Goal: Task Accomplishment & Management: Use online tool/utility

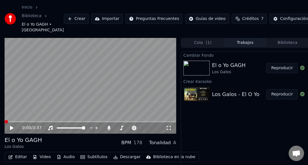
click at [284, 70] on button "Reproducir" at bounding box center [281, 68] width 31 height 10
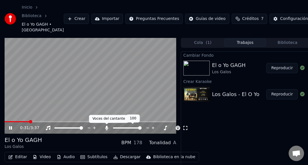
click at [106, 128] on icon at bounding box center [106, 128] width 3 height 5
click at [107, 128] on icon at bounding box center [107, 128] width 6 height 5
click at [141, 128] on span at bounding box center [139, 128] width 3 height 3
click at [107, 129] on icon at bounding box center [106, 128] width 3 height 5
click at [106, 127] on icon at bounding box center [107, 128] width 6 height 5
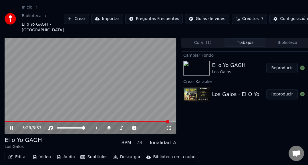
click at [169, 122] on span at bounding box center [90, 121] width 171 height 1
click at [154, 122] on span at bounding box center [87, 121] width 165 height 1
click at [145, 122] on span at bounding box center [88, 121] width 167 height 1
click at [21, 158] on button "Editar" at bounding box center [17, 157] width 23 height 8
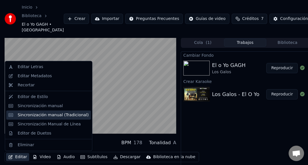
click at [39, 116] on div "Sincronización manual (Tradicional)" at bounding box center [53, 116] width 71 height 6
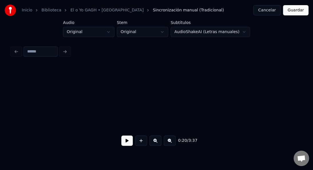
scroll to position [0, 1144]
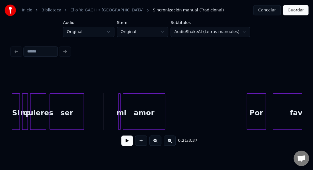
click at [124, 144] on button at bounding box center [126, 141] width 11 height 10
drag, startPoint x: 124, startPoint y: 144, endPoint x: 120, endPoint y: 138, distance: 6.7
click at [124, 144] on button at bounding box center [126, 141] width 11 height 10
click at [126, 143] on button at bounding box center [126, 141] width 11 height 10
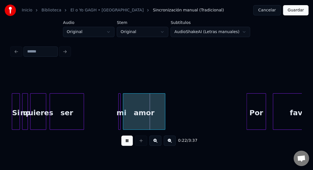
drag, startPoint x: 126, startPoint y: 143, endPoint x: 120, endPoint y: 117, distance: 26.6
click at [126, 140] on button at bounding box center [126, 141] width 11 height 10
click at [119, 109] on div at bounding box center [119, 112] width 2 height 36
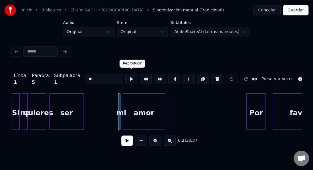
click at [133, 78] on button at bounding box center [131, 79] width 12 height 10
click at [131, 78] on button at bounding box center [131, 79] width 12 height 10
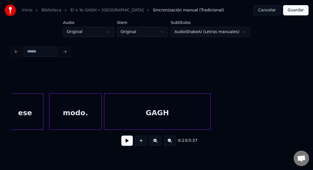
scroll to position [0, 11422]
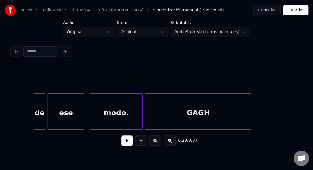
click at [101, 100] on div "modo." at bounding box center [116, 113] width 52 height 39
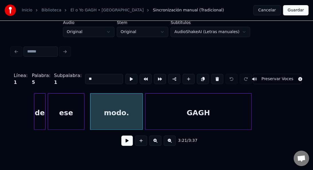
type input "*****"
drag, startPoint x: 128, startPoint y: 145, endPoint x: 121, endPoint y: 149, distance: 7.9
click at [128, 145] on button at bounding box center [126, 141] width 11 height 10
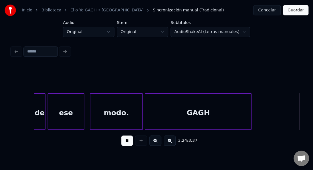
click at [128, 144] on button at bounding box center [126, 141] width 11 height 10
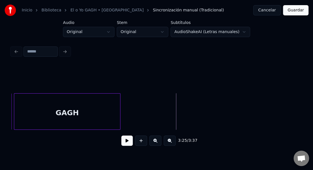
scroll to position [0, 11553]
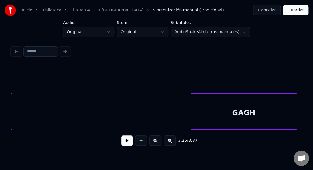
click at [233, 99] on div "GAGH" at bounding box center [244, 113] width 106 height 39
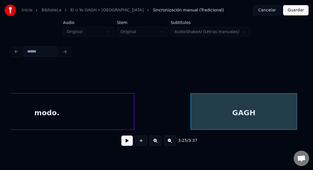
click at [133, 124] on div at bounding box center [133, 112] width 2 height 36
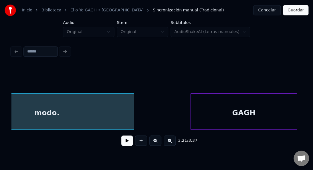
scroll to position [0, 11501]
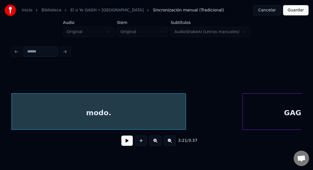
click at [127, 143] on button at bounding box center [126, 141] width 11 height 10
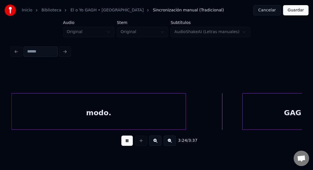
click at [124, 144] on button at bounding box center [126, 141] width 11 height 10
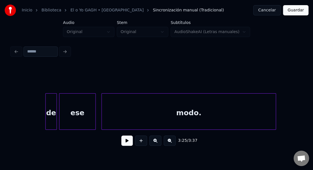
scroll to position [0, 11410]
click at [76, 107] on div "ese" at bounding box center [79, 113] width 36 height 39
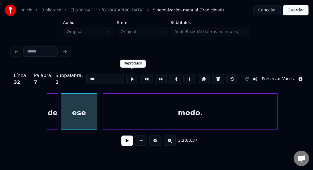
click at [133, 76] on button at bounding box center [132, 79] width 12 height 10
click at [93, 110] on div at bounding box center [93, 112] width 2 height 36
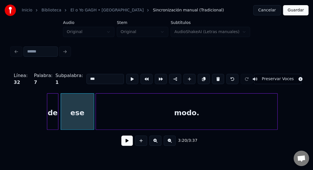
click at [96, 107] on div at bounding box center [97, 112] width 2 height 36
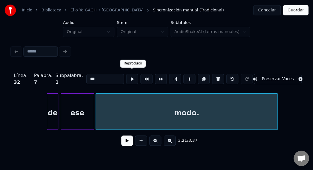
click at [133, 77] on button at bounding box center [132, 79] width 12 height 10
click at [85, 103] on div "ese" at bounding box center [77, 113] width 33 height 39
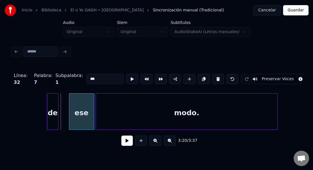
click at [69, 104] on div at bounding box center [70, 112] width 2 height 36
click at [67, 108] on div at bounding box center [67, 112] width 2 height 36
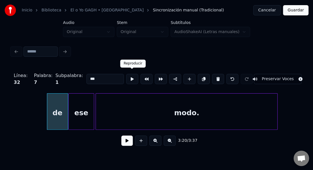
click at [132, 77] on button at bounding box center [132, 79] width 12 height 10
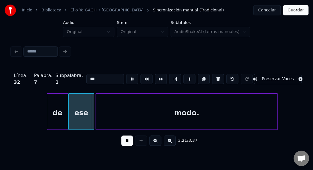
click at [132, 77] on button at bounding box center [132, 79] width 12 height 10
click at [51, 98] on div "de" at bounding box center [57, 113] width 21 height 39
type input "**"
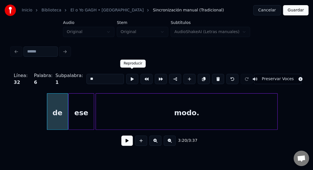
click at [132, 77] on button at bounding box center [132, 79] width 12 height 10
drag, startPoint x: 132, startPoint y: 77, endPoint x: 129, endPoint y: 76, distance: 2.9
click at [132, 77] on button at bounding box center [132, 79] width 12 height 10
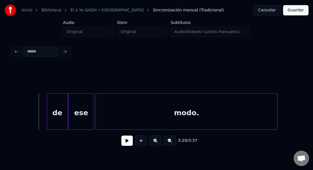
click at [124, 141] on button at bounding box center [126, 141] width 11 height 10
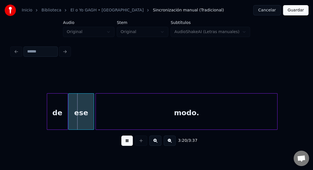
click at [123, 141] on button at bounding box center [126, 141] width 11 height 10
click at [45, 112] on div at bounding box center [46, 112] width 2 height 36
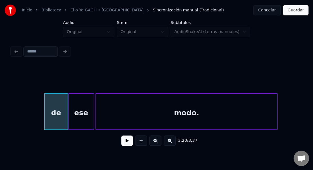
click at [50, 110] on div "de" at bounding box center [56, 113] width 23 height 39
click at [51, 103] on div "de" at bounding box center [57, 113] width 23 height 39
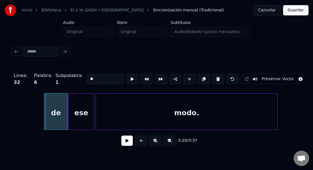
click at [53, 101] on div "de" at bounding box center [55, 113] width 23 height 39
click at [130, 79] on button at bounding box center [132, 79] width 12 height 10
click at [59, 110] on div at bounding box center [60, 112] width 2 height 36
click at [65, 108] on div at bounding box center [66, 112] width 2 height 36
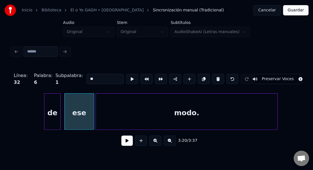
click at [54, 109] on div "de" at bounding box center [52, 113] width 16 height 39
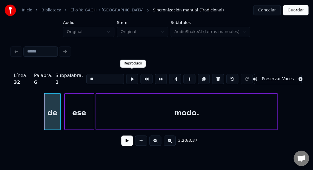
click at [130, 75] on button at bounding box center [132, 79] width 12 height 10
click at [61, 110] on div at bounding box center [62, 112] width 2 height 36
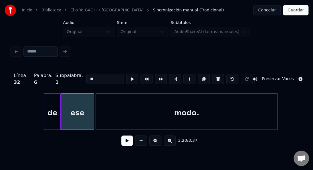
click at [59, 104] on div "de" at bounding box center [52, 113] width 16 height 39
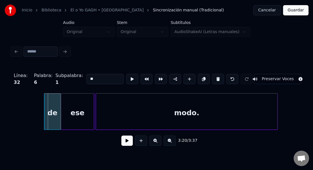
click at [53, 99] on div "de" at bounding box center [52, 113] width 16 height 39
click at [124, 141] on button at bounding box center [126, 141] width 11 height 10
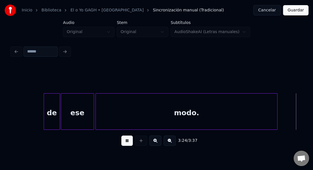
scroll to position [0, 11699]
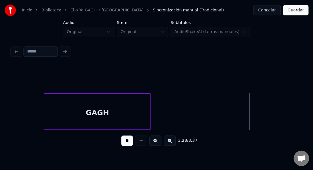
click at [126, 143] on button at bounding box center [126, 141] width 11 height 10
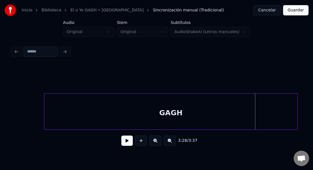
click at [295, 119] on div at bounding box center [296, 112] width 2 height 36
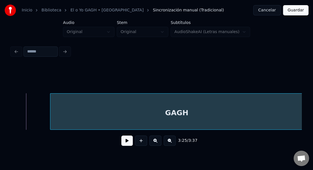
scroll to position [0, 11720]
click at [167, 104] on div "GAGH" at bounding box center [175, 113] width 252 height 39
drag, startPoint x: 282, startPoint y: 132, endPoint x: 289, endPoint y: 130, distance: 7.5
click at [300, 132] on div "3:25 / 3:37" at bounding box center [156, 108] width 290 height 87
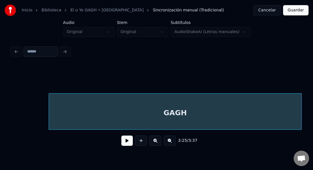
click at [93, 102] on div "GAGH" at bounding box center [175, 113] width 252 height 39
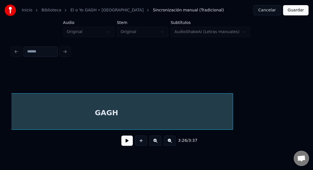
scroll to position [0, 11809]
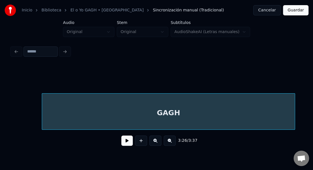
click at [181, 113] on div "GAGH" at bounding box center [168, 113] width 252 height 39
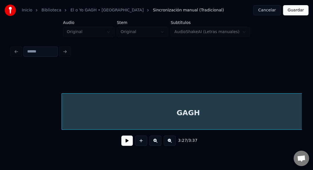
scroll to position [0, 11854]
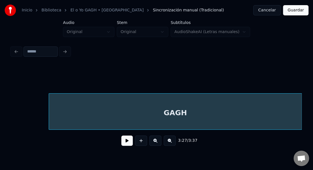
click at [136, 109] on div "GAGH" at bounding box center [175, 113] width 252 height 39
click at [301, 110] on div "GAGH" at bounding box center [175, 111] width 253 height 37
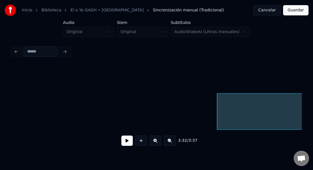
scroll to position [0, 11951]
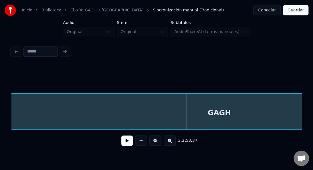
click at [0, 108] on div "Inicio Biblioteca El o Yo GAGH • Los Galos Sincronización manual (Tradicional) …" at bounding box center [156, 74] width 313 height 149
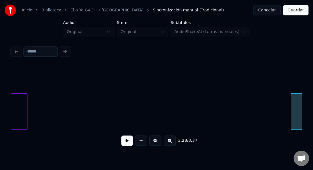
scroll to position [0, 11652]
drag, startPoint x: 297, startPoint y: 113, endPoint x: 239, endPoint y: 115, distance: 57.8
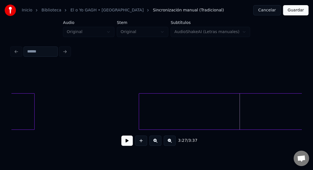
click at [139, 116] on div at bounding box center [140, 112] width 2 height 36
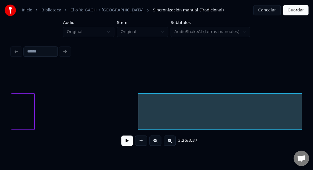
click at [299, 9] on button "Guardar" at bounding box center [295, 10] width 25 height 10
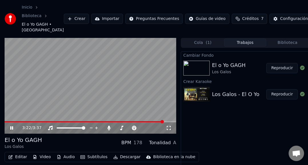
click at [163, 122] on span at bounding box center [90, 121] width 171 height 1
click at [157, 121] on span at bounding box center [86, 121] width 162 height 1
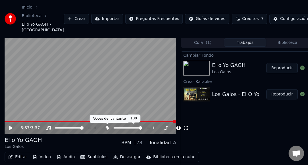
click at [108, 128] on icon at bounding box center [107, 128] width 3 height 5
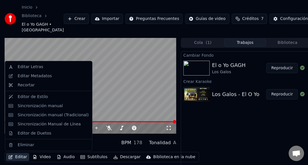
click at [19, 158] on button "Editar" at bounding box center [17, 157] width 23 height 8
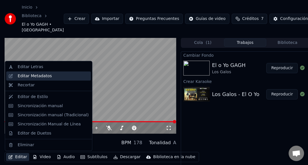
click at [33, 77] on div "Editar Metadatos" at bounding box center [35, 76] width 34 height 6
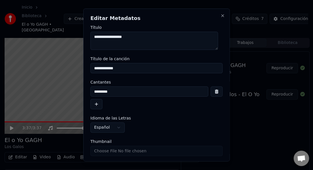
drag, startPoint x: 120, startPoint y: 37, endPoint x: 125, endPoint y: 47, distance: 11.4
click at [121, 39] on textarea "**********" at bounding box center [153, 41] width 127 height 18
click at [123, 37] on textarea "**********" at bounding box center [153, 41] width 127 height 18
type textarea "**********"
click at [103, 70] on input "**********" at bounding box center [156, 68] width 132 height 10
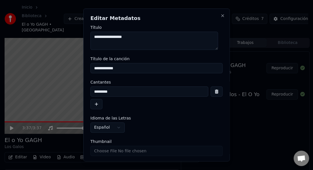
type input "**********"
click at [117, 37] on textarea "**********" at bounding box center [153, 41] width 127 height 18
type textarea "**********"
drag, startPoint x: 96, startPoint y: 67, endPoint x: 98, endPoint y: 75, distance: 8.0
click at [97, 67] on input "**********" at bounding box center [156, 68] width 132 height 10
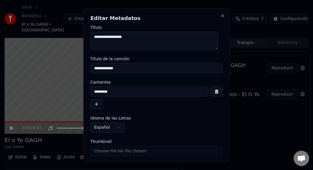
click at [95, 70] on input "**********" at bounding box center [156, 68] width 132 height 10
type input "**********"
click at [137, 90] on input "*********" at bounding box center [149, 92] width 118 height 10
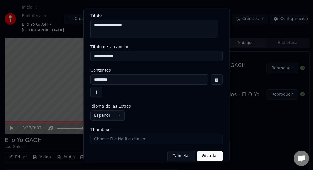
scroll to position [18, 0]
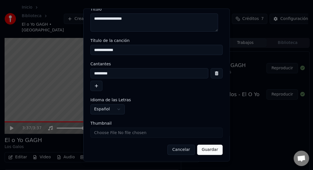
click at [204, 149] on button "Guardar" at bounding box center [209, 150] width 25 height 10
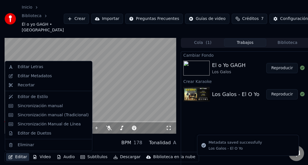
click at [21, 158] on button "Editar" at bounding box center [17, 157] width 23 height 8
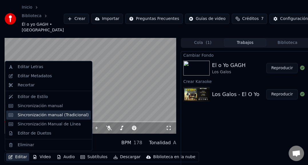
click at [35, 116] on div "Sincronización manual (Tradicional)" at bounding box center [53, 116] width 71 height 6
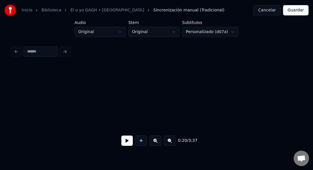
scroll to position [0, 1144]
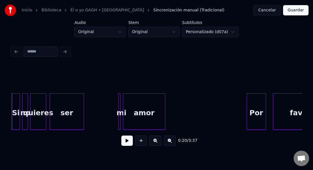
click at [17, 120] on div "Si" at bounding box center [15, 113] width 7 height 39
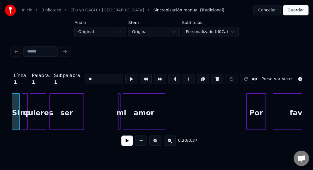
click at [126, 143] on button at bounding box center [126, 141] width 11 height 10
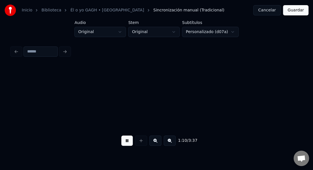
scroll to position [0, 4045]
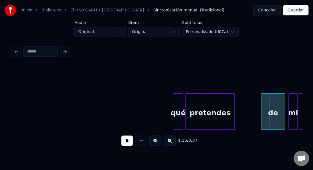
click at [178, 121] on div "qué" at bounding box center [178, 113] width 10 height 39
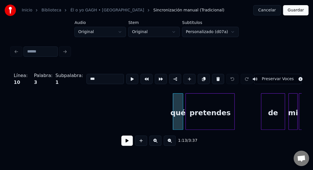
click at [97, 74] on input "***" at bounding box center [104, 79] width 37 height 10
type input "***"
click at [124, 143] on button at bounding box center [126, 141] width 11 height 10
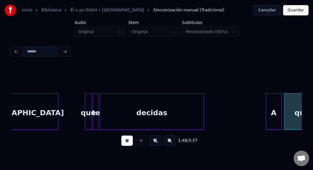
scroll to position [0, 6076]
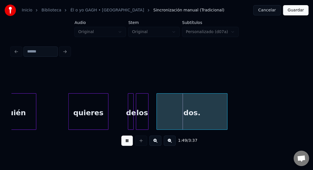
click at [128, 141] on button at bounding box center [126, 141] width 11 height 10
click at [129, 113] on div at bounding box center [129, 112] width 2 height 36
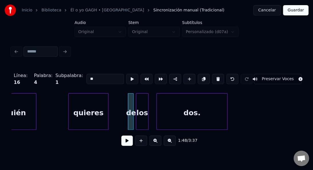
drag, startPoint x: 98, startPoint y: 77, endPoint x: 81, endPoint y: 80, distance: 17.1
click at [81, 80] on div "Línea : 16 Palabra : 4 Subpalabra : 1 ** Preservar Voces" at bounding box center [156, 79] width 290 height 29
click at [144, 115] on div "los" at bounding box center [142, 113] width 12 height 39
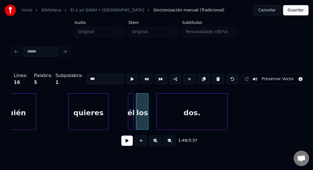
click at [141, 113] on div "los" at bounding box center [142, 113] width 12 height 39
click at [190, 111] on div "dos." at bounding box center [192, 113] width 70 height 39
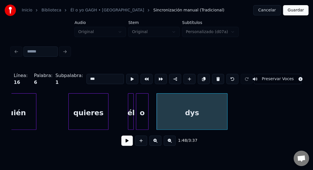
click at [191, 112] on div "dys" at bounding box center [192, 113] width 70 height 39
type input "*"
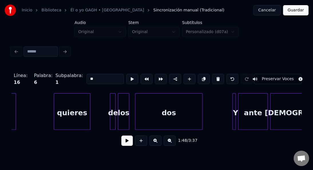
scroll to position [0, 5494]
click at [115, 110] on div at bounding box center [115, 112] width 2 height 36
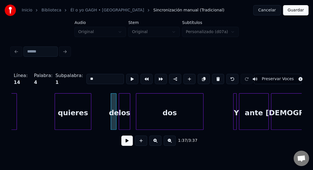
type input "*"
click at [124, 112] on div "los" at bounding box center [124, 113] width 11 height 39
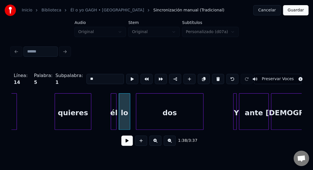
click at [165, 114] on div "dos" at bounding box center [169, 113] width 67 height 39
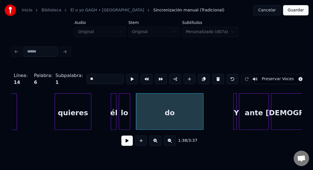
type input "*"
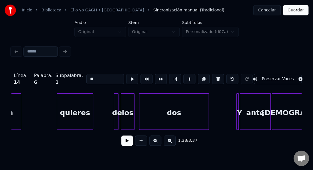
scroll to position [0, 10008]
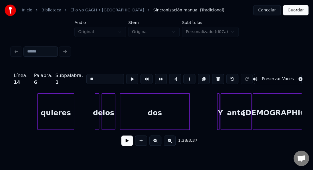
click at [97, 113] on div at bounding box center [98, 112] width 2 height 36
type input "*"
click at [109, 114] on div "los" at bounding box center [108, 113] width 13 height 39
type input "*"
click at [152, 115] on div "dos" at bounding box center [154, 113] width 69 height 39
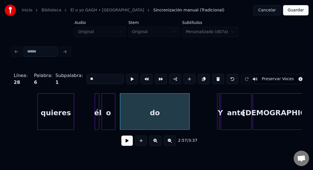
type input "*"
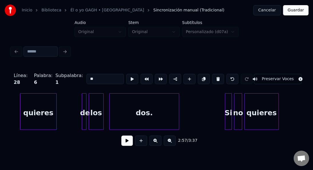
scroll to position [0, 10648]
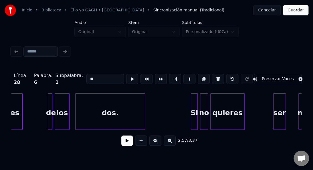
click at [50, 114] on div at bounding box center [51, 112] width 2 height 36
type input "*"
click at [64, 113] on div "los" at bounding box center [62, 113] width 14 height 39
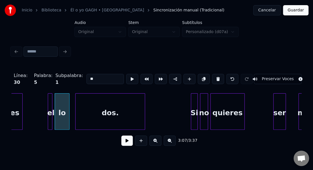
type input "*"
click at [106, 114] on div "dos." at bounding box center [109, 113] width 69 height 39
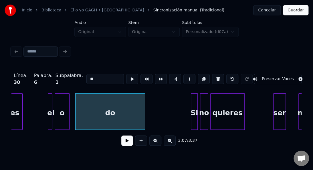
type input "*"
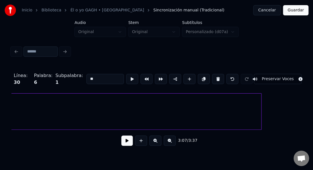
scroll to position [0, 12133]
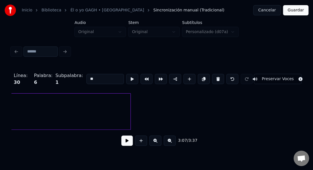
click at [129, 109] on div at bounding box center [130, 112] width 2 height 36
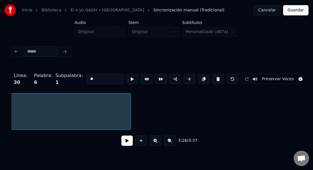
scroll to position [0, 11778]
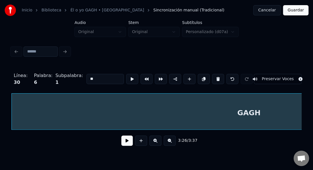
type input "**"
click at [295, 12] on button "Guardar" at bounding box center [295, 10] width 25 height 10
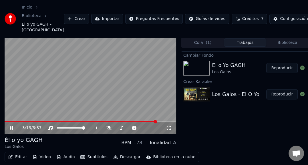
click at [157, 122] on span at bounding box center [90, 121] width 171 height 1
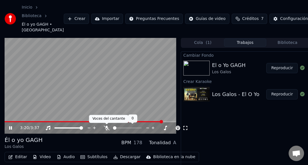
click at [109, 128] on icon at bounding box center [107, 128] width 6 height 5
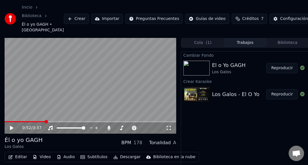
click at [45, 120] on span at bounding box center [46, 121] width 3 height 3
click at [11, 128] on icon at bounding box center [11, 128] width 3 height 4
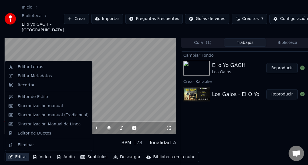
click at [20, 159] on button "Editar" at bounding box center [17, 157] width 23 height 8
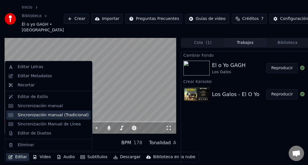
click at [45, 116] on div "Sincronización manual (Tradicional)" at bounding box center [53, 116] width 71 height 6
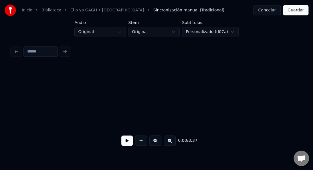
scroll to position [0, 1144]
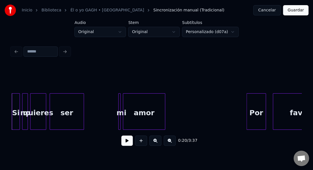
click at [127, 140] on button at bounding box center [126, 141] width 11 height 10
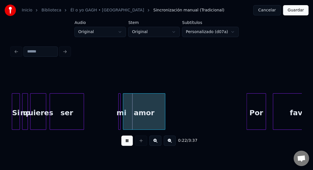
click at [125, 141] on button at bounding box center [126, 141] width 11 height 10
click at [119, 97] on div at bounding box center [119, 112] width 2 height 36
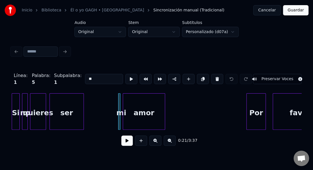
click at [74, 97] on div "ser" at bounding box center [67, 113] width 34 height 39
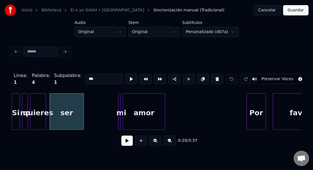
click at [119, 99] on div at bounding box center [119, 112] width 2 height 36
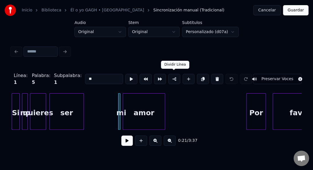
click at [173, 75] on button at bounding box center [174, 79] width 12 height 10
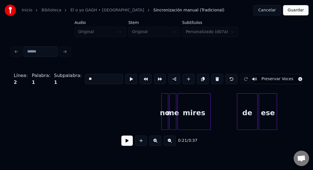
scroll to position [0, 1475]
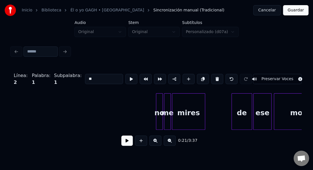
click at [159, 96] on div "no" at bounding box center [159, 113] width 6 height 39
type input "**"
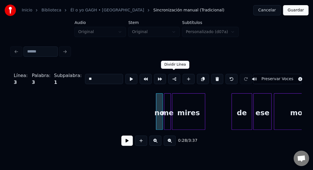
click at [173, 75] on button at bounding box center [174, 79] width 12 height 10
click at [127, 142] on button at bounding box center [126, 141] width 11 height 10
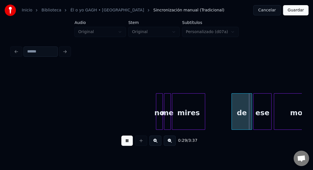
click at [127, 142] on button at bounding box center [126, 141] width 11 height 10
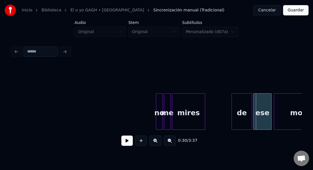
click at [235, 105] on div "de" at bounding box center [241, 113] width 20 height 39
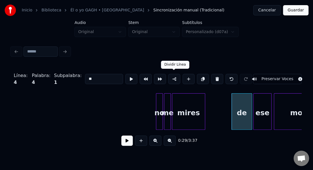
click at [173, 77] on button at bounding box center [174, 79] width 12 height 10
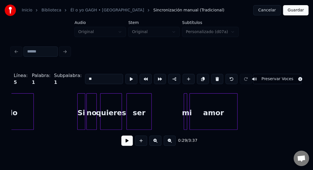
scroll to position [0, 1772]
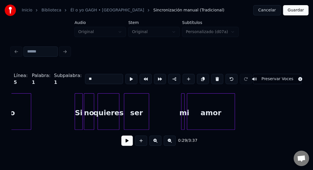
click at [181, 98] on div at bounding box center [182, 112] width 2 height 36
click at [172, 77] on button at bounding box center [174, 79] width 12 height 10
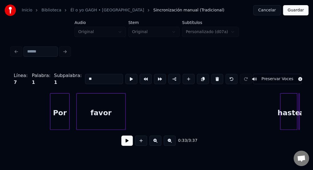
scroll to position [0, 2035]
click at [61, 99] on div "Por" at bounding box center [59, 113] width 19 height 39
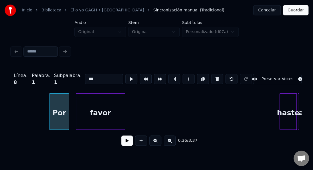
click at [283, 103] on div "haste" at bounding box center [287, 113] width 17 height 39
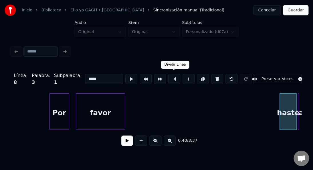
click at [176, 77] on button at bounding box center [174, 79] width 12 height 10
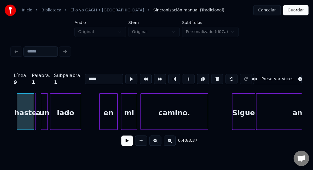
scroll to position [0, 2298]
click at [35, 111] on div at bounding box center [36, 112] width 2 height 36
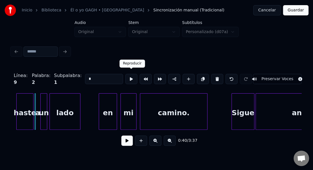
click at [131, 74] on button at bounding box center [131, 79] width 12 height 10
click at [129, 76] on button at bounding box center [131, 79] width 12 height 10
click at [38, 107] on div at bounding box center [38, 112] width 2 height 36
click at [131, 77] on button at bounding box center [131, 79] width 12 height 10
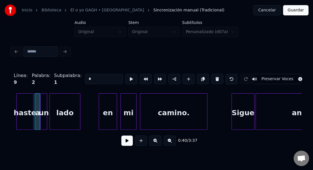
click at [39, 103] on div at bounding box center [39, 112] width 2 height 36
click at [21, 101] on div "haste" at bounding box center [25, 113] width 17 height 39
type input "*****"
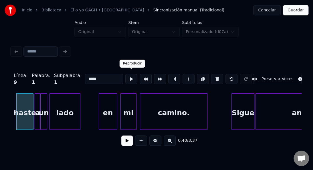
click at [131, 77] on button at bounding box center [131, 79] width 12 height 10
click at [25, 100] on div "haste" at bounding box center [25, 113] width 17 height 39
click at [130, 78] on button at bounding box center [131, 79] width 12 height 10
click at [127, 144] on button at bounding box center [126, 141] width 11 height 10
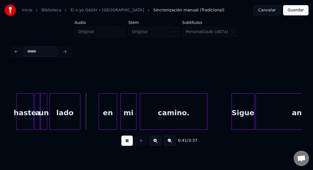
click at [127, 143] on button at bounding box center [126, 141] width 11 height 10
click at [38, 120] on div at bounding box center [39, 112] width 2 height 36
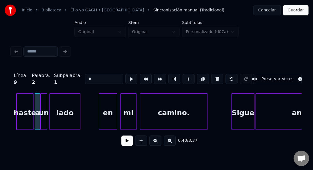
click at [127, 141] on button at bounding box center [126, 141] width 11 height 10
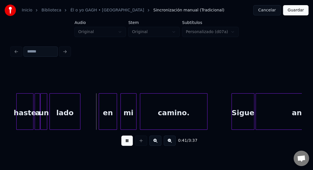
click at [127, 141] on button at bounding box center [126, 141] width 11 height 10
click at [32, 122] on div at bounding box center [32, 112] width 2 height 36
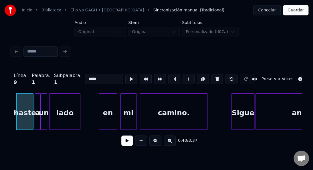
click at [127, 142] on button at bounding box center [126, 141] width 11 height 10
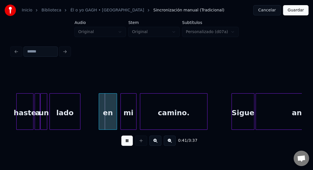
click at [127, 141] on button at bounding box center [126, 141] width 11 height 10
click at [37, 125] on div "a" at bounding box center [38, 113] width 6 height 39
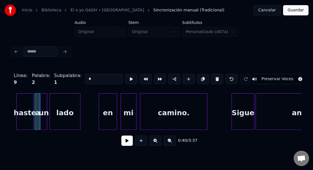
click at [124, 144] on button at bounding box center [126, 141] width 11 height 10
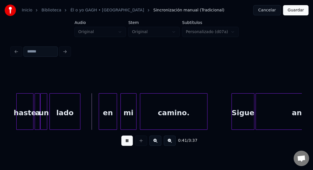
click at [124, 144] on button at bounding box center [126, 141] width 11 height 10
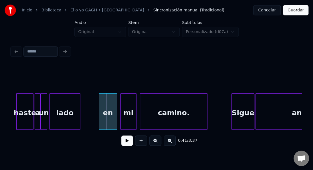
click at [37, 125] on div "a" at bounding box center [38, 113] width 6 height 39
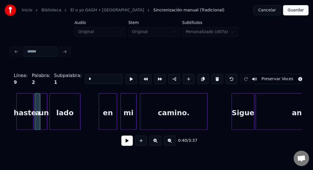
click at [28, 120] on div "haste" at bounding box center [25, 113] width 17 height 39
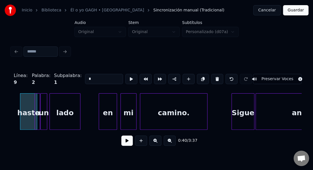
click at [31, 122] on div "haste" at bounding box center [28, 113] width 17 height 39
type input "*****"
click at [230, 77] on button at bounding box center [231, 79] width 12 height 10
click at [231, 77] on button at bounding box center [231, 79] width 12 height 10
click at [127, 143] on button at bounding box center [126, 141] width 11 height 10
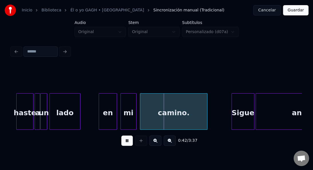
click at [123, 140] on button at bounding box center [126, 141] width 11 height 10
click at [36, 122] on div at bounding box center [36, 112] width 2 height 36
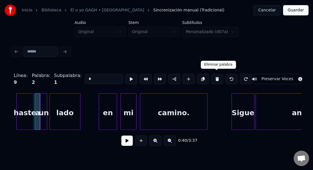
click at [217, 74] on button at bounding box center [217, 79] width 12 height 10
type input "*****"
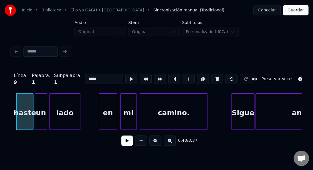
click at [35, 119] on div at bounding box center [36, 112] width 2 height 36
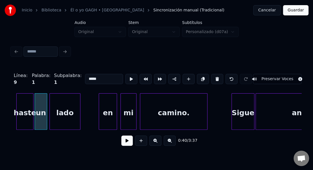
click at [127, 141] on button at bounding box center [126, 141] width 11 height 10
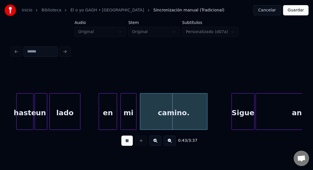
click at [126, 142] on button at bounding box center [126, 141] width 11 height 10
click at [68, 115] on div "lado" at bounding box center [65, 113] width 30 height 39
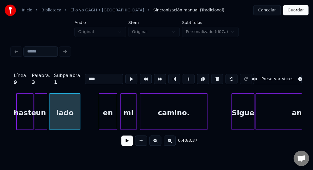
click at [127, 143] on button at bounding box center [126, 141] width 11 height 10
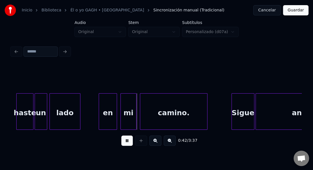
click at [109, 101] on div "en" at bounding box center [108, 113] width 18 height 39
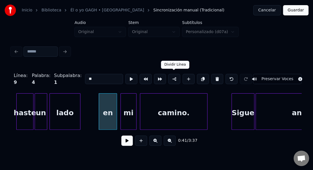
click at [176, 76] on button at bounding box center [174, 79] width 12 height 10
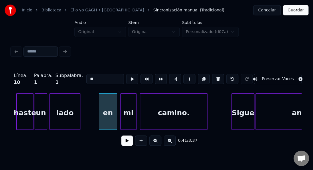
click at [238, 105] on div "Sigue" at bounding box center [242, 113] width 22 height 39
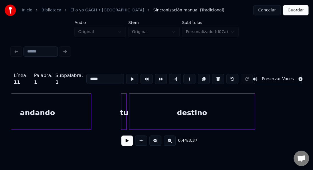
scroll to position [0, 2572]
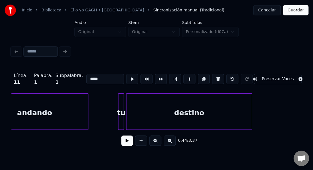
click at [121, 101] on div "tu" at bounding box center [121, 113] width 6 height 39
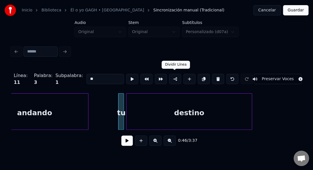
click at [174, 78] on button at bounding box center [175, 79] width 12 height 10
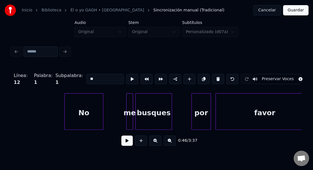
scroll to position [0, 2824]
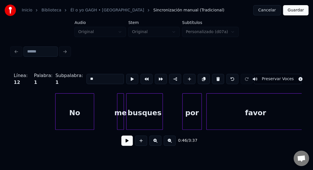
click at [73, 100] on div "No" at bounding box center [74, 113] width 38 height 39
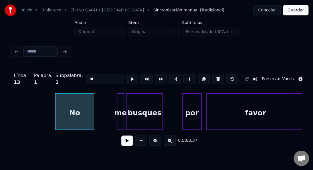
click at [192, 101] on div "por" at bounding box center [191, 113] width 19 height 39
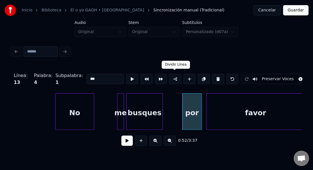
click at [172, 77] on button at bounding box center [175, 79] width 12 height 10
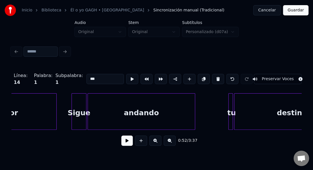
scroll to position [0, 3075]
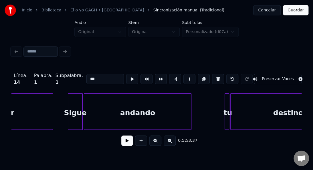
click at [77, 105] on div "Sigue" at bounding box center [75, 113] width 14 height 39
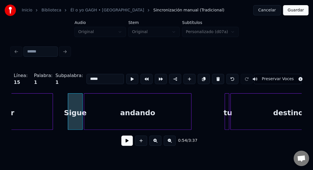
click at [226, 103] on div "tu" at bounding box center [228, 113] width 6 height 39
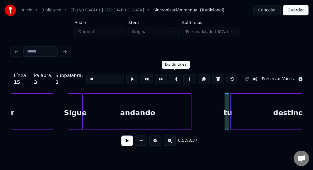
click at [173, 78] on button at bounding box center [175, 79] width 12 height 10
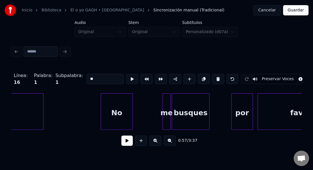
scroll to position [0, 3384]
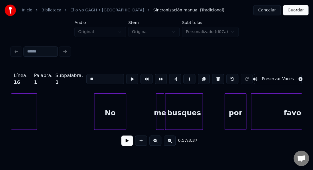
click at [111, 101] on div "No" at bounding box center [109, 113] width 31 height 39
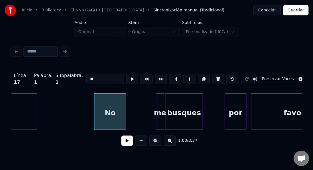
click at [231, 104] on div "por" at bounding box center [235, 113] width 21 height 39
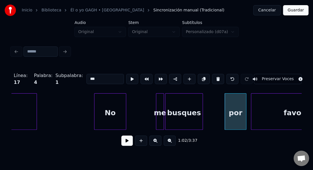
click at [108, 107] on div "No" at bounding box center [109, 113] width 31 height 39
type input "**"
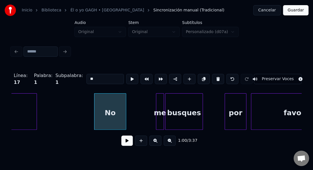
click at [122, 142] on button at bounding box center [126, 141] width 11 height 10
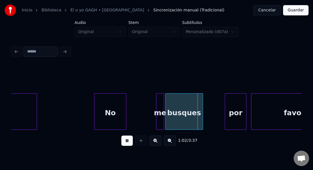
click at [122, 142] on button at bounding box center [126, 141] width 11 height 10
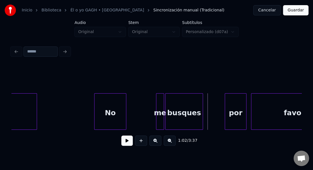
click at [124, 143] on button at bounding box center [126, 141] width 11 height 10
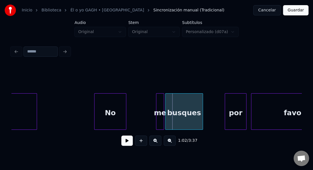
click at [157, 103] on div at bounding box center [157, 112] width 2 height 36
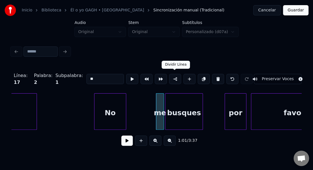
click at [172, 76] on button at bounding box center [175, 79] width 12 height 10
click at [231, 103] on div "por" at bounding box center [235, 113] width 21 height 39
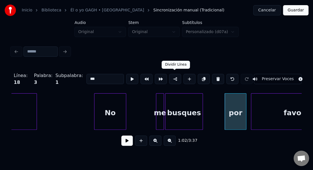
click at [171, 76] on button at bounding box center [175, 79] width 12 height 10
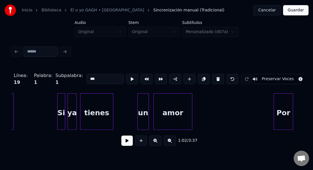
scroll to position [0, 3715]
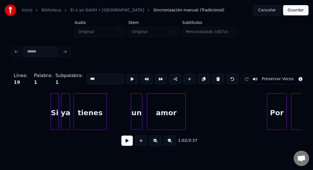
click at [55, 104] on div "Si" at bounding box center [54, 113] width 7 height 39
click at [133, 98] on div "un" at bounding box center [136, 113] width 11 height 39
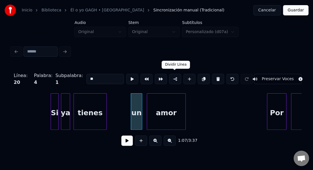
click at [173, 77] on button at bounding box center [175, 79] width 12 height 10
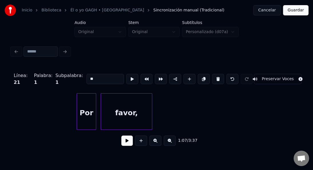
scroll to position [0, 3909]
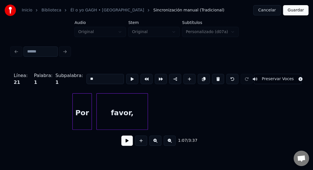
click at [81, 101] on div "Por" at bounding box center [82, 113] width 19 height 39
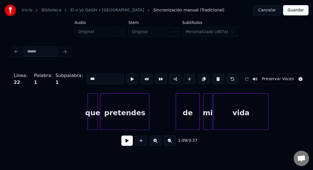
scroll to position [0, 4138]
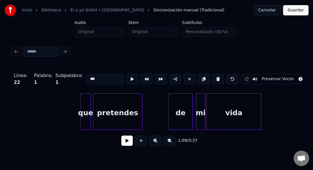
click at [88, 105] on div "que" at bounding box center [86, 113] width 10 height 39
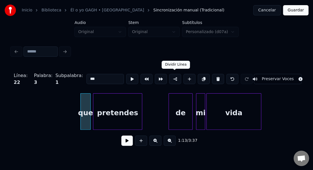
click at [172, 77] on button at bounding box center [175, 79] width 12 height 10
click at [173, 99] on div "de" at bounding box center [180, 113] width 23 height 39
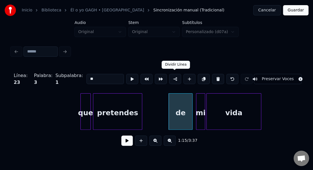
click at [175, 79] on button at bounding box center [175, 79] width 12 height 10
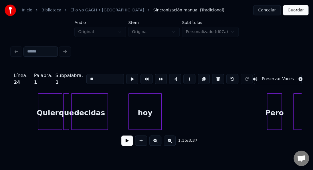
scroll to position [0, 4423]
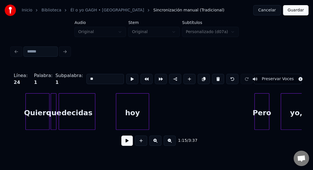
click at [34, 101] on div "Quiero" at bounding box center [37, 113] width 23 height 39
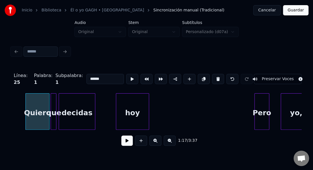
click at [123, 98] on div "hoy" at bounding box center [132, 113] width 33 height 39
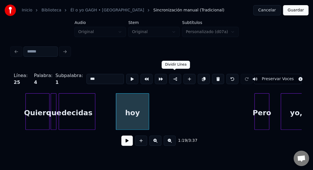
click at [173, 77] on button at bounding box center [175, 79] width 12 height 10
click at [264, 100] on div "Pero" at bounding box center [261, 113] width 14 height 39
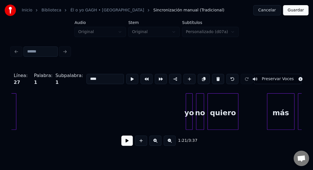
scroll to position [0, 4721]
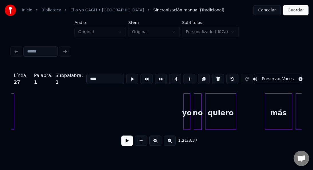
click at [186, 101] on div "yo" at bounding box center [186, 113] width 6 height 39
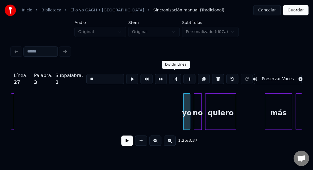
click at [175, 77] on button at bounding box center [175, 79] width 12 height 10
click at [275, 106] on div "más" at bounding box center [278, 113] width 27 height 39
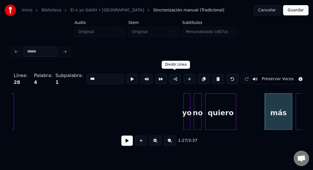
click at [176, 76] on button at bounding box center [175, 79] width 12 height 10
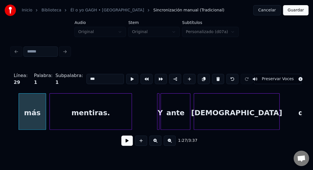
scroll to position [0, 4972]
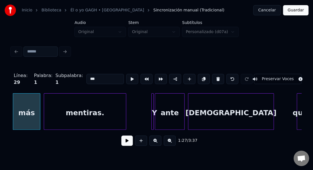
click at [153, 101] on div "Y" at bounding box center [154, 113] width 6 height 39
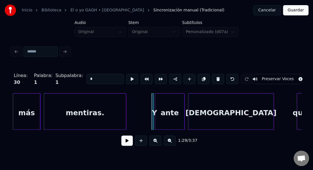
click at [297, 102] on div at bounding box center [298, 112] width 2 height 36
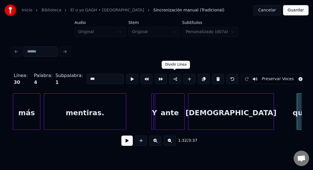
click at [174, 76] on button at bounding box center [175, 79] width 12 height 10
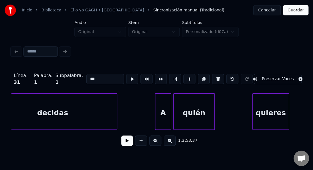
scroll to position [0, 5303]
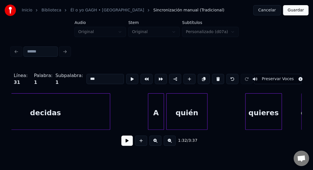
click at [159, 103] on div "A" at bounding box center [155, 113] width 15 height 39
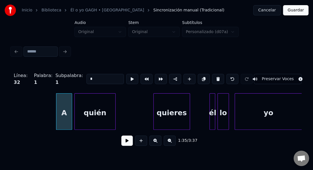
scroll to position [0, 5429]
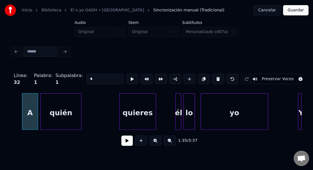
click at [131, 102] on div "quieres" at bounding box center [137, 113] width 36 height 39
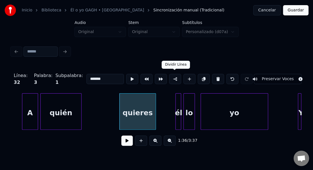
click at [174, 77] on button at bounding box center [175, 79] width 12 height 10
click at [179, 105] on div at bounding box center [180, 112] width 2 height 36
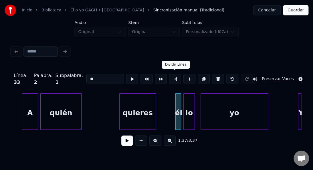
click at [174, 75] on button at bounding box center [175, 79] width 12 height 10
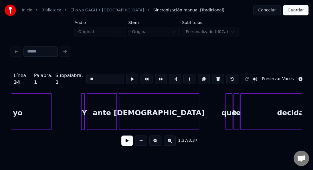
scroll to position [0, 5646]
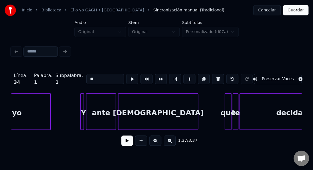
click at [82, 102] on div at bounding box center [83, 112] width 2 height 36
click at [227, 103] on div "que" at bounding box center [228, 113] width 6 height 39
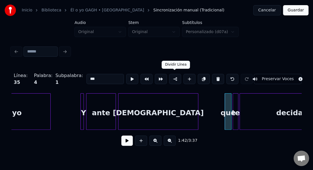
click at [171, 77] on button at bounding box center [175, 79] width 12 height 10
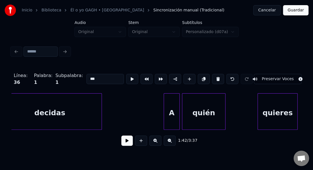
scroll to position [0, 5898]
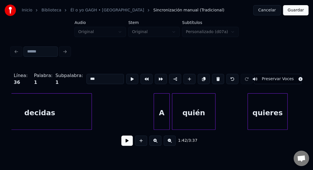
click at [161, 106] on div "A" at bounding box center [161, 113] width 15 height 39
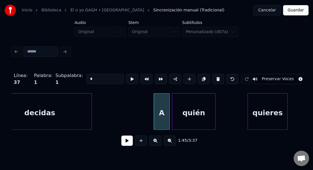
click at [259, 106] on div "quieres" at bounding box center [266, 113] width 39 height 39
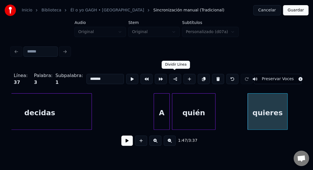
click at [177, 76] on button at bounding box center [175, 79] width 12 height 10
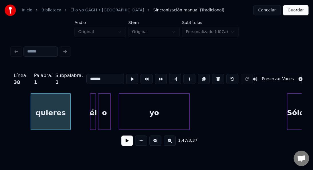
scroll to position [0, 6115]
click at [93, 99] on div "él" at bounding box center [93, 113] width 6 height 39
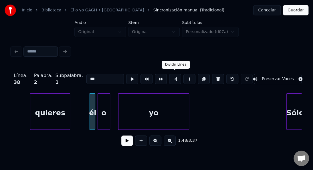
click at [175, 77] on button at bounding box center [175, 79] width 12 height 10
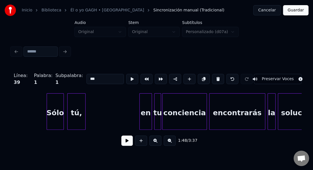
scroll to position [0, 6355]
click at [147, 102] on div "en" at bounding box center [145, 113] width 12 height 39
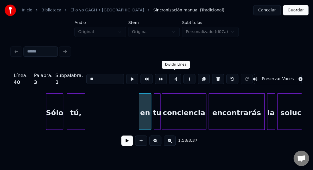
click at [176, 77] on button at bounding box center [175, 79] width 12 height 10
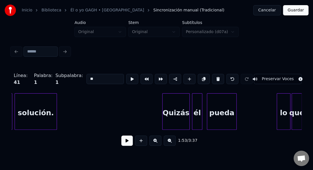
scroll to position [0, 6618]
click at [171, 100] on div "Quizás" at bounding box center [175, 113] width 27 height 39
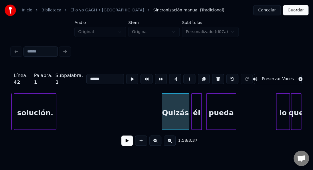
click at [281, 102] on div "lo" at bounding box center [282, 113] width 13 height 39
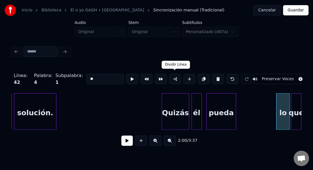
click at [174, 77] on button at bounding box center [175, 79] width 12 height 10
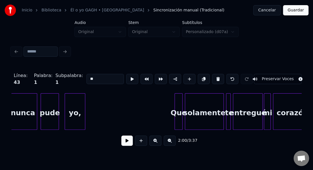
scroll to position [0, 6926]
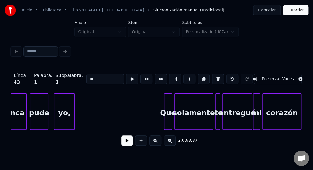
click at [167, 103] on div "Que" at bounding box center [167, 113] width 7 height 39
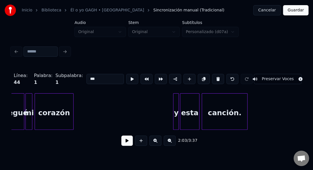
scroll to position [0, 7166]
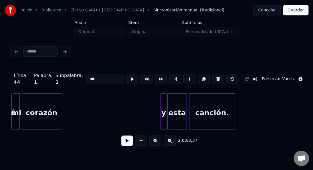
click at [163, 101] on div "y" at bounding box center [164, 113] width 6 height 39
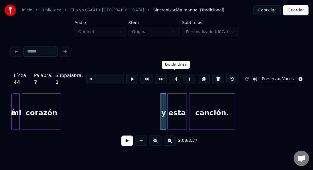
click at [176, 77] on button at bounding box center [175, 79] width 12 height 10
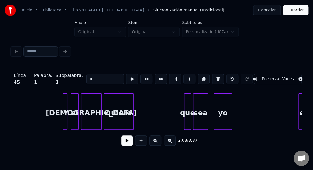
scroll to position [0, 7543]
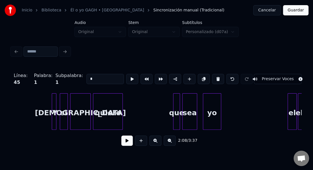
click at [55, 99] on div at bounding box center [55, 112] width 2 height 36
click at [177, 101] on div "que" at bounding box center [176, 113] width 6 height 39
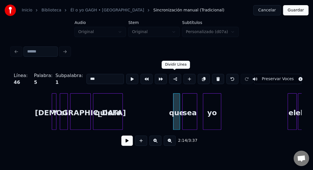
drag, startPoint x: 173, startPoint y: 78, endPoint x: 179, endPoint y: 87, distance: 10.5
click at [173, 78] on button at bounding box center [175, 79] width 12 height 10
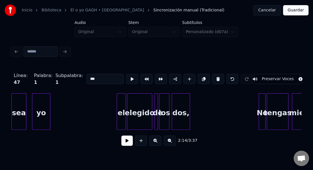
scroll to position [0, 7726]
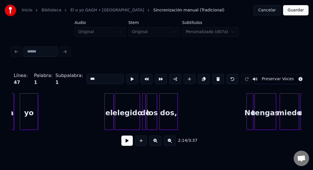
click at [110, 102] on div "el" at bounding box center [109, 113] width 9 height 39
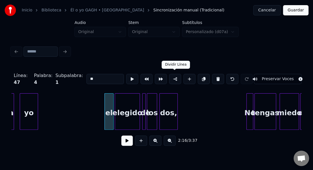
click at [174, 77] on button at bounding box center [175, 79] width 12 height 10
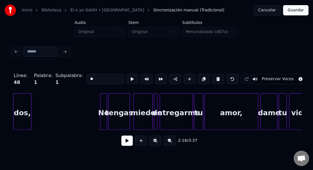
scroll to position [0, 7875]
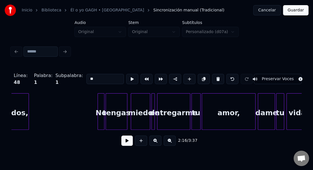
click at [101, 103] on div "No" at bounding box center [101, 113] width 6 height 39
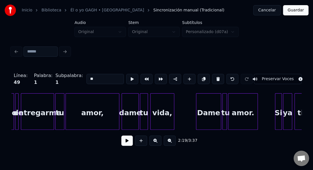
scroll to position [0, 8012]
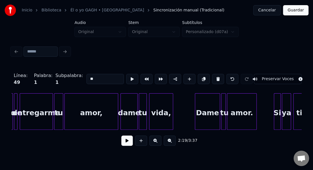
click at [127, 104] on div "dame" at bounding box center [129, 113] width 17 height 39
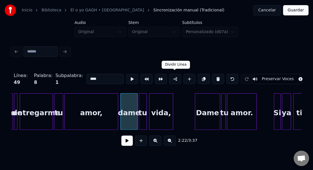
click at [175, 76] on button at bounding box center [175, 79] width 12 height 10
click at [205, 104] on div "Dame" at bounding box center [207, 113] width 25 height 39
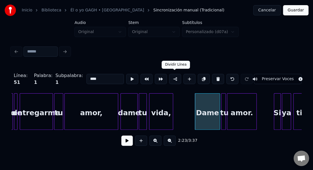
click at [174, 77] on button at bounding box center [175, 79] width 12 height 10
click at [203, 113] on div "Dame" at bounding box center [207, 113] width 25 height 39
click at [87, 75] on input "****" at bounding box center [104, 79] width 37 height 10
click at [159, 97] on div "vida," at bounding box center [160, 113] width 23 height 39
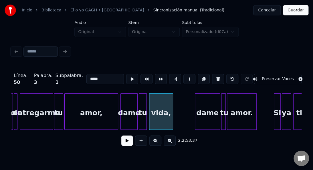
click at [199, 101] on div "dame" at bounding box center [207, 113] width 25 height 39
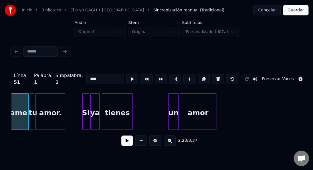
scroll to position [0, 8206]
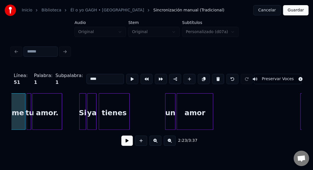
click at [83, 97] on div "Si" at bounding box center [82, 113] width 6 height 39
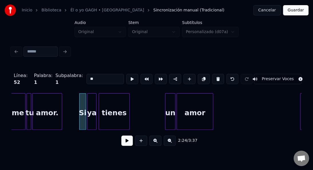
click at [170, 108] on div "un" at bounding box center [170, 113] width 10 height 39
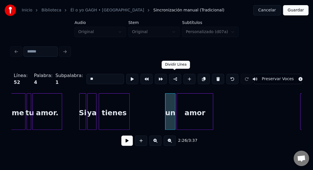
click at [173, 77] on button at bounding box center [175, 79] width 12 height 10
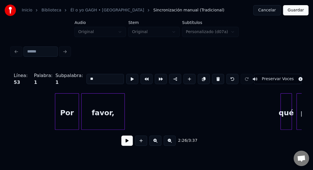
scroll to position [0, 8457]
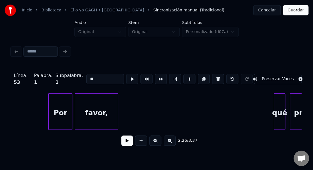
click at [61, 101] on div "Por" at bounding box center [60, 113] width 23 height 39
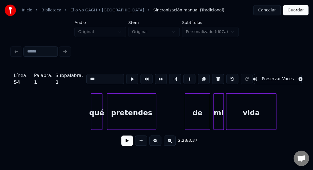
scroll to position [0, 8640]
click at [101, 101] on div at bounding box center [101, 112] width 2 height 36
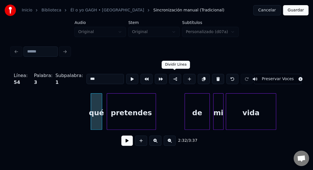
click at [174, 79] on button at bounding box center [175, 79] width 12 height 10
click at [195, 103] on div "de" at bounding box center [197, 113] width 25 height 39
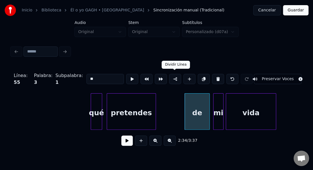
click at [174, 79] on button at bounding box center [175, 79] width 12 height 10
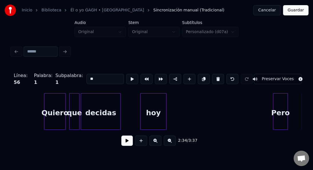
scroll to position [0, 8926]
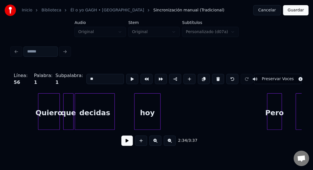
click at [139, 98] on div "hoy" at bounding box center [147, 113] width 26 height 39
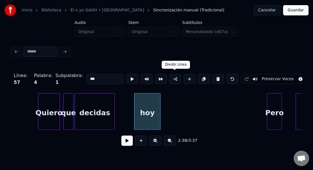
drag, startPoint x: 176, startPoint y: 75, endPoint x: 189, endPoint y: 79, distance: 13.1
click at [178, 77] on button at bounding box center [175, 79] width 12 height 10
click at [274, 100] on div "Pero" at bounding box center [274, 113] width 14 height 39
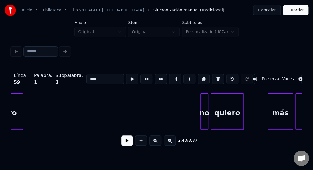
scroll to position [0, 9223]
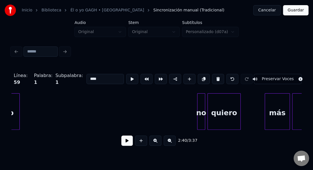
click at [200, 100] on div "no" at bounding box center [200, 113] width 7 height 39
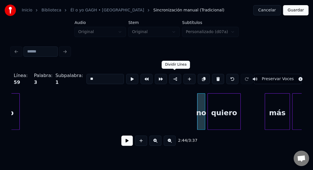
click at [175, 75] on button at bounding box center [175, 79] width 12 height 10
click at [16, 120] on div "yo" at bounding box center [8, 113] width 21 height 39
type input "**"
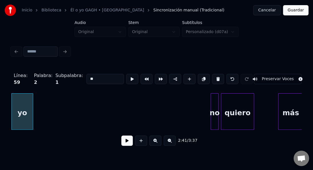
click at [128, 142] on button at bounding box center [126, 141] width 11 height 10
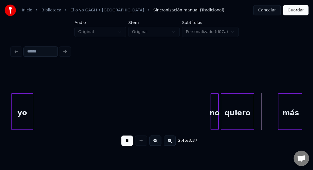
click at [124, 142] on button at bounding box center [126, 141] width 11 height 10
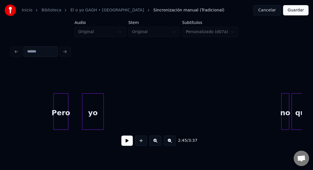
scroll to position [0, 9130]
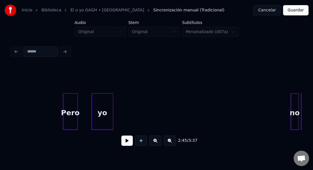
click at [94, 106] on div "yo" at bounding box center [102, 113] width 21 height 39
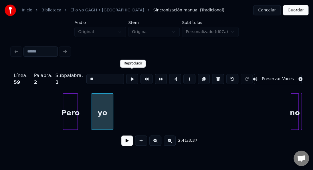
click at [131, 77] on button at bounding box center [132, 79] width 12 height 10
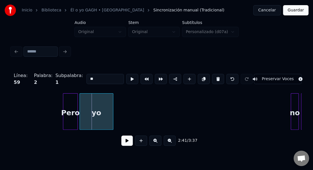
click at [80, 106] on div at bounding box center [81, 112] width 2 height 36
click at [131, 76] on button at bounding box center [132, 79] width 12 height 10
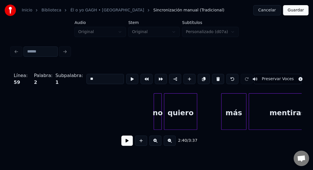
scroll to position [0, 9267]
click at [157, 109] on div "no" at bounding box center [156, 113] width 7 height 39
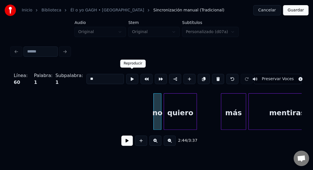
click at [131, 78] on button at bounding box center [132, 79] width 12 height 10
click at [150, 109] on div at bounding box center [151, 112] width 2 height 36
click at [133, 78] on button at bounding box center [132, 79] width 12 height 10
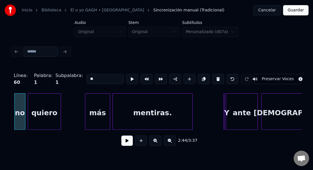
scroll to position [0, 9404]
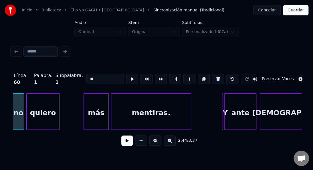
click at [95, 102] on div "más" at bounding box center [96, 113] width 25 height 39
type input "***"
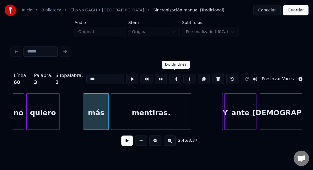
click at [176, 79] on button at bounding box center [175, 79] width 12 height 10
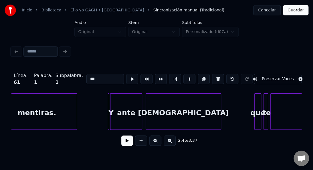
scroll to position [0, 9518]
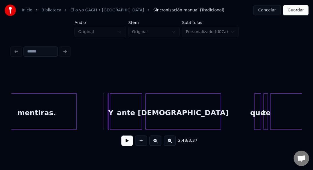
click at [125, 144] on button at bounding box center [126, 141] width 11 height 10
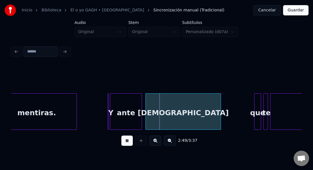
click at [124, 144] on button at bounding box center [126, 141] width 11 height 10
click at [112, 103] on div "ante" at bounding box center [125, 113] width 31 height 39
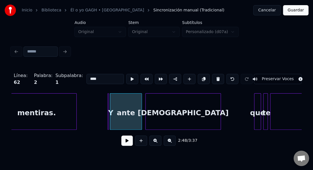
click at [126, 142] on button at bounding box center [126, 141] width 11 height 10
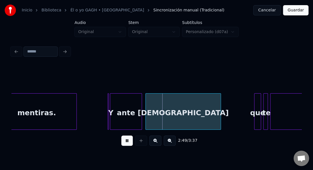
click at [126, 142] on button at bounding box center [126, 141] width 11 height 10
click at [107, 104] on div at bounding box center [108, 112] width 2 height 36
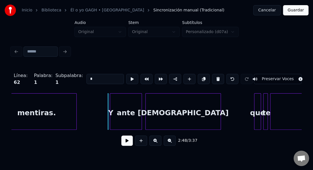
click at [125, 142] on button at bounding box center [126, 141] width 11 height 10
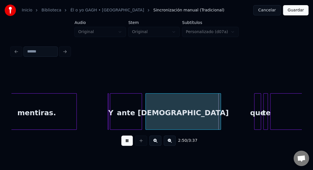
click at [125, 143] on button at bounding box center [126, 141] width 11 height 10
click at [107, 101] on div at bounding box center [108, 112] width 2 height 36
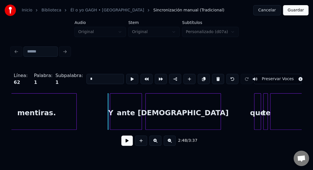
click at [255, 97] on div at bounding box center [255, 112] width 2 height 36
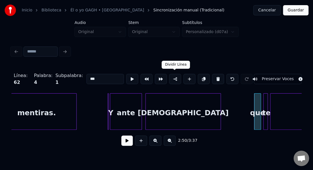
click at [173, 77] on button at bounding box center [175, 79] width 12 height 10
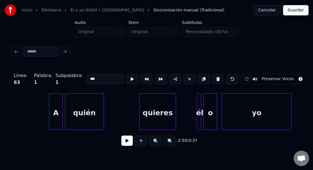
scroll to position [0, 9907]
click at [54, 107] on div "A" at bounding box center [54, 113] width 13 height 39
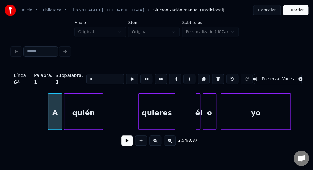
click at [147, 106] on div "quieres" at bounding box center [157, 113] width 36 height 39
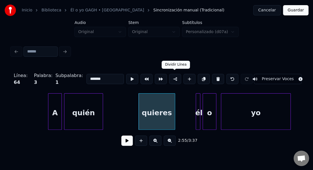
click at [174, 80] on button at bounding box center [175, 79] width 12 height 10
click at [197, 100] on div "él" at bounding box center [199, 113] width 6 height 39
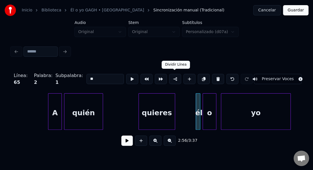
click at [174, 78] on button at bounding box center [175, 79] width 12 height 10
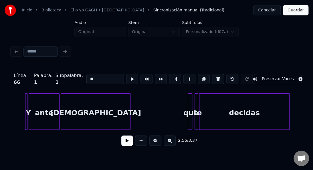
scroll to position [0, 10204]
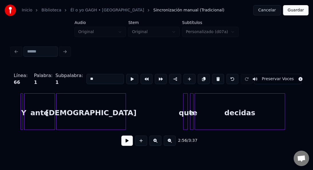
click at [22, 99] on div at bounding box center [22, 112] width 2 height 36
click at [184, 103] on div at bounding box center [184, 112] width 2 height 36
click at [175, 76] on button at bounding box center [175, 79] width 12 height 10
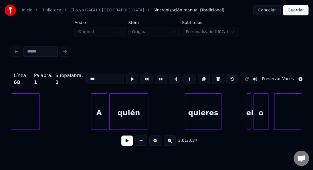
scroll to position [0, 10455]
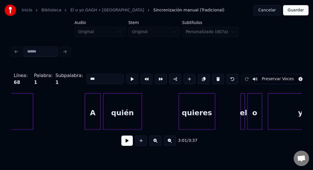
click at [90, 101] on div "A" at bounding box center [92, 113] width 15 height 39
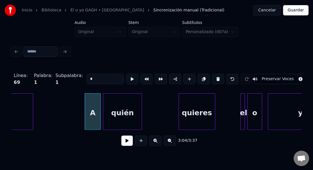
click at [186, 102] on div "quieres" at bounding box center [197, 113] width 36 height 39
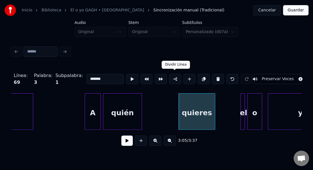
click at [173, 78] on button at bounding box center [175, 79] width 12 height 10
click at [241, 105] on div at bounding box center [241, 112] width 2 height 36
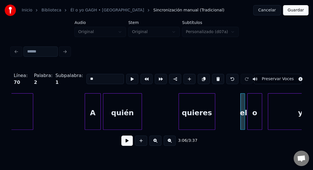
click at [87, 78] on input "**" at bounding box center [104, 79] width 37 height 10
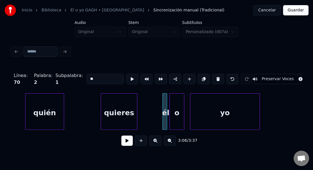
scroll to position [0, 10524]
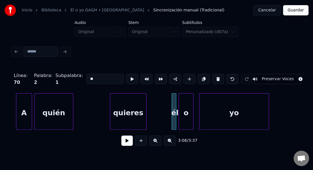
click at [174, 100] on div at bounding box center [175, 112] width 2 height 36
click at [171, 79] on button at bounding box center [175, 79] width 12 height 10
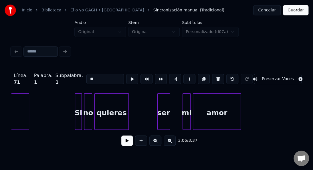
scroll to position [0, 10764]
click at [78, 107] on div "Si" at bounding box center [78, 113] width 6 height 39
click at [163, 102] on div "ser" at bounding box center [163, 113] width 12 height 39
type input "***"
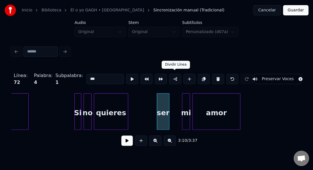
click at [173, 77] on button at bounding box center [175, 79] width 12 height 10
click at [126, 145] on button at bounding box center [126, 141] width 11 height 10
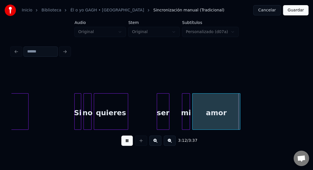
click at [126, 145] on button at bounding box center [126, 141] width 11 height 10
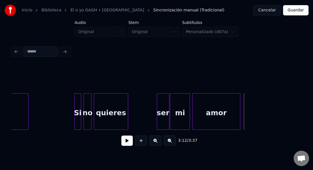
click at [170, 123] on div at bounding box center [171, 112] width 2 height 36
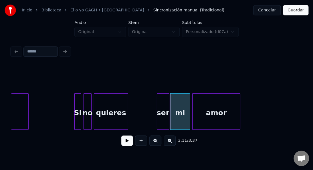
click at [165, 123] on div "ser" at bounding box center [163, 113] width 12 height 39
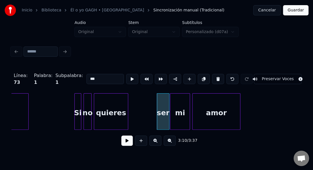
click at [126, 143] on button at bounding box center [126, 141] width 11 height 10
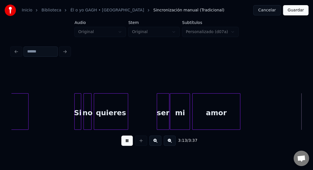
scroll to position [0, 11054]
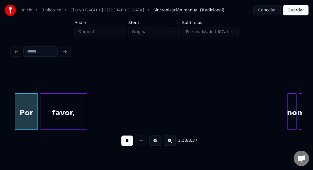
click at [124, 143] on button at bounding box center [126, 141] width 11 height 10
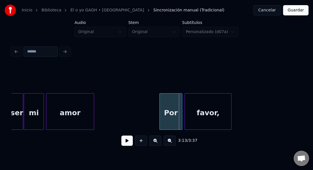
scroll to position [0, 10906]
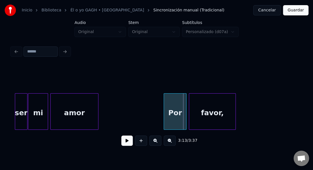
click at [86, 109] on div "amor" at bounding box center [74, 113] width 47 height 39
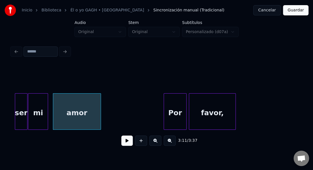
click at [127, 146] on button at bounding box center [126, 141] width 11 height 10
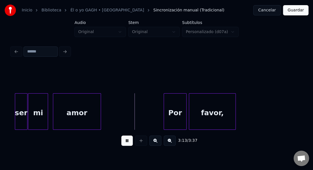
click at [127, 145] on button at bounding box center [126, 141] width 11 height 10
click at [39, 111] on div "mi" at bounding box center [37, 113] width 19 height 39
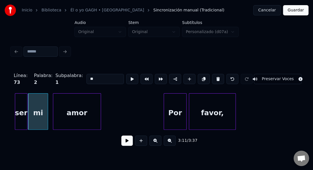
click at [127, 143] on button at bounding box center [126, 141] width 11 height 10
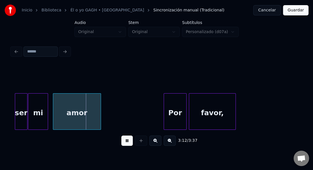
click at [126, 143] on button at bounding box center [126, 141] width 11 height 10
click at [49, 119] on div at bounding box center [50, 112] width 2 height 36
click at [91, 118] on div "amor" at bounding box center [74, 113] width 51 height 39
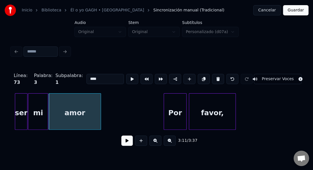
click at [126, 144] on button at bounding box center [126, 141] width 11 height 10
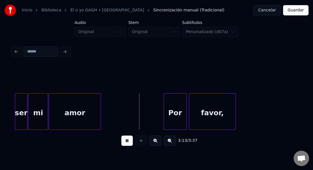
click at [125, 143] on button at bounding box center [126, 141] width 11 height 10
click at [164, 102] on div at bounding box center [165, 112] width 2 height 36
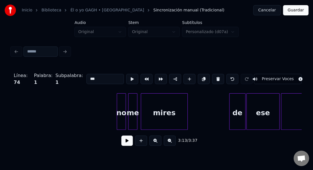
scroll to position [0, 11226]
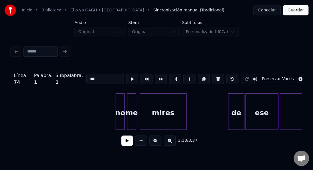
click at [118, 102] on div "no" at bounding box center [120, 113] width 9 height 39
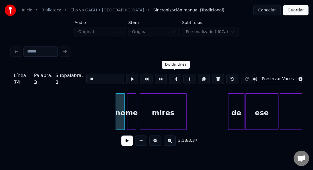
click at [173, 77] on button at bounding box center [175, 79] width 12 height 10
click at [231, 102] on div "de" at bounding box center [236, 113] width 16 height 39
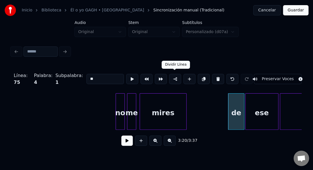
click at [174, 80] on button at bounding box center [175, 79] width 12 height 10
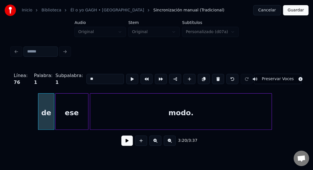
scroll to position [0, 11420]
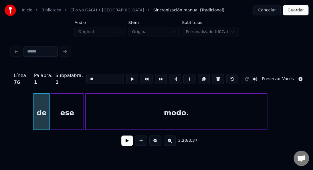
click at [100, 107] on div "modo." at bounding box center [175, 113] width 181 height 39
type input "*****"
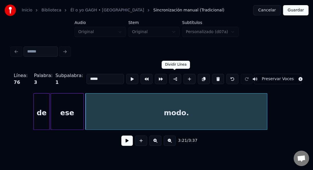
drag, startPoint x: 173, startPoint y: 79, endPoint x: 173, endPoint y: 86, distance: 6.9
click at [174, 79] on button at bounding box center [175, 79] width 12 height 10
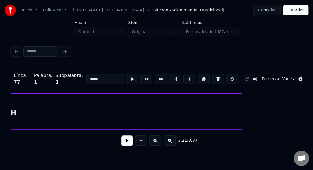
scroll to position [0, 11870]
click at [293, 13] on button "Guardar" at bounding box center [295, 10] width 25 height 10
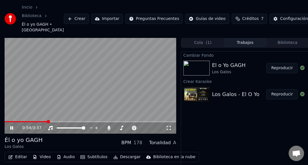
click at [24, 158] on button "Editar" at bounding box center [17, 157] width 23 height 8
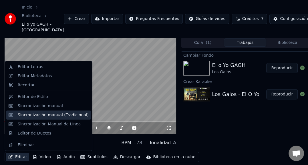
click at [34, 114] on div "Sincronización manual (Tradicional)" at bounding box center [53, 116] width 71 height 6
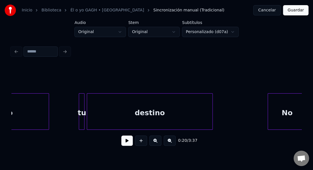
scroll to position [0, 2683]
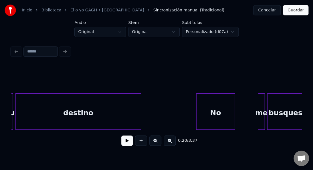
click at [207, 98] on div "No" at bounding box center [215, 113] width 38 height 39
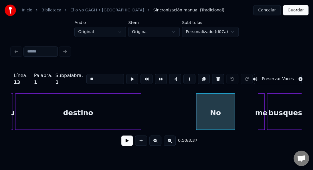
click at [261, 100] on div "me" at bounding box center [261, 113] width 6 height 39
type input "**"
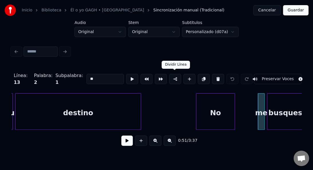
click at [173, 78] on button at bounding box center [175, 79] width 12 height 10
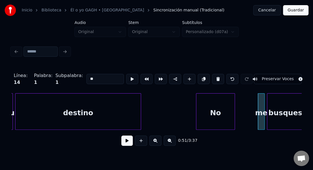
click at [295, 9] on button "Guardar" at bounding box center [295, 10] width 25 height 10
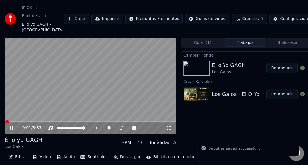
click at [27, 122] on span at bounding box center [90, 121] width 171 height 1
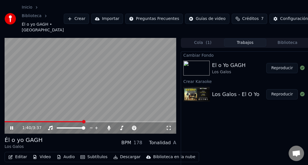
click at [69, 116] on video at bounding box center [90, 86] width 171 height 97
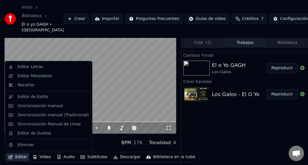
click at [20, 157] on button "Editar" at bounding box center [17, 157] width 23 height 8
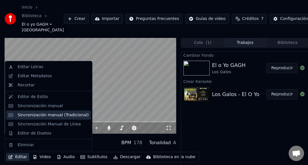
click at [23, 117] on div "Sincronización manual (Tradicional)" at bounding box center [53, 116] width 71 height 6
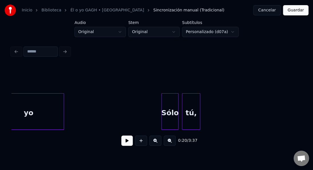
scroll to position [0, 6016]
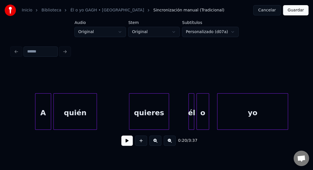
click at [157, 103] on div "quieres" at bounding box center [148, 113] width 39 height 39
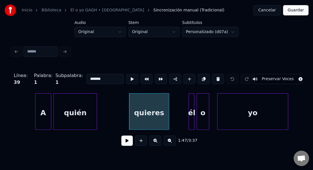
click at [189, 100] on div at bounding box center [190, 112] width 2 height 36
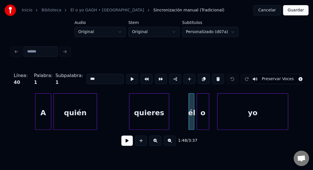
click at [153, 98] on div "quieres" at bounding box center [148, 113] width 39 height 39
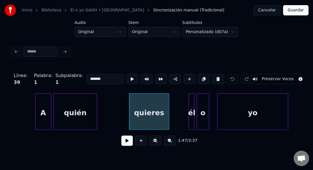
click at [191, 101] on div "él" at bounding box center [192, 113] width 6 height 39
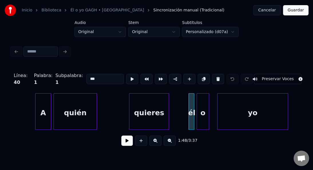
click at [87, 102] on div "quién" at bounding box center [75, 113] width 43 height 39
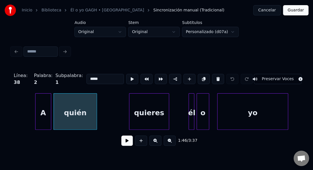
click at [137, 102] on div "quieres" at bounding box center [148, 113] width 39 height 39
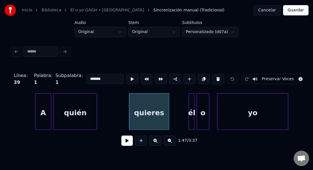
click at [190, 102] on div at bounding box center [190, 112] width 2 height 36
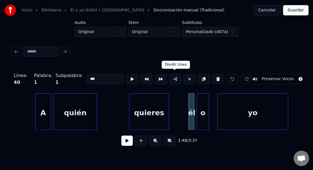
click at [173, 75] on button at bounding box center [175, 79] width 12 height 10
click at [199, 99] on div "o" at bounding box center [203, 113] width 12 height 39
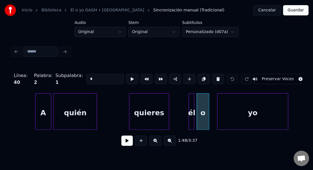
click at [227, 101] on div "yo" at bounding box center [252, 113] width 70 height 39
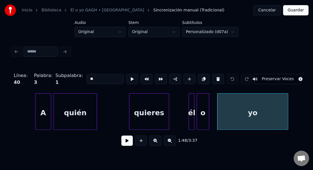
click at [156, 100] on div "quieres" at bounding box center [148, 113] width 39 height 39
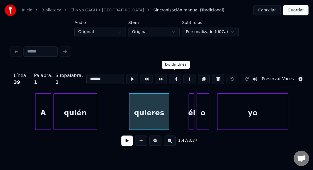
click at [171, 79] on button at bounding box center [175, 79] width 12 height 10
click at [151, 101] on div "quieres" at bounding box center [148, 113] width 39 height 39
click at [40, 114] on div "A" at bounding box center [42, 113] width 15 height 39
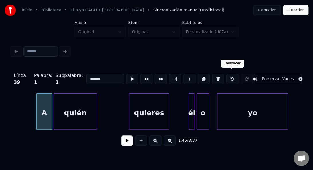
click at [231, 76] on button at bounding box center [232, 79] width 12 height 10
type input "*"
click at [126, 144] on button at bounding box center [126, 141] width 11 height 10
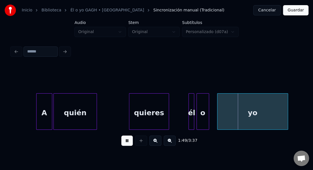
click at [122, 145] on button at bounding box center [126, 141] width 11 height 10
click at [191, 122] on div "él" at bounding box center [192, 113] width 6 height 39
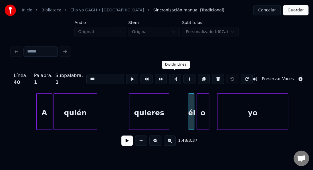
click at [175, 75] on button at bounding box center [175, 79] width 12 height 10
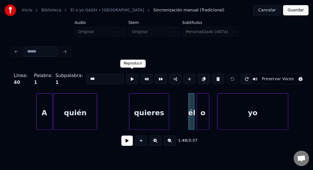
click at [131, 79] on button at bounding box center [132, 79] width 12 height 10
click at [130, 80] on button at bounding box center [132, 79] width 12 height 10
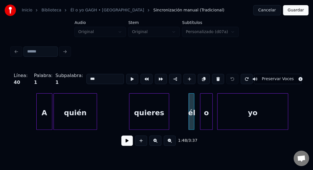
click at [203, 101] on div "o" at bounding box center [206, 113] width 12 height 39
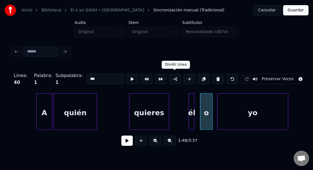
click at [173, 77] on button at bounding box center [175, 79] width 12 height 10
click at [173, 78] on button at bounding box center [175, 79] width 12 height 10
click at [190, 104] on div "él" at bounding box center [192, 113] width 6 height 39
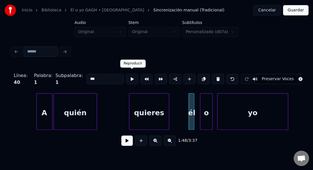
click at [130, 76] on button at bounding box center [132, 79] width 12 height 10
drag, startPoint x: 130, startPoint y: 76, endPoint x: 169, endPoint y: 87, distance: 41.0
click at [131, 76] on button at bounding box center [132, 79] width 12 height 10
click at [296, 10] on button "Guardar" at bounding box center [295, 10] width 25 height 10
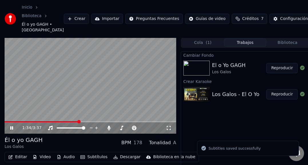
click at [78, 122] on span at bounding box center [90, 121] width 171 height 1
click at [118, 122] on span at bounding box center [90, 121] width 171 height 1
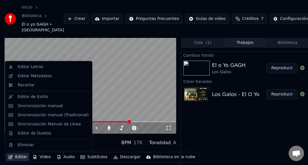
click at [21, 157] on button "Editar" at bounding box center [17, 157] width 23 height 8
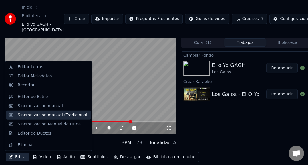
click at [30, 115] on div "Sincronización manual (Tradicional)" at bounding box center [53, 116] width 71 height 6
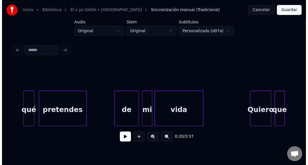
scroll to position [0, 8699]
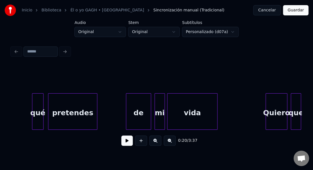
click at [41, 114] on div "qué" at bounding box center [37, 113] width 11 height 39
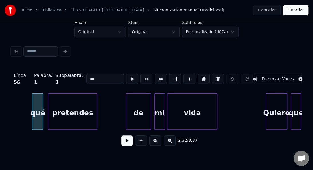
click at [95, 78] on input "***" at bounding box center [104, 79] width 37 height 10
type input "***"
click at [300, 10] on button "Guardar" at bounding box center [295, 10] width 25 height 10
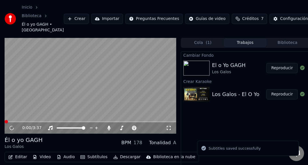
click at [99, 122] on span at bounding box center [90, 121] width 171 height 1
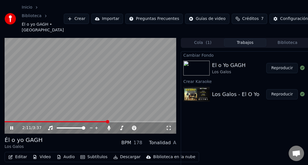
click at [109, 123] on span at bounding box center [90, 121] width 171 height 1
click at [121, 122] on span at bounding box center [90, 121] width 171 height 1
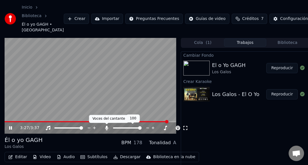
click at [105, 128] on icon at bounding box center [107, 128] width 6 height 5
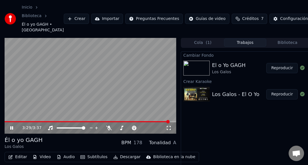
click at [121, 85] on video at bounding box center [90, 86] width 171 height 97
click at [115, 158] on button "Descargar" at bounding box center [127, 157] width 32 height 8
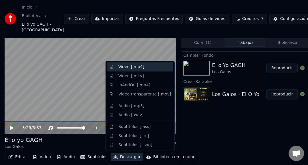
click at [128, 68] on div "Video [.mp4]" at bounding box center [131, 67] width 26 height 6
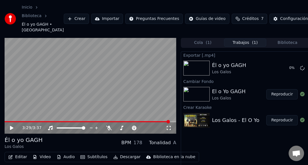
click at [284, 43] on button "Biblioteca" at bounding box center [287, 43] width 42 height 8
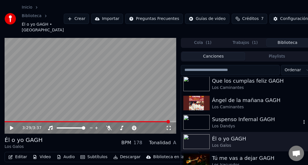
scroll to position [1371, 0]
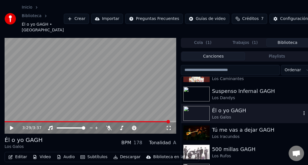
click at [301, 115] on icon "button" at bounding box center [304, 113] width 6 height 5
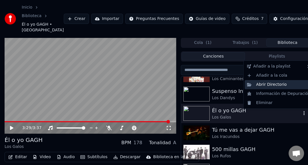
click at [266, 87] on div "Abrir Directorio" at bounding box center [278, 84] width 68 height 9
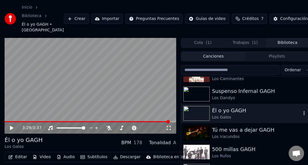
click at [209, 42] on span "( 1 )" at bounding box center [208, 43] width 6 height 6
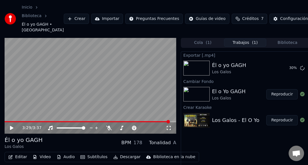
click at [235, 46] on button "Trabajos ( 1 )" at bounding box center [245, 43] width 42 height 8
click at [278, 67] on button "Mostrar" at bounding box center [284, 68] width 25 height 10
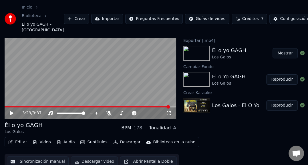
scroll to position [0, 0]
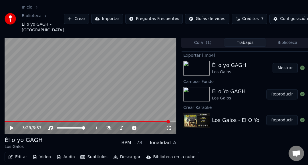
click at [283, 66] on button "Mostrar" at bounding box center [284, 68] width 25 height 10
click at [238, 151] on div "Exportar [.mp4] Él o yo GAGH Los Galos Mostrar Cambiar Fondo El o Yo GAGH Los G…" at bounding box center [245, 121] width 129 height 141
click at [73, 18] on button "Crear" at bounding box center [76, 19] width 25 height 10
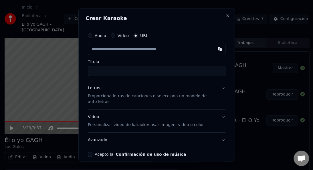
type input "**********"
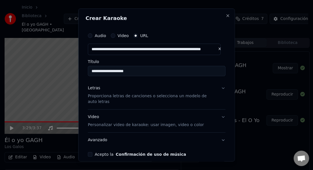
type input "**********"
click at [143, 71] on input "**********" at bounding box center [156, 71] width 137 height 10
click at [93, 72] on input "**********" at bounding box center [156, 71] width 137 height 10
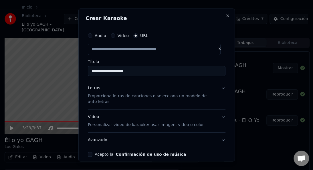
drag, startPoint x: 91, startPoint y: 72, endPoint x: 102, endPoint y: 84, distance: 16.6
click at [93, 75] on input "**********" at bounding box center [156, 71] width 137 height 10
click at [91, 73] on input "**********" at bounding box center [156, 71] width 137 height 10
type input "**********"
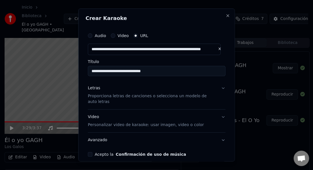
drag, startPoint x: 115, startPoint y: 71, endPoint x: 117, endPoint y: 78, distance: 7.3
click at [116, 74] on input "**********" at bounding box center [156, 71] width 137 height 10
click at [125, 71] on input "**********" at bounding box center [156, 71] width 137 height 10
click at [136, 73] on input "**********" at bounding box center [156, 71] width 137 height 10
click at [143, 72] on input "**********" at bounding box center [156, 71] width 137 height 10
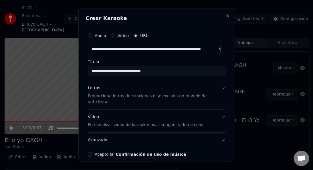
click at [149, 72] on input "**********" at bounding box center [156, 71] width 137 height 10
click at [180, 73] on input "**********" at bounding box center [156, 71] width 137 height 10
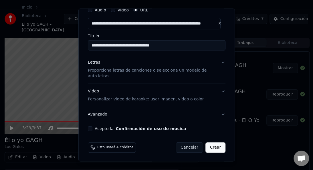
type input "**********"
click at [89, 130] on button "Acepto la Confirmación de uso de música" at bounding box center [90, 129] width 5 height 5
click at [113, 73] on p "Proporciona letras de canciones o selecciona un modelo de auto letras" at bounding box center [152, 73] width 128 height 11
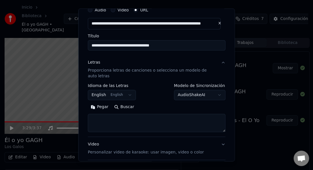
click at [125, 95] on button "English English" at bounding box center [112, 95] width 48 height 10
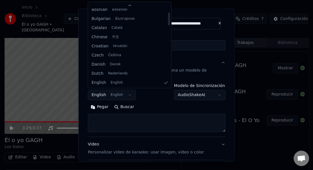
scroll to position [0, 0]
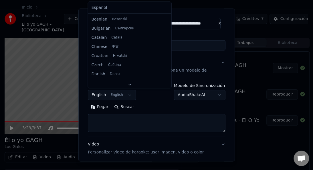
select select "**"
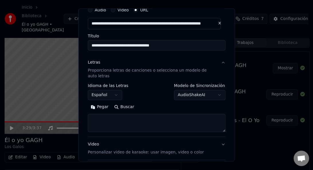
click at [101, 107] on button "Pegar" at bounding box center [99, 107] width 23 height 9
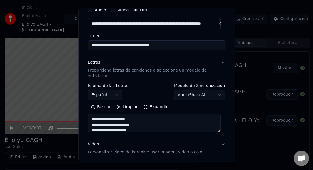
scroll to position [124, 0]
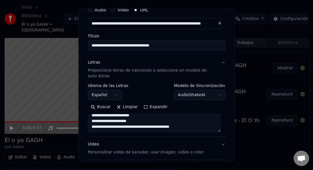
click at [142, 127] on textarea "**********" at bounding box center [154, 123] width 133 height 18
click at [145, 128] on textarea "**********" at bounding box center [154, 123] width 133 height 18
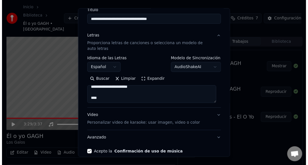
scroll to position [79, 0]
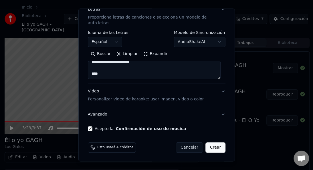
type textarea "**********"
click at [215, 149] on button "Crear" at bounding box center [215, 148] width 20 height 10
select select
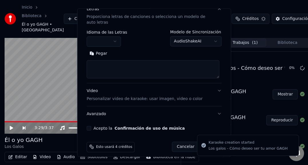
scroll to position [0, 0]
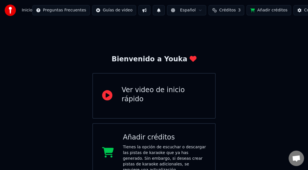
click at [166, 29] on div "Bienvenido a Youka Ver video de inicio rápido Añadir créditos Tienes la opción …" at bounding box center [154, 157] width 308 height 273
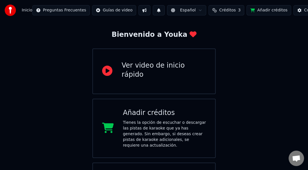
scroll to position [114, 0]
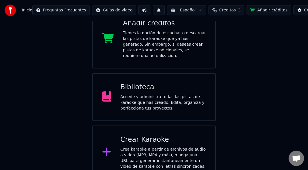
click at [145, 87] on div "Biblioteca Accede y administra todas las pistas de karaoke que has creado. Edit…" at bounding box center [162, 97] width 85 height 29
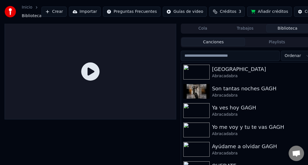
click at [214, 30] on button "Cola" at bounding box center [202, 28] width 42 height 8
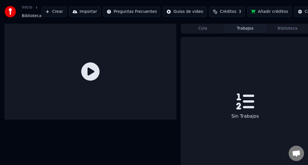
click at [242, 30] on button "Trabajos" at bounding box center [245, 28] width 42 height 8
click at [283, 26] on button "Biblioteca" at bounding box center [287, 28] width 42 height 8
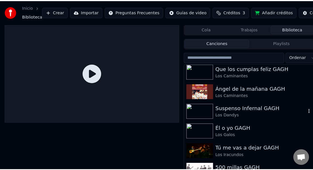
scroll to position [1371, 0]
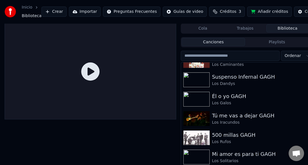
click at [133, 68] on div at bounding box center [90, 71] width 171 height 97
click at [54, 14] on button "Crear" at bounding box center [53, 12] width 25 height 10
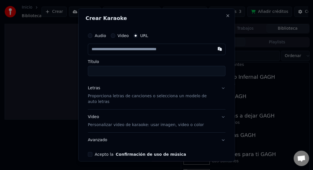
type input "**********"
click at [105, 96] on p "Proporciona letras de canciones o selecciona un modelo de auto letras" at bounding box center [152, 98] width 128 height 11
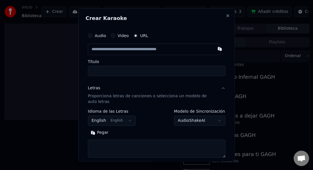
click at [126, 122] on button "English English" at bounding box center [112, 121] width 48 height 10
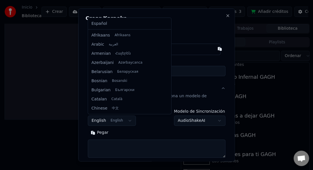
scroll to position [46, 0]
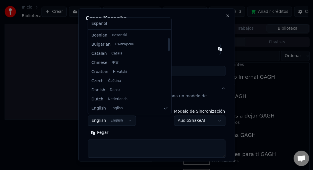
select select "**"
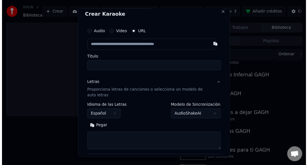
scroll to position [0, 0]
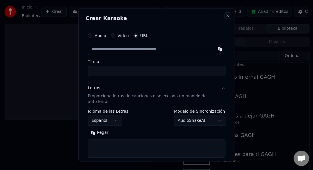
click at [225, 17] on button "Close" at bounding box center [227, 15] width 5 height 5
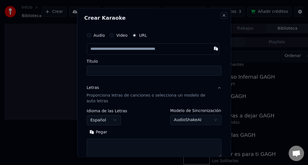
select select
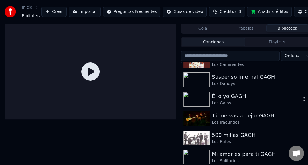
click at [237, 97] on div "Él o yo GAGH" at bounding box center [256, 97] width 89 height 8
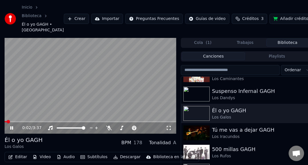
click at [145, 69] on video at bounding box center [90, 86] width 171 height 97
click at [216, 115] on div "Él o yo GAGH" at bounding box center [256, 111] width 89 height 8
click at [191, 120] on img at bounding box center [196, 113] width 26 height 15
click at [11, 130] on icon at bounding box center [11, 128] width 3 height 4
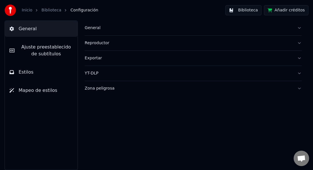
click at [100, 89] on div "Zona peligrosa" at bounding box center [188, 89] width 207 height 6
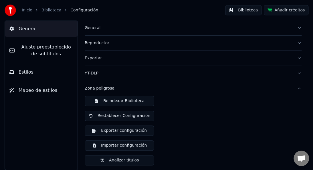
click at [113, 102] on button "Reindexar Biblioteca" at bounding box center [119, 101] width 69 height 10
click at [247, 11] on button "Biblioteca" at bounding box center [243, 10] width 36 height 10
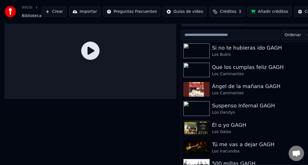
scroll to position [1343, 0]
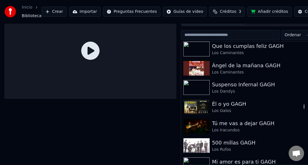
click at [234, 104] on div "Él o yo GAGH" at bounding box center [256, 104] width 89 height 8
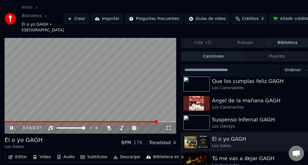
click at [157, 123] on span at bounding box center [90, 121] width 171 height 1
click at [273, 32] on div "Inicio Biblioteca Él o yo GAGH • Los Galos Crear Importar Preguntas Frecuentes …" at bounding box center [154, 19] width 308 height 38
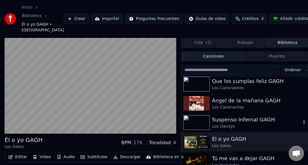
click at [301, 125] on icon "button" at bounding box center [304, 122] width 6 height 5
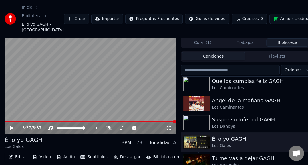
click at [35, 104] on video at bounding box center [90, 86] width 171 height 97
click at [141, 104] on video at bounding box center [90, 86] width 171 height 97
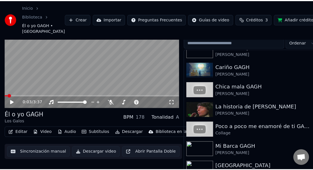
scroll to position [285, 0]
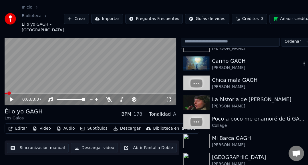
click at [221, 71] on div "[PERSON_NAME]" at bounding box center [256, 68] width 89 height 6
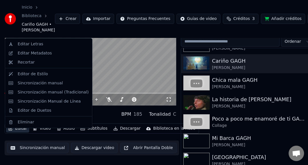
click at [21, 133] on button "Editar" at bounding box center [17, 129] width 23 height 8
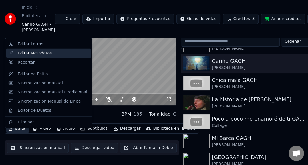
click at [37, 53] on div "Editar Metadatos" at bounding box center [35, 54] width 34 height 6
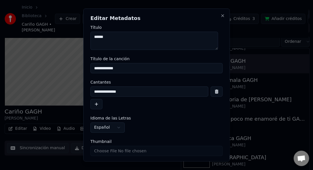
click at [194, 12] on div "**********" at bounding box center [156, 85] width 146 height 153
drag, startPoint x: 127, startPoint y: 92, endPoint x: 87, endPoint y: 96, distance: 40.2
click at [87, 96] on div "**********" at bounding box center [156, 85] width 146 height 153
click at [93, 38] on textarea "******" at bounding box center [153, 41] width 127 height 18
paste textarea "**********"
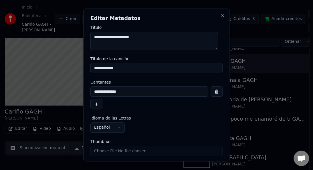
click at [150, 35] on textarea "**********" at bounding box center [153, 41] width 127 height 18
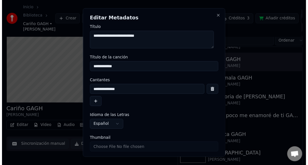
scroll to position [18, 0]
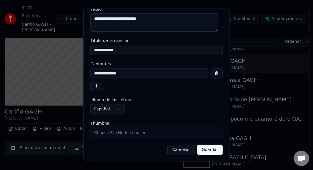
type textarea "**********"
click at [206, 153] on button "Guardar" at bounding box center [209, 150] width 25 height 10
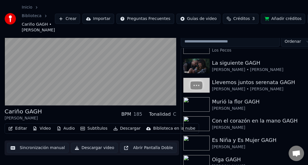
scroll to position [456, 0]
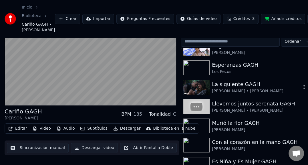
click at [227, 89] on div "La siguiente GAGH" at bounding box center [256, 85] width 89 height 8
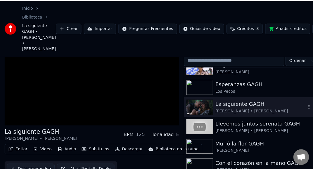
scroll to position [40, 0]
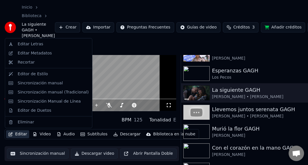
click at [22, 134] on button "Editar" at bounding box center [17, 135] width 23 height 8
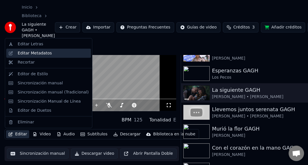
click at [36, 54] on div "Editar Metadatos" at bounding box center [35, 54] width 34 height 6
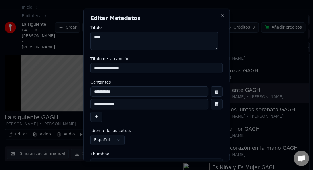
drag, startPoint x: 118, startPoint y: 92, endPoint x: 87, endPoint y: 97, distance: 31.7
click at [87, 98] on div "**********" at bounding box center [156, 85] width 146 height 153
click at [95, 37] on textarea "****" at bounding box center [153, 41] width 127 height 18
paste textarea "**********"
drag, startPoint x: 122, startPoint y: 106, endPoint x: 82, endPoint y: 110, distance: 39.9
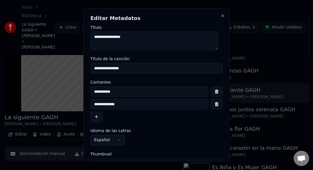
click at [82, 110] on body "Inicio Biblioteca La siguiente GAGH • [PERSON_NAME] • [PERSON_NAME] Crear Impor…" at bounding box center [154, 45] width 308 height 170
click at [119, 37] on textarea "**********" at bounding box center [153, 41] width 127 height 18
paste textarea "**********"
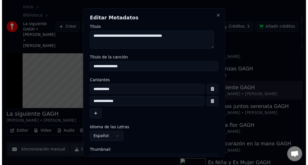
scroll to position [31, 0]
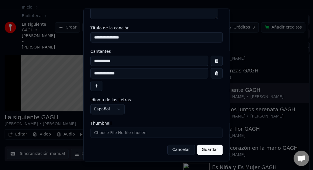
type textarea "**********"
click at [207, 152] on button "Guardar" at bounding box center [209, 150] width 25 height 10
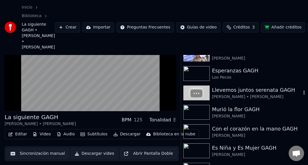
click at [222, 95] on div "[PERSON_NAME] • [PERSON_NAME]" at bounding box center [256, 97] width 89 height 6
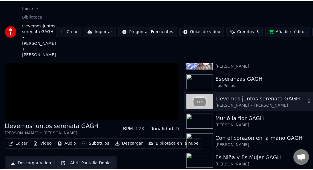
scroll to position [57, 0]
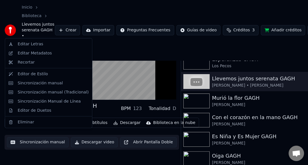
click at [20, 127] on button "Editar" at bounding box center [17, 123] width 23 height 8
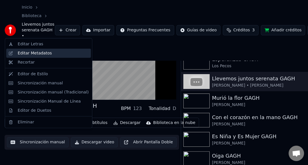
click at [42, 54] on div "Editar Metadatos" at bounding box center [35, 54] width 34 height 6
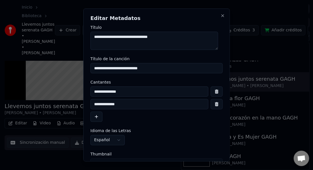
drag, startPoint x: 124, startPoint y: 93, endPoint x: 75, endPoint y: 96, distance: 49.2
click at [75, 97] on body "Inicio Biblioteca Llevemos juntos serenata GAGH • [PERSON_NAME] • [PERSON_NAME]…" at bounding box center [154, 28] width 308 height 170
click at [93, 37] on textarea "**********" at bounding box center [153, 41] width 127 height 18
paste textarea "**********"
type textarea "**********"
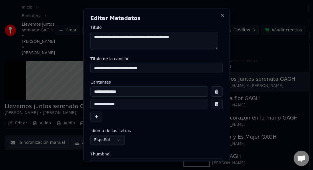
drag, startPoint x: 109, startPoint y: 106, endPoint x: 69, endPoint y: 106, distance: 40.3
click at [70, 108] on body "Inicio Biblioteca Llevemos juntos serenata GAGH • [PERSON_NAME] • [PERSON_NAME]…" at bounding box center [154, 28] width 308 height 170
type input "**********"
drag, startPoint x: 122, startPoint y: 37, endPoint x: 125, endPoint y: 47, distance: 9.7
click at [122, 39] on textarea "**********" at bounding box center [153, 41] width 127 height 18
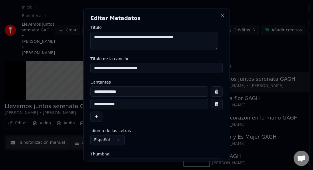
paste textarea "**********"
drag, startPoint x: 165, startPoint y: 37, endPoint x: 152, endPoint y: 38, distance: 12.3
click at [152, 38] on textarea "**********" at bounding box center [153, 41] width 127 height 18
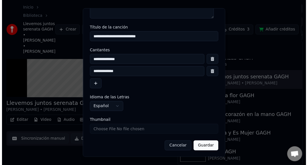
scroll to position [31, 0]
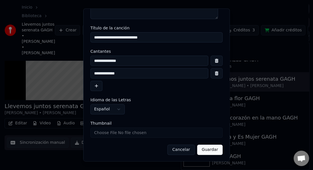
type textarea "**********"
drag, startPoint x: 204, startPoint y: 154, endPoint x: 203, endPoint y: 150, distance: 4.0
click at [204, 153] on button "Guardar" at bounding box center [209, 150] width 25 height 10
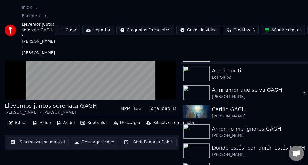
scroll to position [143, 0]
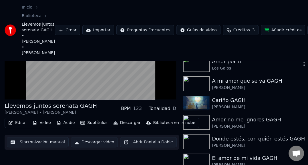
click at [229, 71] on div "Los Galos" at bounding box center [256, 69] width 89 height 6
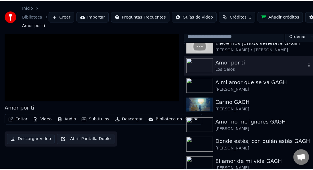
scroll to position [17, 0]
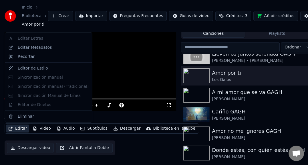
click at [22, 131] on button "Editar" at bounding box center [17, 129] width 23 height 8
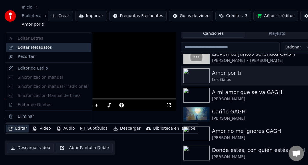
click at [31, 49] on div "Editar Metadatos" at bounding box center [35, 48] width 34 height 6
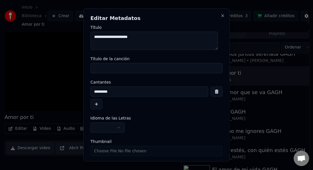
click at [169, 44] on textarea "**********" at bounding box center [153, 41] width 127 height 18
type textarea "**********"
click at [126, 65] on input "Título de la canción" at bounding box center [156, 68] width 132 height 10
drag, startPoint x: 135, startPoint y: 39, endPoint x: 121, endPoint y: 39, distance: 14.3
click at [121, 40] on textarea "**********" at bounding box center [153, 41] width 127 height 18
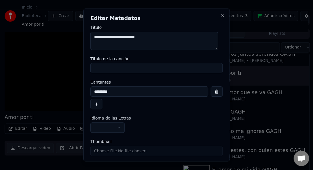
click at [115, 37] on textarea "**********" at bounding box center [153, 41] width 127 height 18
drag, startPoint x: 115, startPoint y: 37, endPoint x: 146, endPoint y: 37, distance: 30.9
click at [146, 37] on textarea "**********" at bounding box center [153, 41] width 127 height 18
click at [110, 66] on input "Título de la canción" at bounding box center [156, 68] width 132 height 10
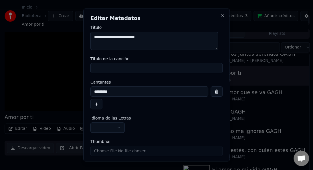
paste input "**********"
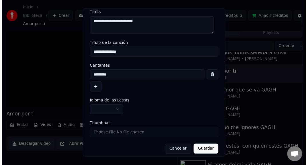
scroll to position [18, 0]
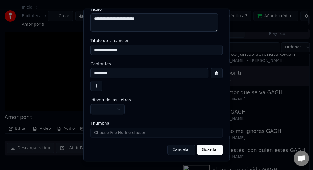
type input "**********"
click at [207, 147] on button "Guardar" at bounding box center [209, 150] width 25 height 10
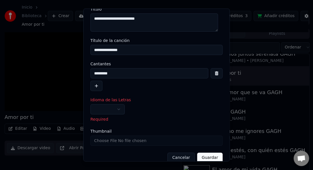
click at [119, 109] on body "Inicio Biblioteca Amor por ti Crear Importar Preguntas Frecuentes Guías de vide…" at bounding box center [154, 68] width 308 height 170
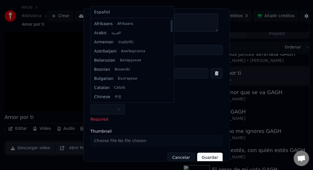
select select "**"
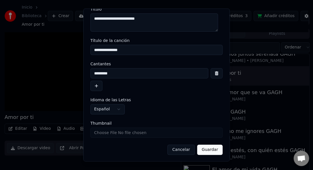
click at [206, 151] on button "Guardar" at bounding box center [209, 150] width 25 height 10
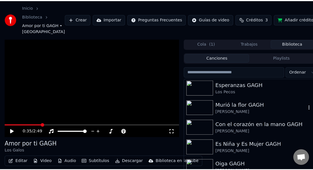
scroll to position [457, 0]
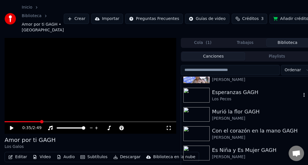
click at [226, 97] on div "Esperanzas GAGH" at bounding box center [256, 93] width 89 height 8
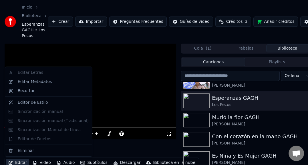
click at [18, 164] on button "Editar" at bounding box center [17, 163] width 23 height 8
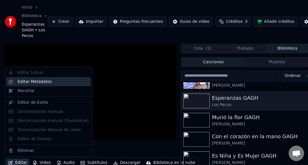
click at [41, 84] on div "Editar Metadatos" at bounding box center [35, 82] width 34 height 6
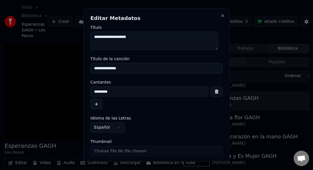
click at [151, 36] on textarea "**********" at bounding box center [153, 41] width 127 height 18
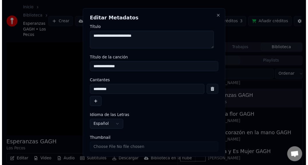
scroll to position [18, 0]
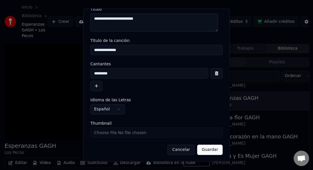
type textarea "**********"
click at [204, 149] on button "Guardar" at bounding box center [209, 150] width 25 height 10
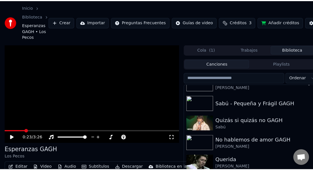
scroll to position [1886, 0]
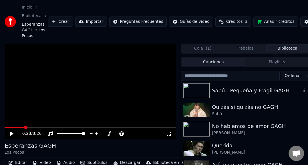
click at [244, 95] on div "Sabú - Pequeña y Frágil GAGH" at bounding box center [245, 90] width 128 height 19
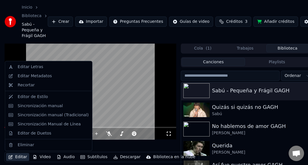
click at [21, 159] on button "Editar" at bounding box center [17, 157] width 23 height 8
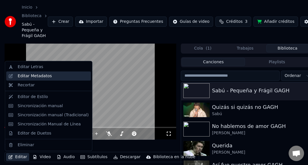
click at [49, 75] on div "Editar Metadatos" at bounding box center [53, 76] width 71 height 6
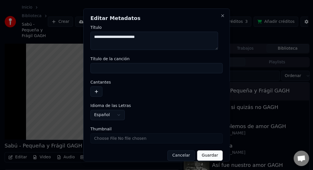
click at [107, 72] on input "Título de la canción" at bounding box center [156, 68] width 132 height 10
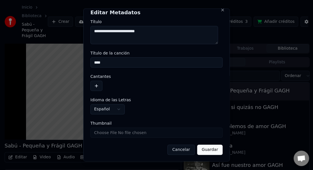
click at [148, 88] on div at bounding box center [156, 86] width 132 height 10
drag, startPoint x: 107, startPoint y: 31, endPoint x: 149, endPoint y: 40, distance: 43.5
click at [149, 40] on textarea "**********" at bounding box center [153, 35] width 127 height 18
click at [112, 63] on input "****" at bounding box center [156, 62] width 132 height 10
paste input "**********"
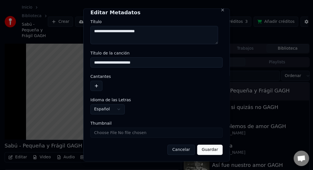
drag, startPoint x: 103, startPoint y: 62, endPoint x: 90, endPoint y: 63, distance: 12.9
click at [90, 63] on div "**********" at bounding box center [156, 85] width 146 height 153
type input "**********"
click at [99, 89] on button "button" at bounding box center [96, 86] width 12 height 10
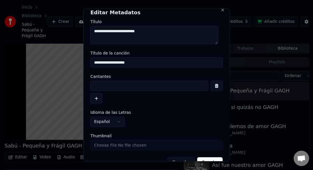
click at [101, 87] on input at bounding box center [149, 86] width 118 height 10
paste input "****"
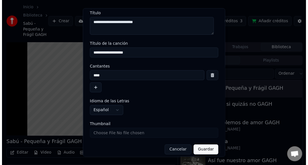
scroll to position [18, 0]
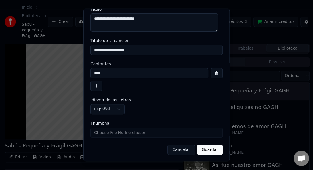
type input "****"
click at [205, 150] on button "Guardar" at bounding box center [209, 150] width 25 height 10
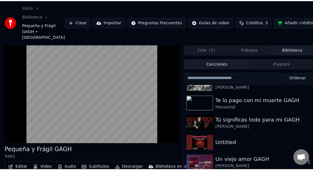
scroll to position [1971, 0]
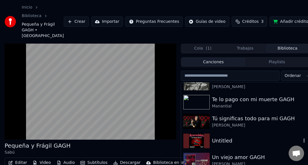
click at [202, 138] on img at bounding box center [196, 141] width 26 height 15
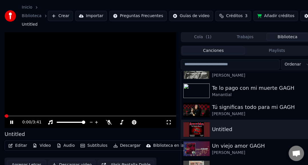
click at [18, 147] on button "Editar" at bounding box center [17, 146] width 23 height 8
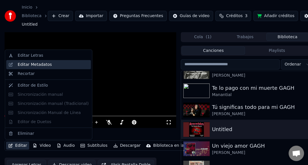
click at [33, 66] on div "Editar Metadatos" at bounding box center [35, 65] width 34 height 6
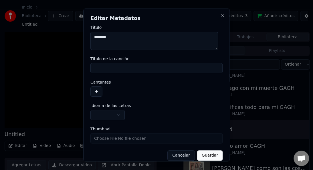
drag, startPoint x: 111, startPoint y: 38, endPoint x: 68, endPoint y: 47, distance: 43.8
click at [68, 47] on body "Inicio Biblioteca Untitled Crear Importar Preguntas Frecuentes Guías de video C…" at bounding box center [154, 85] width 308 height 170
type textarea "**********"
click at [206, 156] on button "Guardar" at bounding box center [209, 156] width 25 height 10
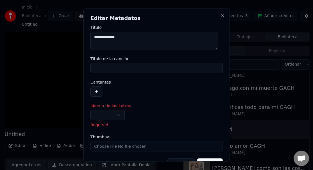
scroll to position [14, 0]
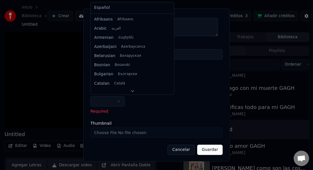
click at [118, 102] on body "**********" at bounding box center [154, 85] width 308 height 170
select select "**"
drag, startPoint x: 106, startPoint y: 8, endPoint x: 114, endPoint y: 66, distance: 58.8
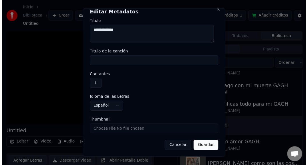
scroll to position [6, 0]
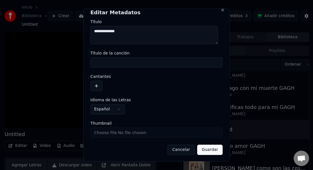
click at [210, 149] on button "Guardar" at bounding box center [209, 150] width 25 height 10
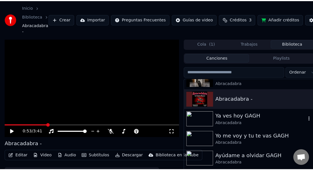
scroll to position [0, 0]
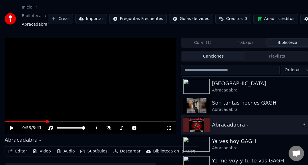
click at [233, 126] on div "Abracadabra -" at bounding box center [256, 125] width 89 height 8
click at [21, 151] on button "Editar" at bounding box center [17, 152] width 23 height 8
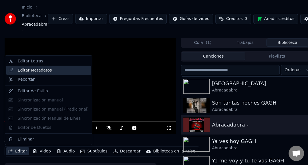
click at [35, 70] on div "Editar Metadatos" at bounding box center [35, 71] width 34 height 6
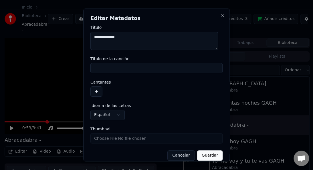
click at [132, 39] on textarea "**********" at bounding box center [153, 41] width 127 height 18
type textarea "**********"
click at [120, 65] on input "Título de la canción" at bounding box center [156, 68] width 132 height 10
drag, startPoint x: 119, startPoint y: 37, endPoint x: 166, endPoint y: 39, distance: 46.9
click at [166, 39] on textarea "**********" at bounding box center [153, 41] width 127 height 18
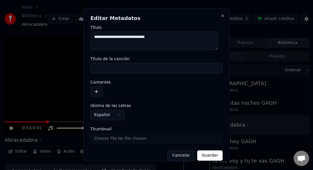
click at [127, 66] on input "Título de la canción" at bounding box center [156, 68] width 132 height 10
paste input "**********"
type input "**********"
click at [99, 92] on button "button" at bounding box center [96, 92] width 12 height 10
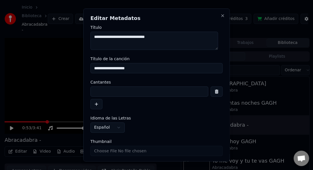
drag, startPoint x: 116, startPoint y: 39, endPoint x: 81, endPoint y: 34, distance: 35.2
click at [82, 34] on body "Inicio Biblioteca Abracadabra - Crear Importar Preguntas Frecuentes Guías de vi…" at bounding box center [154, 85] width 308 height 170
click at [95, 91] on input at bounding box center [149, 92] width 118 height 10
paste input "**********"
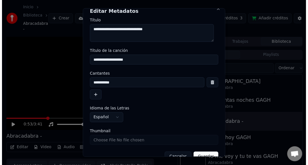
scroll to position [18, 0]
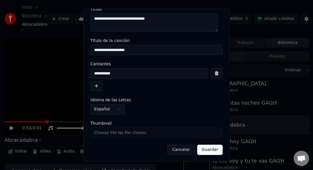
type input "**********"
click at [207, 149] on button "Guardar" at bounding box center [209, 150] width 25 height 10
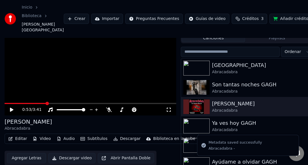
scroll to position [29, 0]
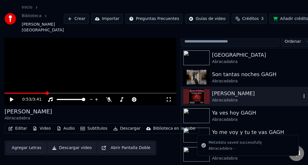
click at [201, 100] on img at bounding box center [196, 96] width 26 height 15
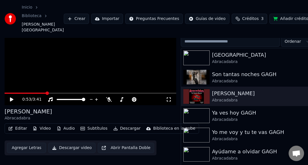
click at [116, 66] on video at bounding box center [90, 57] width 171 height 97
click at [5, 94] on span at bounding box center [6, 93] width 3 height 3
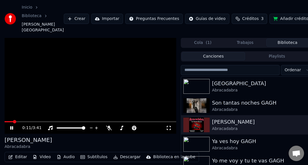
scroll to position [0, 0]
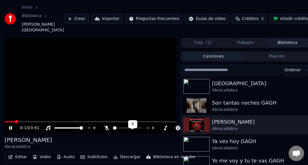
click at [108, 131] on icon at bounding box center [107, 128] width 6 height 5
click at [108, 131] on icon at bounding box center [106, 128] width 3 height 5
click at [107, 131] on icon at bounding box center [107, 128] width 6 height 5
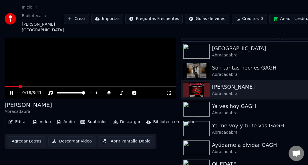
scroll to position [45, 0]
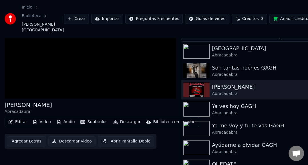
click at [44, 118] on button "Video" at bounding box center [41, 122] width 23 height 8
click at [63, 118] on button "Audio" at bounding box center [65, 122] width 23 height 8
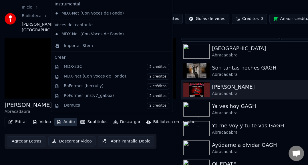
click at [63, 118] on button "Audio" at bounding box center [65, 122] width 23 height 8
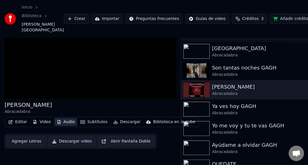
click at [63, 118] on button "Audio" at bounding box center [65, 122] width 23 height 8
click at [41, 118] on button "Video" at bounding box center [41, 122] width 23 height 8
click at [15, 122] on button "Editar" at bounding box center [17, 122] width 23 height 8
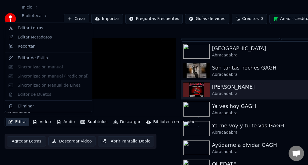
click at [15, 121] on button "Editar" at bounding box center [17, 122] width 23 height 8
click at [45, 78] on div "Editar Letras Editar Metadatos Recortar Editor de Estilo Sincronización manual …" at bounding box center [48, 67] width 87 height 90
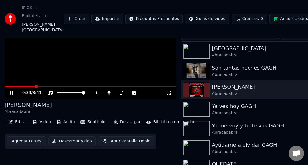
click at [158, 67] on video at bounding box center [90, 51] width 171 height 97
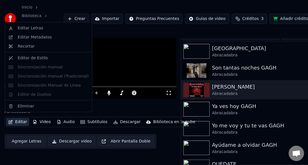
click at [20, 118] on button "Editar" at bounding box center [17, 122] width 23 height 8
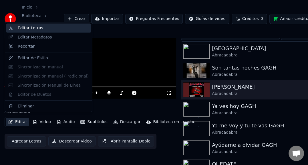
click at [34, 27] on div "Editar Letras" at bounding box center [30, 28] width 25 height 6
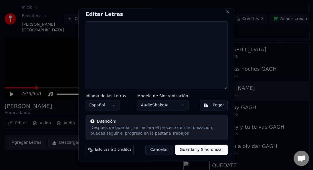
scroll to position [0, 0]
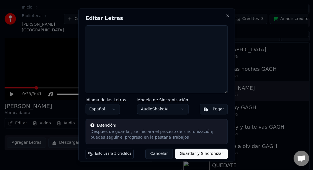
paste textarea "**********"
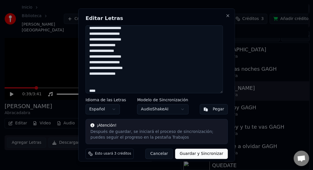
scroll to position [251, 0]
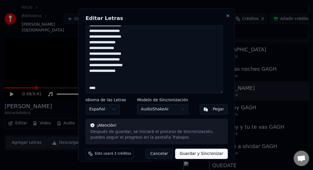
type textarea "**********"
click at [185, 154] on button "Guardar y Sincronizar" at bounding box center [201, 154] width 53 height 10
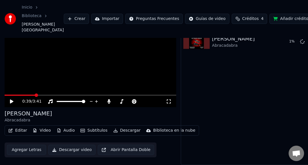
scroll to position [0, 0]
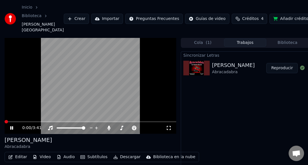
click at [5, 124] on span at bounding box center [6, 121] width 3 height 3
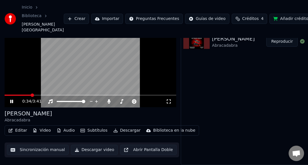
scroll to position [36, 0]
click at [21, 129] on button "Editar" at bounding box center [17, 131] width 23 height 8
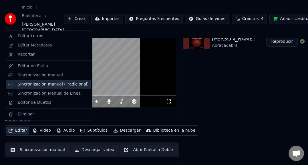
click at [51, 84] on div "Sincronización manual (Tradicional)" at bounding box center [53, 85] width 71 height 6
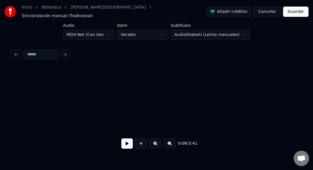
scroll to position [0, 355]
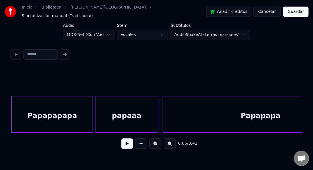
click at [47, 99] on div "Papapapapa" at bounding box center [52, 116] width 81 height 39
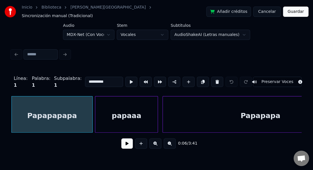
click at [127, 146] on button at bounding box center [126, 144] width 11 height 10
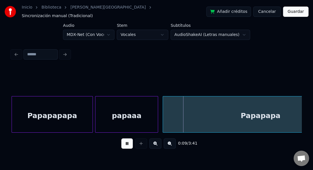
click at [127, 146] on button at bounding box center [126, 144] width 11 height 10
click at [74, 109] on div "Papapapapa" at bounding box center [52, 116] width 81 height 39
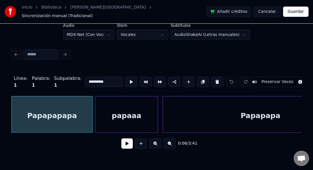
click at [127, 144] on button at bounding box center [126, 144] width 11 height 10
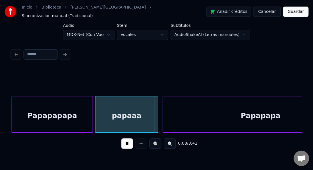
click at [127, 144] on button at bounding box center [126, 144] width 11 height 10
click at [72, 115] on div "Papapapapa" at bounding box center [52, 116] width 81 height 39
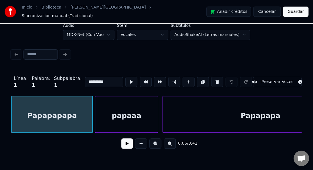
click at [126, 142] on button at bounding box center [126, 144] width 11 height 10
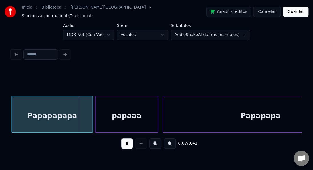
click at [126, 142] on button at bounding box center [126, 144] width 11 height 10
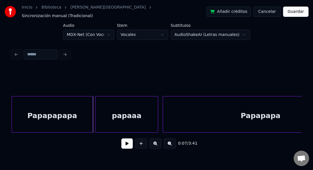
click at [126, 141] on button at bounding box center [126, 144] width 11 height 10
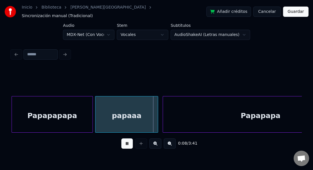
click at [126, 143] on button at bounding box center [126, 144] width 11 height 10
click at [125, 142] on button at bounding box center [126, 144] width 11 height 10
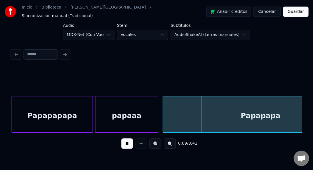
click at [126, 143] on button at bounding box center [126, 144] width 11 height 10
click at [267, 115] on div "Papapapa" at bounding box center [260, 116] width 195 height 39
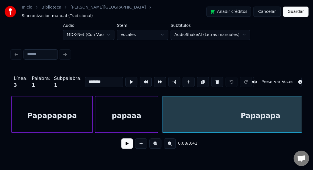
drag, startPoint x: 109, startPoint y: 76, endPoint x: 85, endPoint y: 78, distance: 23.8
click at [85, 78] on input "********" at bounding box center [104, 82] width 38 height 10
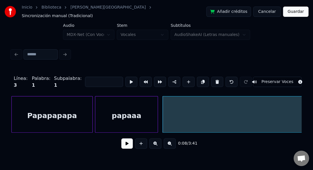
click at [110, 112] on div "papaaa" at bounding box center [126, 116] width 62 height 39
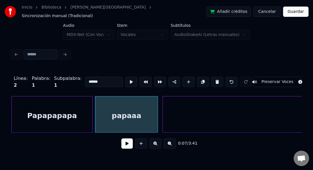
click at [85, 78] on input "******" at bounding box center [104, 82] width 38 height 10
paste input "********"
drag, startPoint x: 102, startPoint y: 77, endPoint x: 117, endPoint y: 76, distance: 14.6
click at [117, 77] on input "**********" at bounding box center [104, 82] width 38 height 10
type input "********"
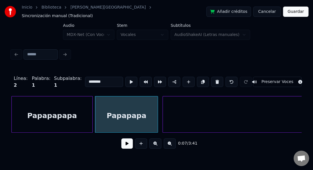
click at [202, 112] on div at bounding box center [260, 116] width 195 height 39
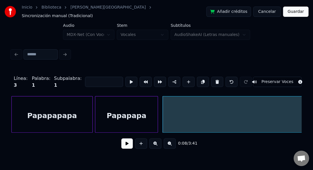
paste input "******"
click at [46, 108] on div "Papapapapa" at bounding box center [52, 116] width 81 height 39
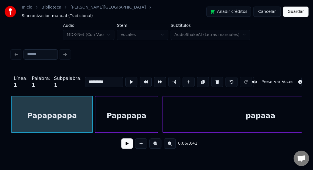
type input "**********"
click at [126, 143] on button at bounding box center [126, 144] width 11 height 10
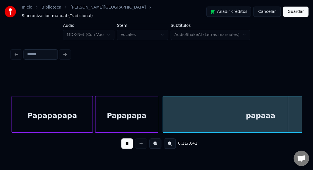
click at [125, 143] on button at bounding box center [126, 144] width 11 height 10
click at [115, 120] on div "Papapapa" at bounding box center [126, 116] width 62 height 39
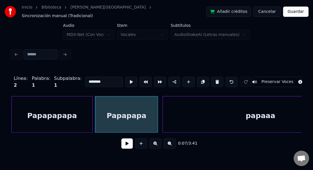
click at [129, 141] on button at bounding box center [126, 144] width 11 height 10
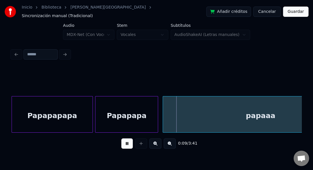
click at [129, 141] on button at bounding box center [126, 144] width 11 height 10
click at [107, 119] on div "Papapapa" at bounding box center [126, 116] width 62 height 39
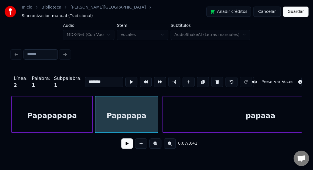
click at [126, 142] on button at bounding box center [126, 144] width 11 height 10
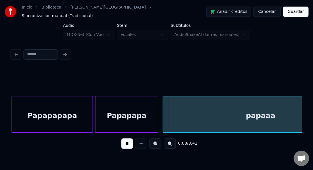
click at [126, 142] on button at bounding box center [126, 144] width 11 height 10
click at [100, 120] on div "Papapapa" at bounding box center [126, 116] width 62 height 39
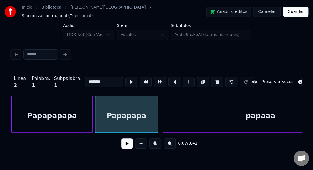
click at [126, 140] on button at bounding box center [126, 144] width 11 height 10
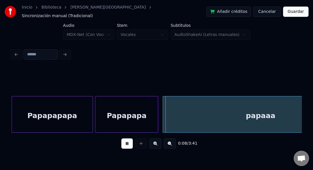
drag, startPoint x: 126, startPoint y: 141, endPoint x: 127, endPoint y: 125, distance: 16.0
click at [126, 141] on button at bounding box center [126, 144] width 11 height 10
click at [128, 116] on div "Papapapa" at bounding box center [126, 116] width 62 height 39
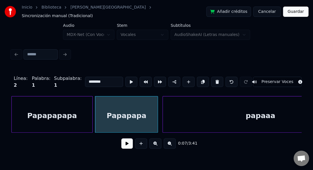
click at [128, 116] on div "Papapapa" at bounding box center [126, 116] width 62 height 39
drag, startPoint x: 93, startPoint y: 78, endPoint x: 110, endPoint y: 81, distance: 17.1
click at [110, 81] on input "********" at bounding box center [104, 82] width 38 height 10
type input "*********"
click at [128, 145] on button at bounding box center [126, 144] width 11 height 10
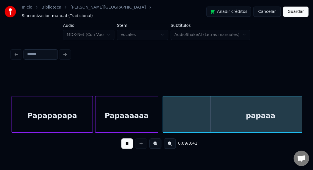
click at [128, 145] on button at bounding box center [126, 144] width 11 height 10
click at [166, 114] on div "papaaa" at bounding box center [260, 116] width 195 height 39
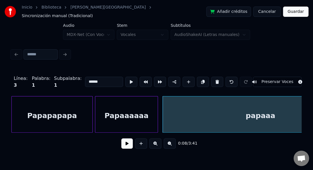
click at [85, 79] on input "******" at bounding box center [104, 82] width 38 height 10
click at [170, 113] on div "papaaa" at bounding box center [260, 116] width 195 height 39
type input "********"
click at [125, 143] on button at bounding box center [126, 144] width 11 height 10
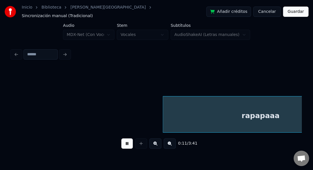
scroll to position [0, 646]
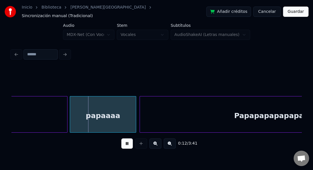
click at [119, 114] on div "papaaaa" at bounding box center [103, 116] width 66 height 39
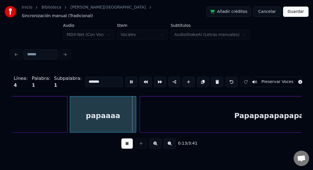
click at [125, 143] on button at bounding box center [126, 144] width 11 height 10
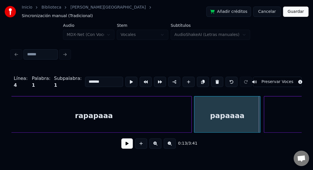
scroll to position [0, 509]
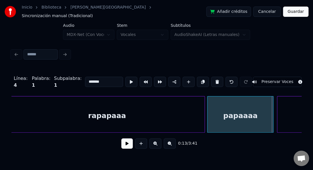
click at [125, 142] on button at bounding box center [126, 144] width 11 height 10
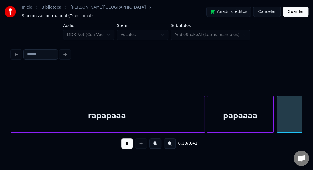
scroll to position [0, 799]
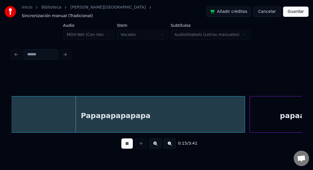
click at [125, 142] on button at bounding box center [126, 144] width 11 height 10
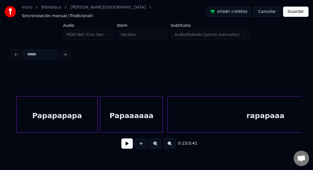
scroll to position [0, 371]
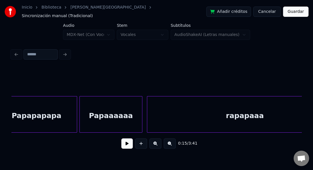
click at [127, 143] on button at bounding box center [126, 144] width 11 height 10
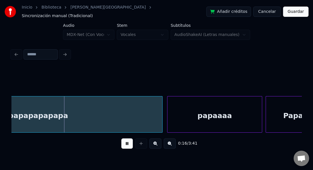
click at [127, 143] on button at bounding box center [126, 144] width 11 height 10
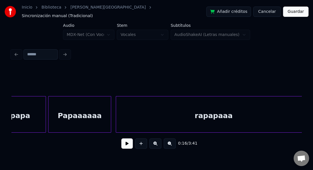
scroll to position [0, 0]
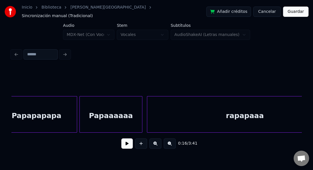
click at [39, 115] on div "Papapapapa" at bounding box center [36, 116] width 81 height 39
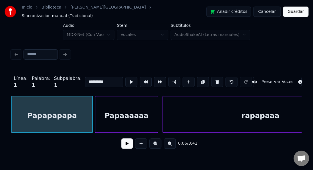
click at [127, 141] on button at bounding box center [126, 144] width 11 height 10
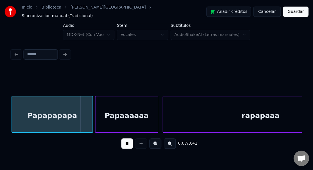
click at [127, 141] on button at bounding box center [126, 144] width 11 height 10
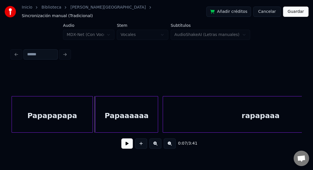
click at [26, 117] on div "Papapapapa" at bounding box center [52, 116] width 81 height 39
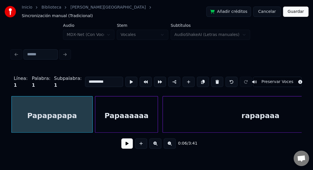
click at [125, 144] on button at bounding box center [126, 144] width 11 height 10
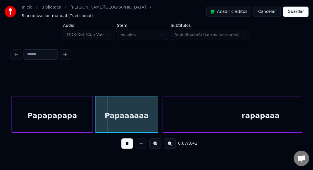
click at [125, 145] on button at bounding box center [126, 144] width 11 height 10
click at [39, 118] on div "Papapapapa" at bounding box center [52, 116] width 81 height 39
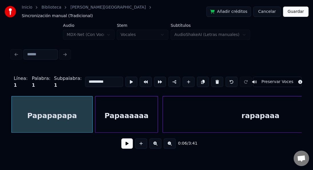
click at [127, 143] on button at bounding box center [126, 144] width 11 height 10
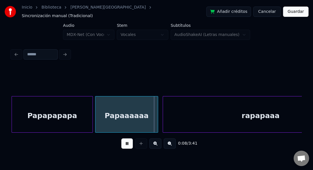
click at [127, 143] on button at bounding box center [126, 144] width 11 height 10
click at [116, 113] on div "Papaaaaaa" at bounding box center [126, 116] width 62 height 39
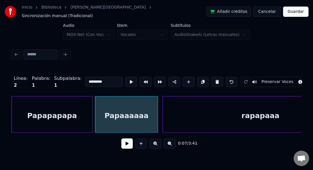
click at [125, 144] on button at bounding box center [126, 144] width 11 height 10
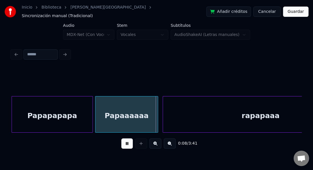
click at [125, 144] on button at bounding box center [126, 144] width 11 height 10
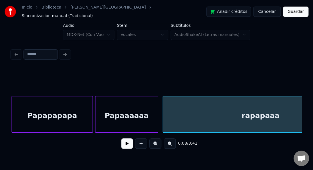
click at [100, 116] on div "Papaaaaaa" at bounding box center [126, 116] width 62 height 39
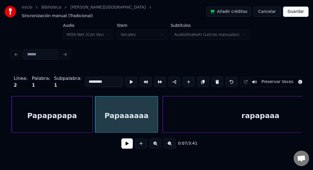
click at [125, 144] on button at bounding box center [126, 144] width 11 height 10
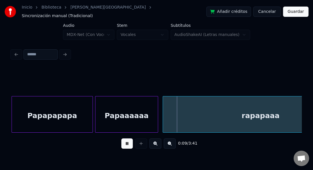
click at [125, 144] on button at bounding box center [126, 144] width 11 height 10
click at [101, 107] on div "Papaaaaaa" at bounding box center [126, 116] width 62 height 39
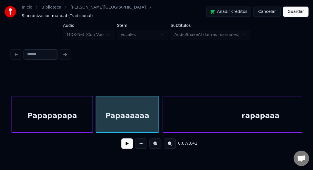
click at [125, 142] on button at bounding box center [126, 144] width 11 height 10
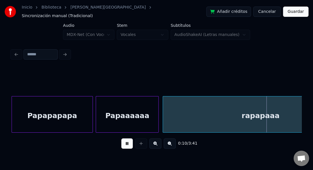
click at [125, 142] on button at bounding box center [126, 144] width 11 height 10
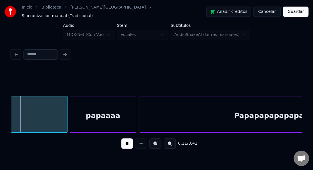
click at [125, 142] on button at bounding box center [126, 144] width 11 height 10
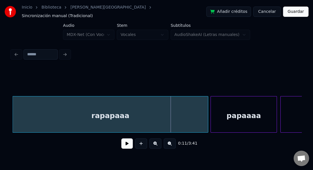
scroll to position [0, 497]
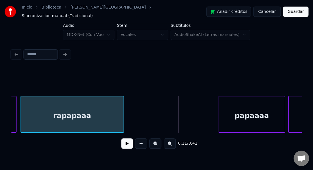
click at [122, 116] on div at bounding box center [123, 115] width 2 height 36
click at [126, 142] on button at bounding box center [126, 144] width 11 height 10
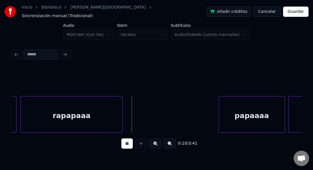
click at [126, 143] on button at bounding box center [126, 144] width 11 height 10
click at [60, 121] on div "rapapaaa" at bounding box center [71, 116] width 101 height 39
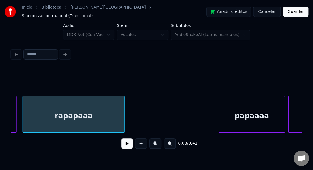
click at [127, 144] on button at bounding box center [126, 144] width 11 height 10
click at [126, 144] on button at bounding box center [126, 144] width 11 height 10
click at [26, 111] on div "rapapaaa" at bounding box center [73, 116] width 101 height 39
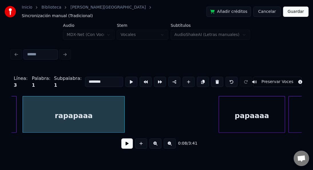
click at [126, 142] on button at bounding box center [126, 144] width 11 height 10
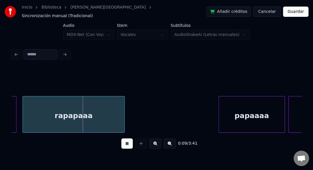
click at [126, 143] on button at bounding box center [126, 144] width 11 height 10
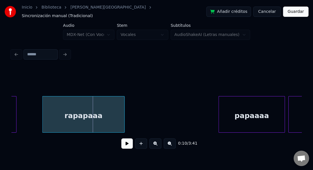
click at [43, 114] on div at bounding box center [44, 115] width 2 height 36
click at [127, 144] on button at bounding box center [126, 144] width 11 height 10
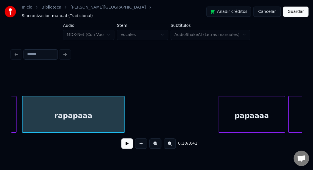
click at [23, 115] on div at bounding box center [24, 115] width 2 height 36
click at [127, 142] on button at bounding box center [126, 144] width 11 height 10
click at [64, 113] on div "rapapaaa" at bounding box center [74, 116] width 102 height 39
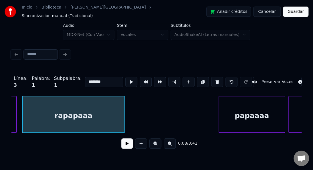
drag, startPoint x: 87, startPoint y: 79, endPoint x: 83, endPoint y: 81, distance: 4.6
click at [85, 81] on input "********" at bounding box center [104, 82] width 38 height 10
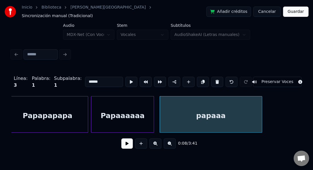
scroll to position [0, 360]
click at [112, 113] on div "Papaaaaaa" at bounding box center [122, 116] width 62 height 39
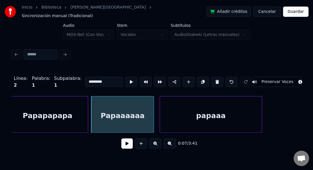
type input "*********"
click at [127, 143] on button at bounding box center [126, 144] width 11 height 10
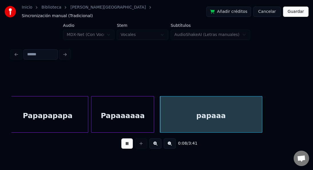
click at [127, 143] on button at bounding box center [126, 144] width 11 height 10
click at [108, 118] on div "Papaaaaaa" at bounding box center [122, 116] width 62 height 39
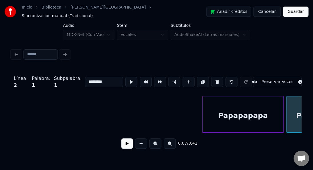
scroll to position [0, 268]
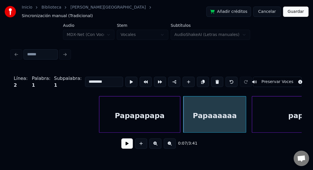
click at [117, 117] on div "Papapapapa" at bounding box center [139, 116] width 81 height 39
type input "**********"
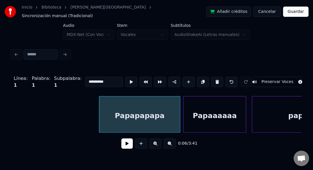
click at [125, 141] on button at bounding box center [126, 144] width 11 height 10
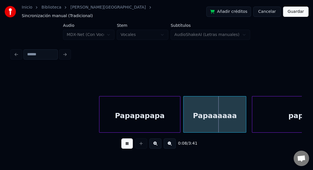
click at [121, 142] on div "0:08 / 3:41" at bounding box center [156, 143] width 281 height 13
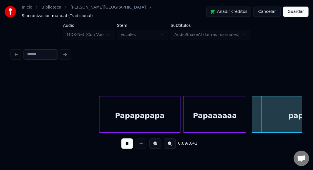
click at [121, 142] on div "0:09 / 3:41" at bounding box center [156, 143] width 281 height 13
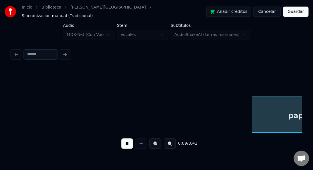
scroll to position [0, 558]
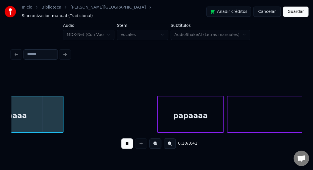
click at [127, 144] on button at bounding box center [126, 144] width 11 height 10
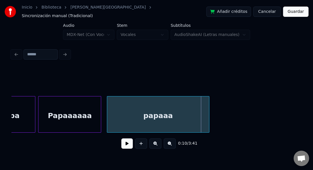
scroll to position [0, 423]
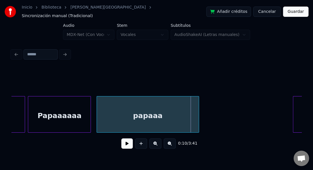
click at [39, 116] on div "Papaaaaaa" at bounding box center [59, 116] width 62 height 39
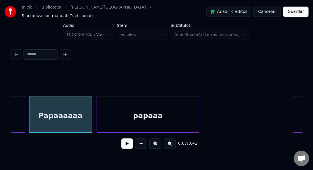
click at [127, 141] on button at bounding box center [126, 144] width 11 height 10
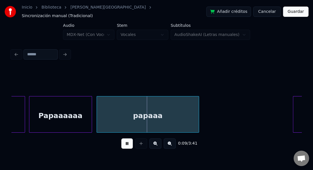
click at [126, 141] on button at bounding box center [126, 144] width 11 height 10
click at [63, 121] on div "Papaaaaaa" at bounding box center [60, 116] width 62 height 39
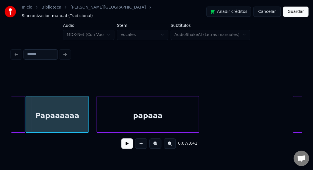
click at [82, 121] on div "Papaaaaaa" at bounding box center [57, 116] width 62 height 39
click at [126, 143] on button at bounding box center [126, 144] width 11 height 10
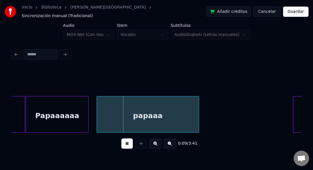
click at [126, 143] on button at bounding box center [126, 144] width 11 height 10
click at [98, 113] on div "papaaa" at bounding box center [148, 116] width 102 height 39
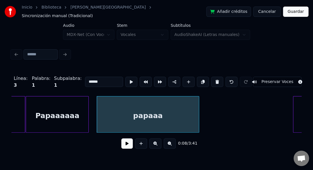
click at [127, 115] on div "papaaa" at bounding box center [148, 116] width 102 height 39
click at [85, 79] on input "******" at bounding box center [104, 82] width 38 height 10
click at [38, 121] on div "Papaaaaaa" at bounding box center [57, 116] width 62 height 39
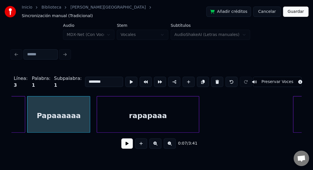
type input "********"
click at [126, 142] on button at bounding box center [126, 144] width 11 height 10
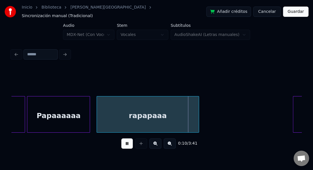
drag, startPoint x: 126, startPoint y: 143, endPoint x: 121, endPoint y: 140, distance: 6.2
click at [126, 144] on button at bounding box center [126, 144] width 11 height 10
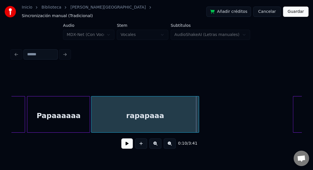
click at [91, 121] on div at bounding box center [92, 115] width 2 height 36
click at [105, 115] on div "rapapaaa" at bounding box center [144, 116] width 107 height 39
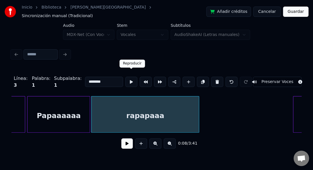
click at [131, 77] on button at bounding box center [131, 82] width 12 height 10
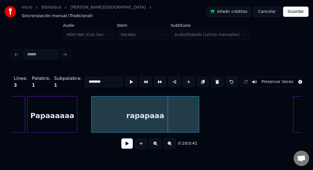
click at [77, 117] on div at bounding box center [76, 115] width 2 height 36
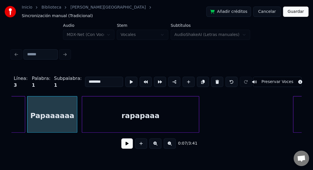
click at [82, 115] on div at bounding box center [83, 115] width 2 height 36
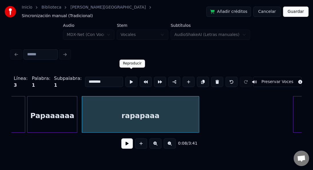
click at [130, 78] on button at bounding box center [131, 82] width 12 height 10
click at [130, 79] on button at bounding box center [131, 82] width 12 height 10
click at [130, 78] on button at bounding box center [131, 82] width 12 height 10
click at [86, 113] on div "rapapaaa" at bounding box center [140, 116] width 117 height 39
click at [128, 143] on button at bounding box center [126, 144] width 11 height 10
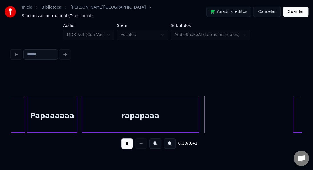
click at [127, 143] on button at bounding box center [126, 144] width 11 height 10
click at [87, 116] on div "rapapaaa" at bounding box center [140, 116] width 117 height 39
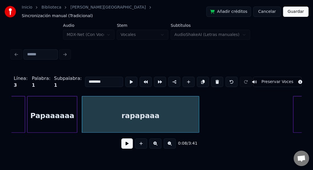
click at [125, 142] on button at bounding box center [126, 144] width 11 height 10
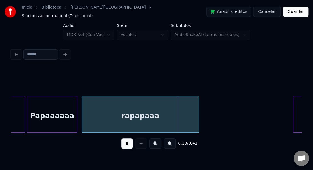
click at [125, 142] on button at bounding box center [126, 144] width 11 height 10
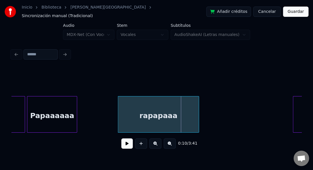
click at [118, 116] on div at bounding box center [119, 115] width 2 height 36
click at [67, 101] on div "Papaaaaaa" at bounding box center [51, 116] width 49 height 39
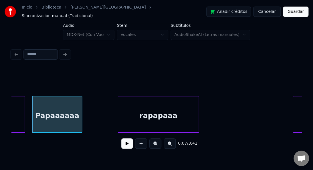
click at [127, 142] on button at bounding box center [126, 144] width 11 height 10
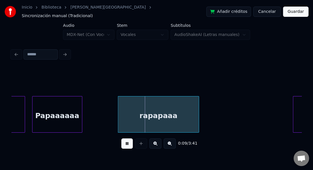
click at [124, 142] on button at bounding box center [126, 144] width 11 height 10
click at [60, 110] on div "Papaaaaaa" at bounding box center [57, 116] width 49 height 39
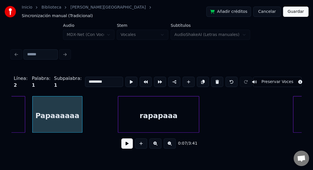
click at [125, 143] on button at bounding box center [126, 144] width 11 height 10
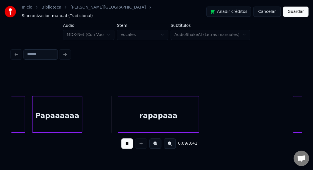
click at [125, 143] on button at bounding box center [126, 144] width 11 height 10
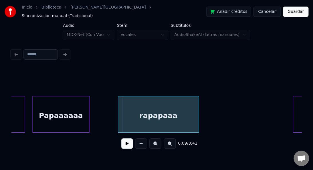
click at [89, 118] on div at bounding box center [89, 115] width 2 height 36
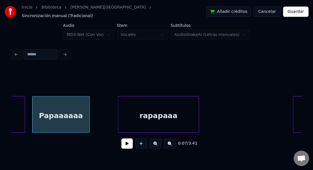
click at [80, 115] on div "Papaaaaaa" at bounding box center [61, 116] width 57 height 39
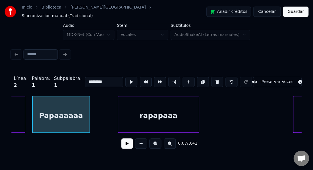
click at [106, 78] on input "*********" at bounding box center [104, 82] width 38 height 10
type input "**********"
click at [128, 141] on button at bounding box center [126, 144] width 11 height 10
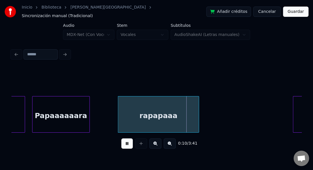
click at [126, 143] on button at bounding box center [126, 144] width 11 height 10
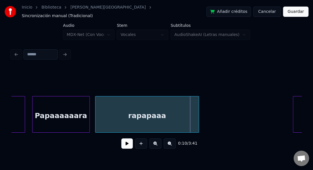
click at [96, 121] on div at bounding box center [96, 115] width 2 height 36
click at [137, 110] on div "rapapaaa" at bounding box center [146, 116] width 103 height 39
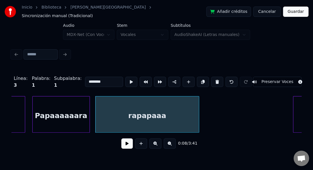
click at [89, 77] on input "********" at bounding box center [104, 82] width 38 height 10
click at [88, 77] on input "********" at bounding box center [104, 82] width 38 height 10
drag, startPoint x: 88, startPoint y: 77, endPoint x: 84, endPoint y: 77, distance: 4.3
click at [85, 77] on input "********" at bounding box center [104, 82] width 38 height 10
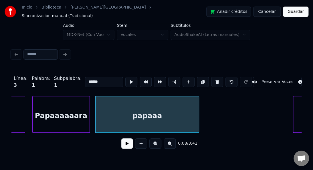
click at [55, 103] on div "Papaaaaaara" at bounding box center [61, 116] width 57 height 39
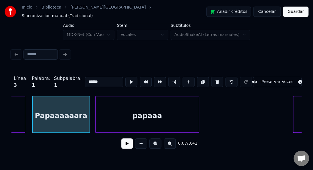
type input "******"
click at [129, 143] on button at bounding box center [126, 144] width 11 height 10
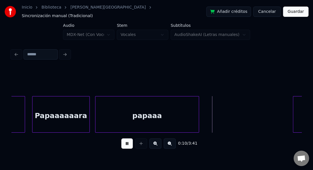
click at [125, 142] on button at bounding box center [126, 144] width 11 height 10
click at [29, 120] on div at bounding box center [29, 115] width 2 height 36
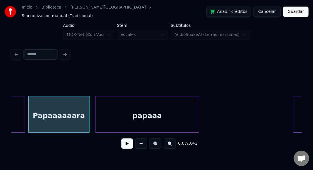
click at [125, 142] on button at bounding box center [126, 144] width 11 height 10
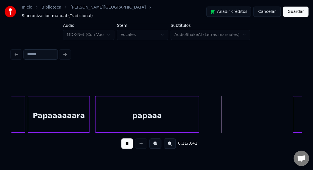
click at [125, 142] on button at bounding box center [126, 144] width 11 height 10
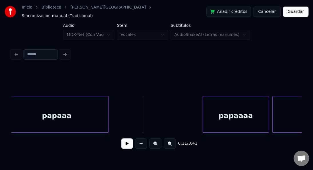
scroll to position [0, 514]
click at [205, 112] on div "papaaaa" at bounding box center [234, 116] width 66 height 39
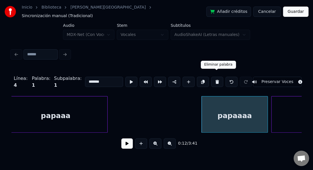
click at [215, 78] on button at bounding box center [217, 82] width 12 height 10
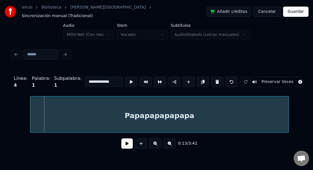
scroll to position [0, 726]
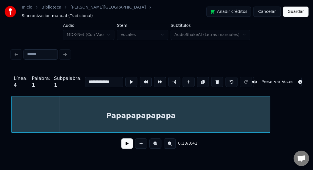
click at [233, 112] on div "Papapapapapapa" at bounding box center [141, 116] width 258 height 39
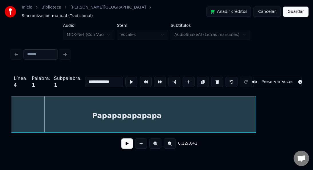
scroll to position [0, 680]
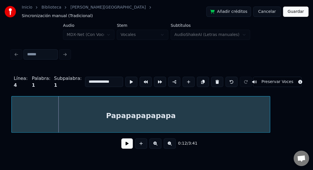
click at [145, 107] on div "Papapapapapapa" at bounding box center [141, 116] width 258 height 39
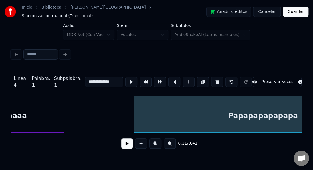
scroll to position [0, 554]
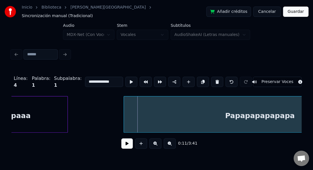
click at [124, 117] on div at bounding box center [125, 115] width 2 height 36
click at [57, 110] on div "papaaa" at bounding box center [15, 116] width 103 height 39
type input "******"
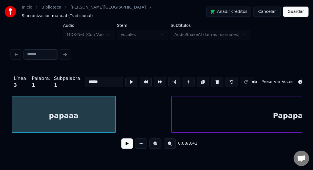
click at [125, 143] on button at bounding box center [126, 144] width 11 height 10
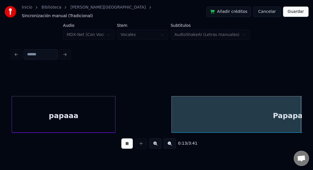
scroll to position [0, 797]
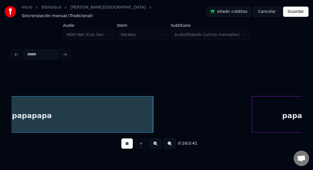
click at [125, 144] on button at bounding box center [126, 144] width 11 height 10
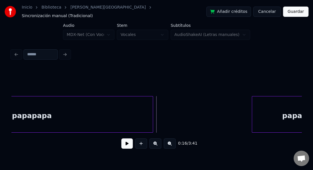
click at [49, 115] on div "Papapapapapapa" at bounding box center [16, 116] width 271 height 39
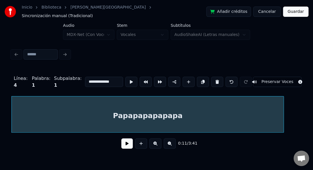
click at [130, 143] on button at bounding box center [126, 144] width 11 height 10
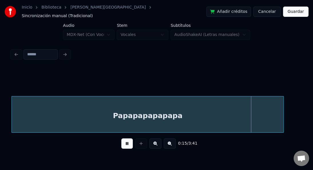
click at [123, 145] on button at bounding box center [126, 144] width 11 height 10
click at [177, 114] on div "Papapapapapapa" at bounding box center [147, 116] width 271 height 39
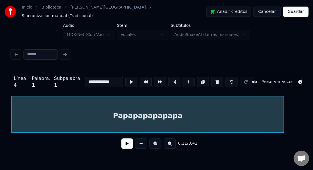
click at [119, 77] on input "**********" at bounding box center [104, 82] width 38 height 10
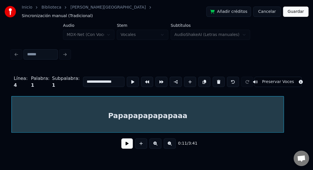
scroll to position [0, 2]
type input "**********"
click at [126, 143] on button at bounding box center [126, 144] width 11 height 10
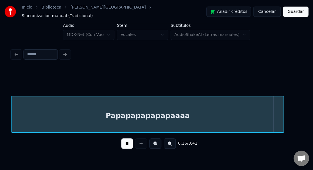
click at [126, 143] on button at bounding box center [126, 144] width 11 height 10
click at [167, 113] on div "Papapapapapapaaaa" at bounding box center [147, 116] width 271 height 39
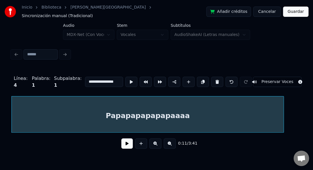
click at [127, 142] on button at bounding box center [126, 144] width 11 height 10
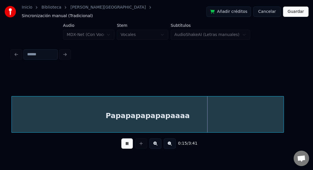
click at [126, 142] on button at bounding box center [126, 144] width 11 height 10
click at [170, 112] on div "Papapapapapapaaaa" at bounding box center [147, 116] width 271 height 39
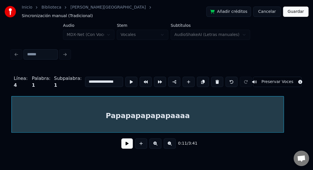
click at [114, 77] on input "**********" at bounding box center [104, 82] width 38 height 10
type input "**********"
click at [127, 144] on button at bounding box center [126, 144] width 11 height 10
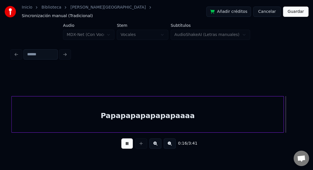
click at [127, 143] on button at bounding box center [126, 144] width 11 height 10
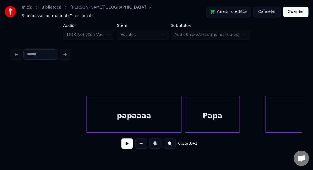
scroll to position [0, 963]
click at [126, 142] on button at bounding box center [126, 144] width 11 height 10
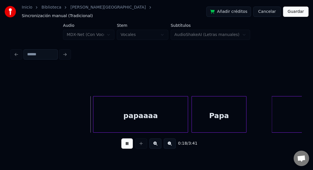
click at [125, 142] on button at bounding box center [126, 144] width 11 height 10
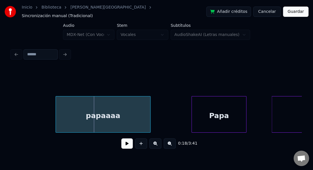
click at [84, 105] on div "papaaaa" at bounding box center [103, 116] width 94 height 39
click at [125, 143] on button at bounding box center [126, 144] width 11 height 10
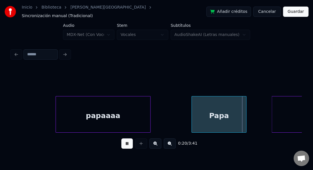
click at [125, 143] on button at bounding box center [126, 144] width 11 height 10
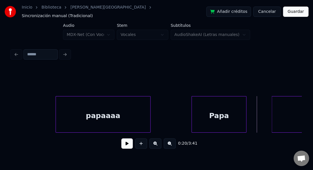
click at [69, 110] on div "papaaaa" at bounding box center [103, 116] width 94 height 39
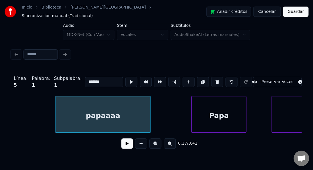
click at [125, 143] on button at bounding box center [126, 144] width 11 height 10
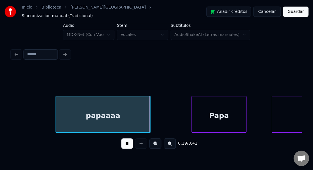
click at [125, 143] on button at bounding box center [126, 144] width 11 height 10
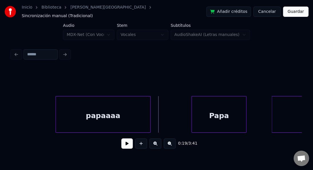
click at [96, 113] on div "papaaaa" at bounding box center [103, 116] width 94 height 39
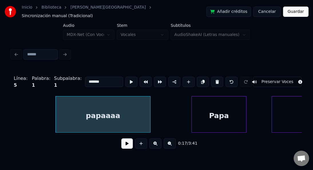
drag, startPoint x: 88, startPoint y: 77, endPoint x: 88, endPoint y: 85, distance: 7.7
click at [88, 78] on input "*******" at bounding box center [104, 82] width 38 height 10
click at [64, 106] on div "papapapapaaaa" at bounding box center [103, 116] width 94 height 39
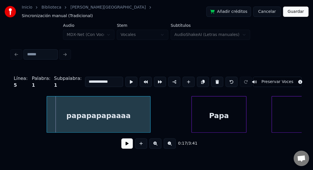
click at [47, 120] on div at bounding box center [48, 115] width 2 height 36
type input "**********"
click at [127, 142] on button at bounding box center [126, 144] width 11 height 10
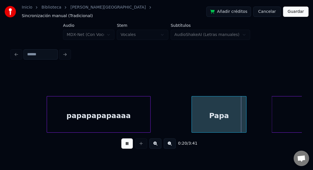
click at [126, 142] on button at bounding box center [126, 144] width 11 height 10
click at [120, 122] on div "papapapapaaaa" at bounding box center [98, 116] width 103 height 39
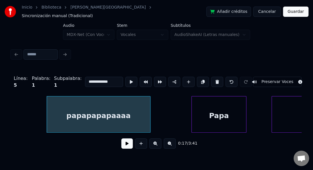
click at [125, 143] on button at bounding box center [126, 144] width 11 height 10
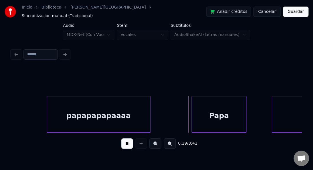
click at [125, 143] on button at bounding box center [126, 144] width 11 height 10
click at [78, 115] on div "papapapapaaaa" at bounding box center [98, 116] width 103 height 39
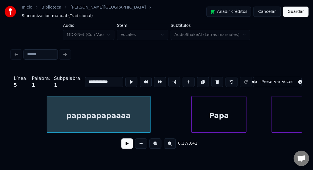
click at [127, 145] on button at bounding box center [126, 144] width 11 height 10
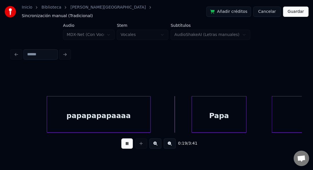
click at [127, 145] on button at bounding box center [126, 144] width 11 height 10
click at [126, 145] on button at bounding box center [126, 144] width 11 height 10
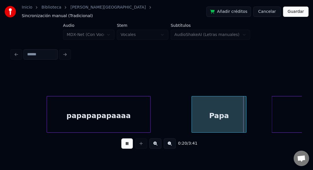
click at [125, 145] on button at bounding box center [126, 144] width 11 height 10
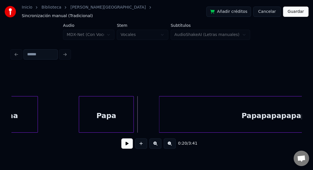
scroll to position [0, 1069]
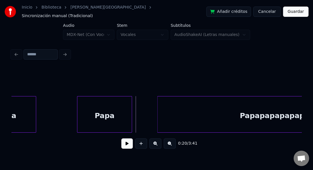
click at [126, 142] on button at bounding box center [126, 144] width 11 height 10
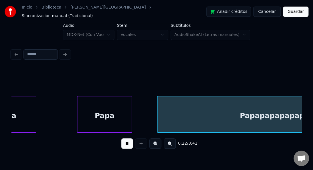
click at [125, 142] on button at bounding box center [126, 144] width 11 height 10
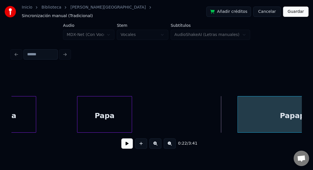
click at [237, 117] on div at bounding box center [238, 115] width 2 height 36
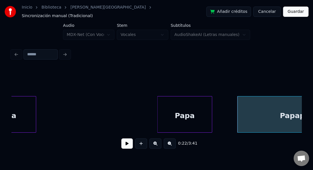
click at [199, 107] on div "Papa" at bounding box center [184, 116] width 54 height 39
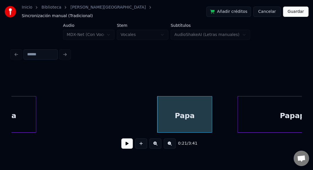
click at [125, 143] on button at bounding box center [126, 144] width 11 height 10
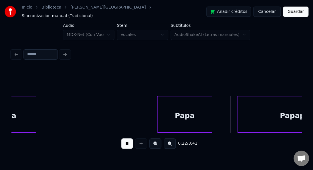
click at [125, 143] on button at bounding box center [126, 144] width 11 height 10
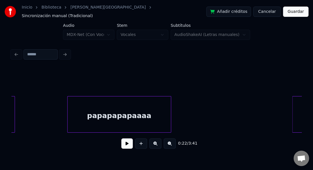
scroll to position [0, 932]
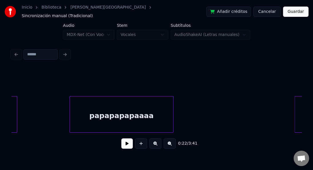
click at [131, 112] on div "papapapapaaaa" at bounding box center [121, 116] width 103 height 39
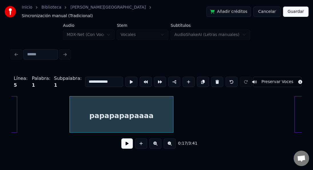
click at [131, 112] on div "papapapapaaaa" at bounding box center [121, 116] width 103 height 39
click at [104, 78] on input "**********" at bounding box center [104, 82] width 38 height 10
click at [104, 77] on input "**********" at bounding box center [104, 82] width 38 height 10
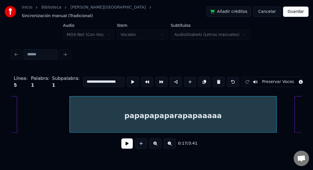
click at [275, 115] on div at bounding box center [275, 115] width 2 height 36
type input "**********"
click at [127, 144] on button at bounding box center [126, 144] width 11 height 10
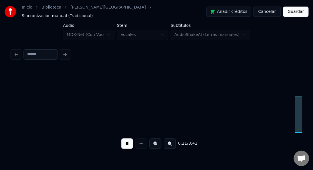
scroll to position [0, 1223]
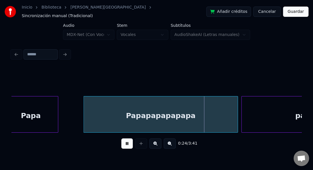
click at [126, 144] on button at bounding box center [126, 144] width 11 height 10
click at [181, 112] on div "Papapapapapapa" at bounding box center [161, 116] width 154 height 39
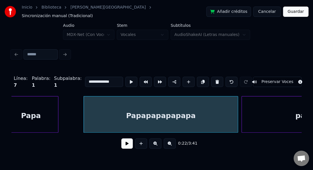
click at [181, 112] on div "Papapapapapapa" at bounding box center [161, 116] width 154 height 39
click at [130, 77] on button at bounding box center [131, 82] width 12 height 10
click at [129, 77] on button at bounding box center [131, 82] width 12 height 10
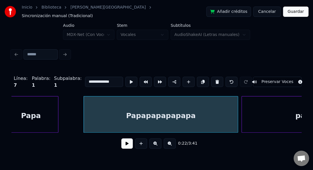
click at [188, 113] on div "Papapapapapapa" at bounding box center [161, 116] width 154 height 39
click at [118, 77] on input "**********" at bounding box center [104, 82] width 38 height 10
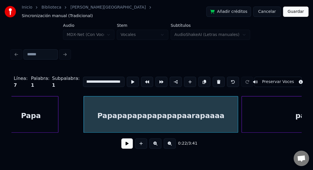
scroll to position [0, 21]
type input "**********"
click at [127, 144] on button at bounding box center [126, 144] width 11 height 10
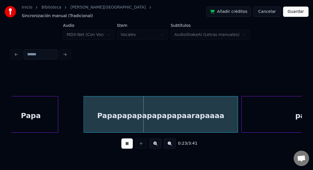
drag, startPoint x: 126, startPoint y: 143, endPoint x: 120, endPoint y: 136, distance: 9.1
click at [123, 141] on button at bounding box center [126, 144] width 11 height 10
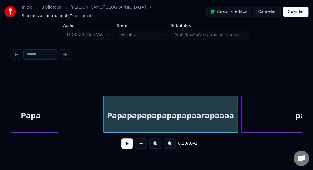
click at [104, 119] on div at bounding box center [104, 115] width 2 height 36
click at [125, 144] on button at bounding box center [126, 144] width 11 height 10
drag, startPoint x: 125, startPoint y: 144, endPoint x: 121, endPoint y: 138, distance: 6.7
click at [125, 143] on button at bounding box center [126, 144] width 11 height 10
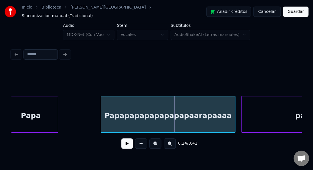
click at [101, 118] on div "Papapapapapapapapaarapaaaa" at bounding box center [168, 114] width 135 height 37
click at [126, 145] on button at bounding box center [126, 144] width 11 height 10
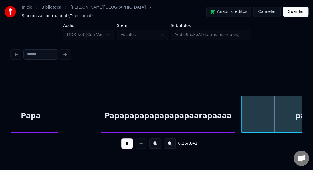
click at [125, 145] on button at bounding box center [126, 144] width 11 height 10
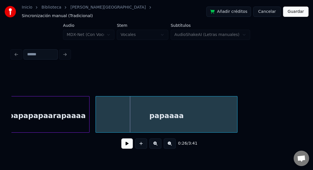
scroll to position [0, 1371]
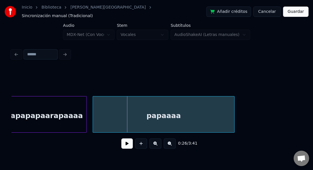
click at [126, 143] on button at bounding box center [126, 144] width 11 height 10
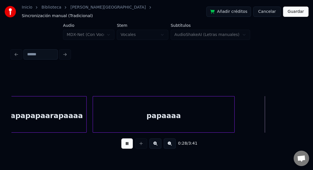
click at [126, 143] on button at bounding box center [126, 144] width 11 height 10
click at [92, 115] on div at bounding box center [93, 115] width 2 height 36
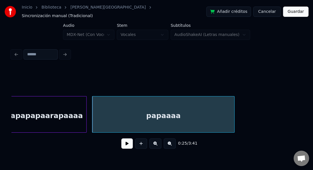
click at [71, 115] on div "Papapapapapapapapaarapaaaa" at bounding box center [19, 116] width 134 height 39
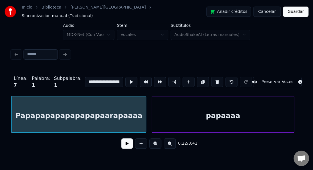
click at [127, 142] on button at bounding box center [126, 144] width 11 height 10
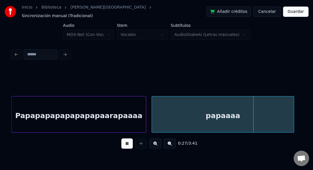
click at [125, 142] on button at bounding box center [126, 144] width 11 height 10
click at [159, 120] on div at bounding box center [159, 115] width 2 height 36
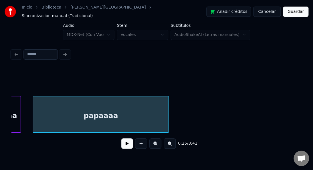
scroll to position [0, 1449]
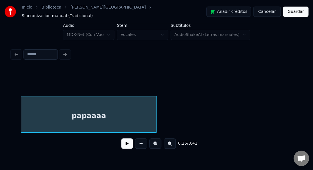
click at [125, 142] on button at bounding box center [126, 144] width 11 height 10
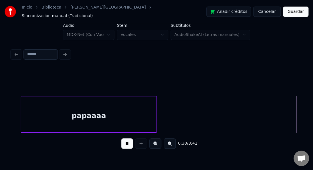
scroll to position [0, 1739]
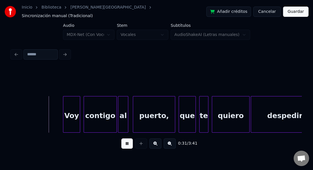
click at [122, 141] on button at bounding box center [126, 144] width 11 height 10
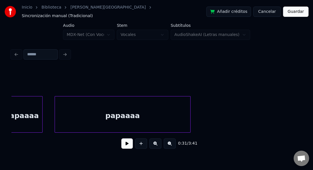
scroll to position [0, 1408]
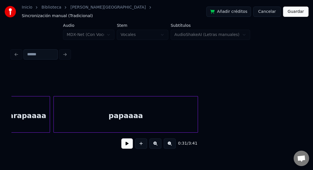
click at [55, 119] on div at bounding box center [55, 115] width 2 height 36
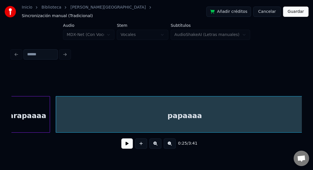
click at [312, 113] on div "Inicio Biblioteca [PERSON_NAME] GAGH • Abracadabra Sincronización manual (Tradi…" at bounding box center [156, 75] width 313 height 151
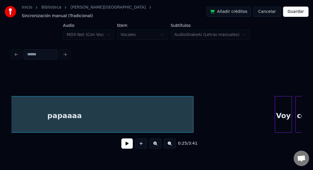
scroll to position [0, 1534]
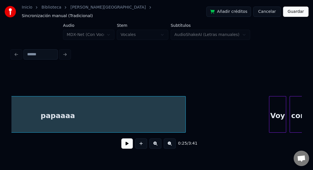
click at [185, 122] on div at bounding box center [184, 115] width 2 height 36
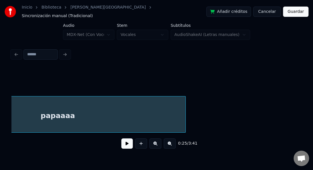
scroll to position [0, 1452]
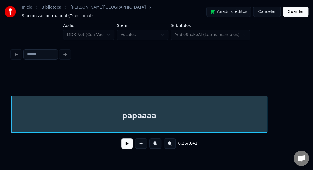
click at [128, 144] on button at bounding box center [126, 144] width 11 height 10
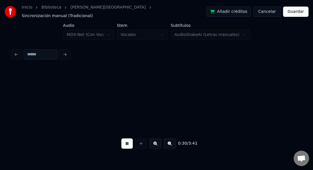
scroll to position [0, 1742]
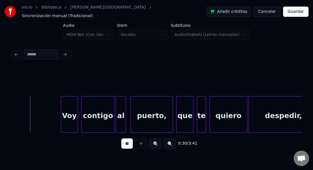
click at [125, 144] on button at bounding box center [126, 144] width 11 height 10
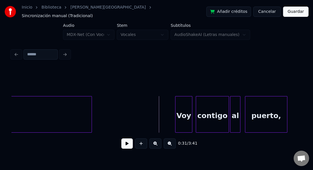
scroll to position [0, 1616]
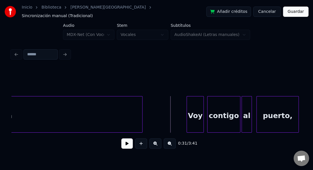
click at [142, 123] on div at bounding box center [141, 115] width 2 height 36
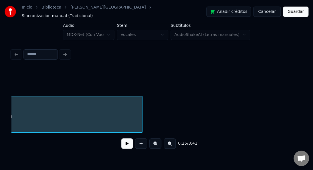
scroll to position [0, 1452]
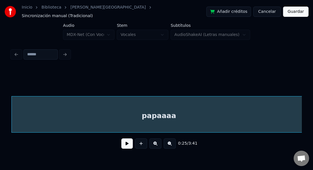
click at [295, 11] on button "Guardar" at bounding box center [295, 12] width 25 height 10
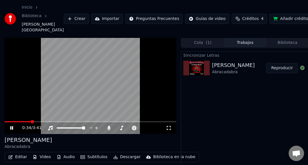
click at [140, 102] on video at bounding box center [90, 86] width 171 height 97
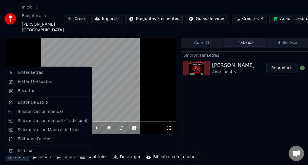
click at [20, 161] on button "Editar" at bounding box center [17, 157] width 23 height 8
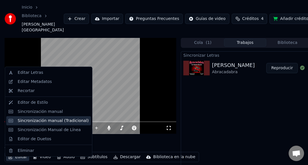
click at [25, 121] on div "Sincronización manual (Tradicional)" at bounding box center [53, 121] width 71 height 6
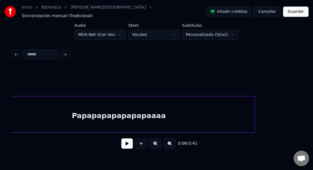
scroll to position [0, 698]
click at [126, 116] on div "Papapapapapapapaaaa" at bounding box center [114, 116] width 271 height 39
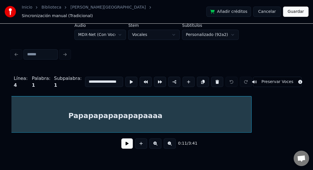
scroll to position [0, 666]
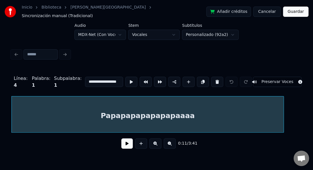
click at [113, 79] on input "**********" at bounding box center [104, 82] width 38 height 10
click at [104, 78] on input "**********" at bounding box center [103, 82] width 41 height 10
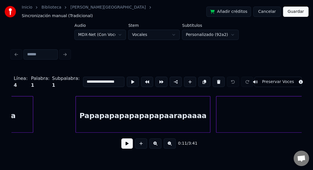
scroll to position [0, 1249]
click at [165, 113] on div "Papapapapapapapapaarapaaaa" at bounding box center [142, 116] width 134 height 39
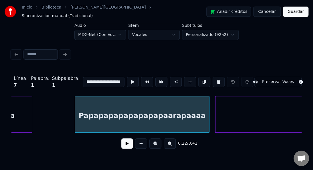
click at [165, 113] on div "Papapapapapapapapaarapaaaa" at bounding box center [142, 116] width 134 height 39
click at [118, 77] on input "**********" at bounding box center [103, 82] width 41 height 10
click at [118, 79] on input "**********" at bounding box center [103, 82] width 41 height 10
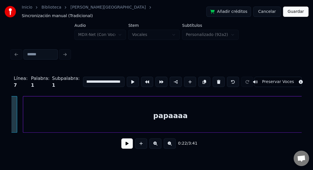
scroll to position [0, 1443]
type input "**********"
click at [293, 11] on button "Guardar" at bounding box center [295, 12] width 25 height 10
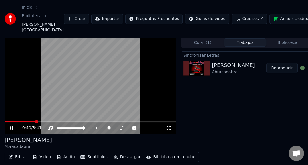
click at [153, 123] on span at bounding box center [90, 121] width 171 height 1
click at [83, 123] on video at bounding box center [90, 86] width 171 height 97
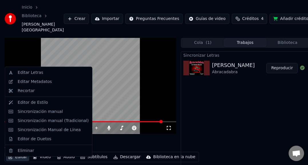
click at [23, 161] on button "Editar" at bounding box center [17, 157] width 23 height 8
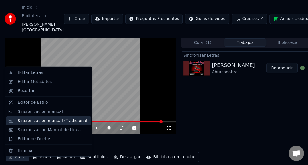
click at [39, 123] on div "Sincronización manual (Tradicional)" at bounding box center [53, 121] width 71 height 6
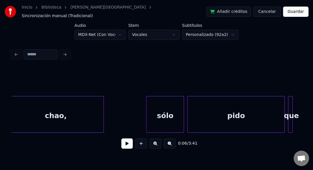
scroll to position [0, 9032]
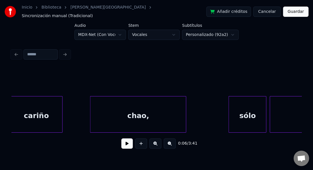
click at [52, 110] on div "cariño" at bounding box center [36, 116] width 52 height 39
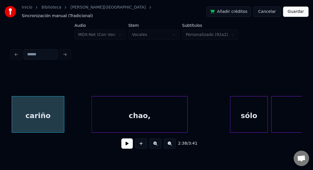
click at [126, 142] on button at bounding box center [126, 144] width 11 height 10
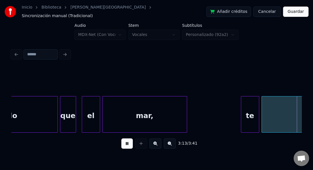
scroll to position [0, 11063]
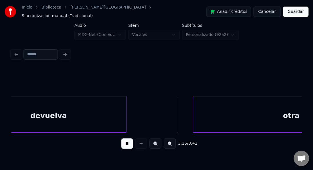
click at [127, 142] on button at bounding box center [126, 144] width 11 height 10
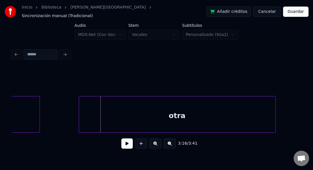
click at [184, 112] on div "otra" at bounding box center [177, 116] width 196 height 39
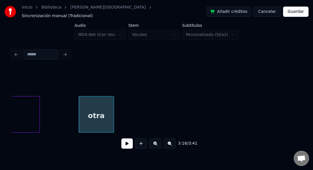
click at [112, 107] on div at bounding box center [113, 115] width 2 height 36
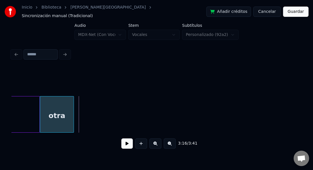
click at [48, 97] on div "otra" at bounding box center [56, 116] width 33 height 39
click at [127, 142] on button at bounding box center [126, 144] width 11 height 10
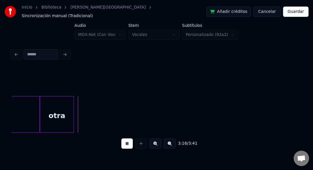
click at [127, 142] on button at bounding box center [126, 144] width 11 height 10
click at [51, 121] on div at bounding box center [52, 115] width 2 height 36
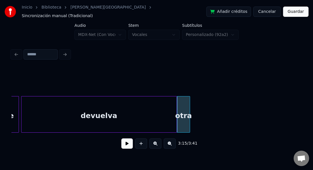
scroll to position [0, 11012]
click at [58, 121] on div "devuelva" at bounding box center [99, 116] width 155 height 39
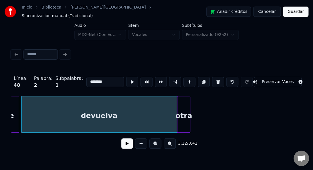
click at [127, 142] on button at bounding box center [126, 144] width 11 height 10
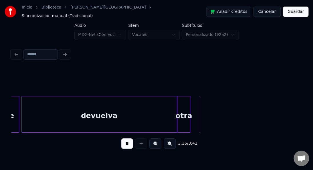
click at [127, 141] on button at bounding box center [126, 144] width 11 height 10
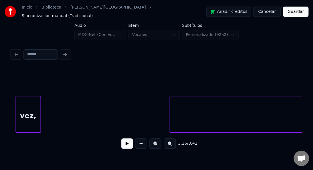
scroll to position [0, 11310]
click at [18, 80] on div "3:16 / 3:41" at bounding box center [156, 111] width 290 height 87
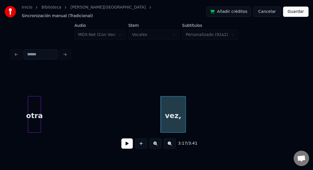
scroll to position [0, 11150]
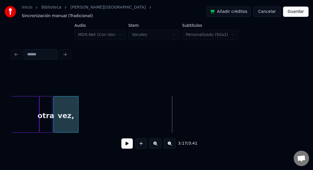
click at [61, 100] on div "vez," at bounding box center [65, 116] width 25 height 39
click at [88, 110] on div at bounding box center [88, 115] width 2 height 36
click at [81, 99] on div "vez," at bounding box center [70, 116] width 35 height 39
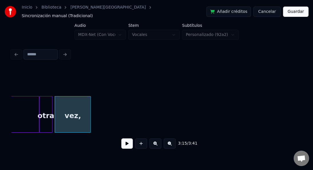
click at [63, 103] on div "vez," at bounding box center [72, 116] width 35 height 39
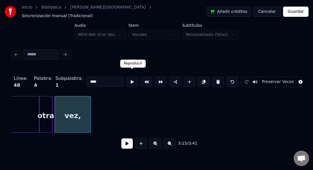
click at [131, 77] on button at bounding box center [132, 82] width 12 height 10
click at [131, 78] on button at bounding box center [132, 82] width 12 height 10
click at [131, 77] on button at bounding box center [132, 82] width 12 height 10
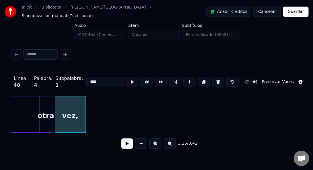
click at [84, 111] on div at bounding box center [85, 115] width 2 height 36
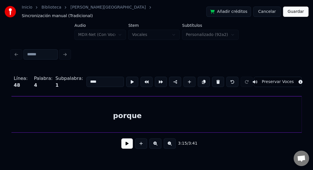
scroll to position [0, 11243]
click at [0, 105] on div "Inicio Biblioteca [PERSON_NAME] GAGH • Abracadabra Sincronización manual (Tradi…" at bounding box center [156, 75] width 313 height 151
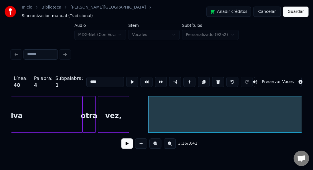
scroll to position [0, 11106]
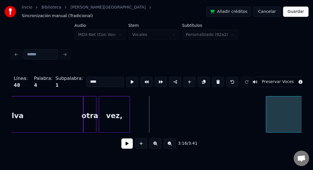
click at [267, 116] on div at bounding box center [267, 115] width 2 height 36
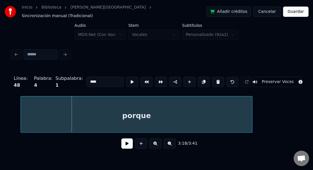
click at [230, 109] on div "porque" at bounding box center [136, 116] width 231 height 39
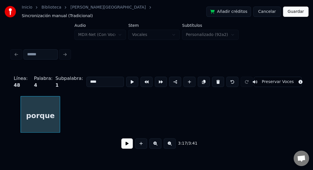
click at [59, 106] on div at bounding box center [59, 115] width 2 height 36
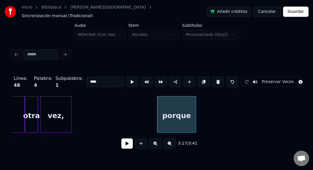
scroll to position [0, 11164]
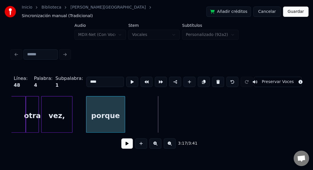
click at [106, 99] on div "porque" at bounding box center [105, 116] width 38 height 39
click at [130, 77] on button at bounding box center [132, 82] width 12 height 10
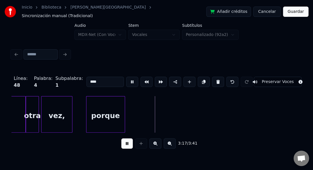
click at [130, 77] on button at bounding box center [132, 82] width 12 height 10
click at [115, 107] on div at bounding box center [116, 115] width 2 height 36
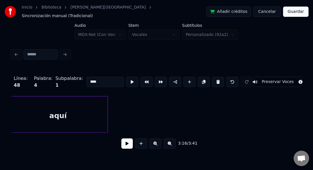
scroll to position [0, 11570]
click at [0, 102] on div "Inicio Biblioteca [PERSON_NAME] GAGH • Abracadabra Sincronización manual (Tradi…" at bounding box center [156, 75] width 313 height 151
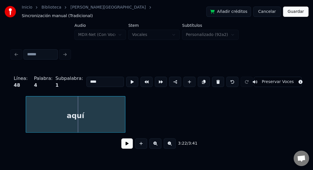
scroll to position [0, 11462]
click at [9, 117] on div "Línea : 48 Palabra : 4 Subpalabra : 1 **** Preservar Voces 3:22 / 3:41" at bounding box center [156, 100] width 294 height 113
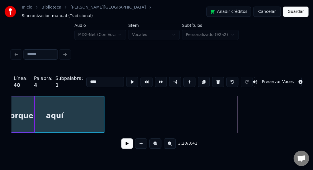
scroll to position [0, 11239]
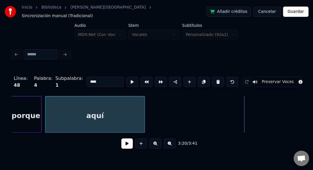
click at [82, 121] on div "aquí" at bounding box center [94, 116] width 99 height 39
click at [129, 77] on button at bounding box center [132, 82] width 12 height 10
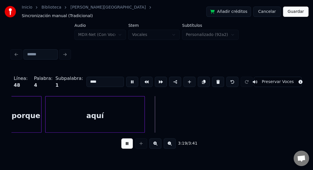
click at [129, 77] on button at bounding box center [132, 82] width 12 height 10
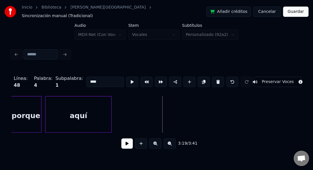
click at [110, 112] on div at bounding box center [110, 115] width 2 height 36
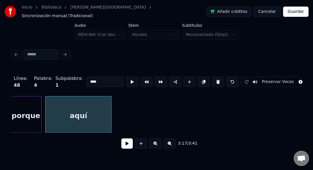
click at [41, 102] on div "porque" at bounding box center [26, 116] width 31 height 39
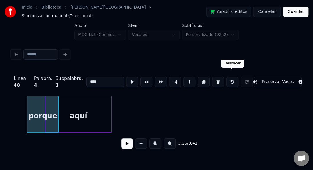
click at [233, 79] on button at bounding box center [232, 82] width 12 height 10
type input "******"
click at [233, 79] on button at bounding box center [232, 82] width 12 height 10
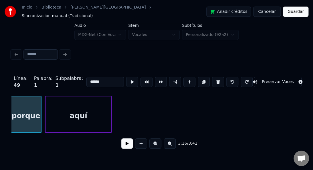
scroll to position [0, 11238]
click at [26, 108] on div "porque" at bounding box center [27, 116] width 31 height 39
click at [127, 145] on button at bounding box center [126, 144] width 11 height 10
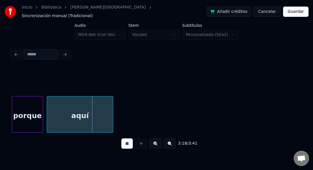
click at [125, 146] on button at bounding box center [126, 144] width 11 height 10
click at [34, 114] on div "porque" at bounding box center [27, 116] width 31 height 39
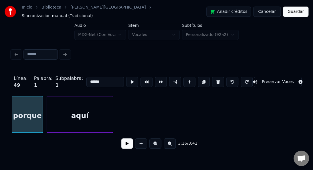
click at [126, 142] on button at bounding box center [126, 144] width 11 height 10
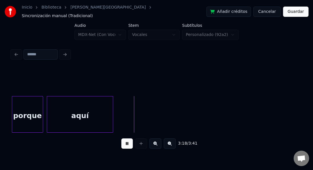
click at [125, 142] on button at bounding box center [126, 144] width 11 height 10
click at [88, 118] on div "aquí" at bounding box center [80, 116] width 66 height 39
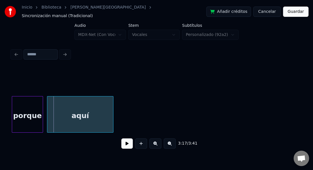
click at [99, 124] on div "aquí" at bounding box center [80, 116] width 66 height 39
click at [128, 144] on button at bounding box center [126, 144] width 11 height 10
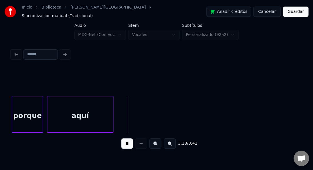
click at [126, 143] on button at bounding box center [126, 144] width 11 height 10
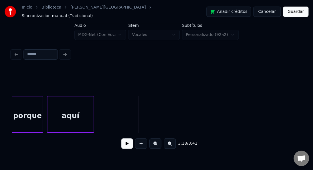
click at [92, 120] on div at bounding box center [93, 115] width 2 height 36
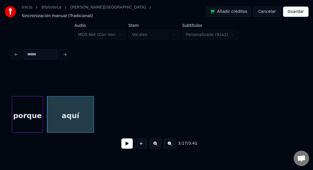
click at [126, 142] on button at bounding box center [126, 144] width 11 height 10
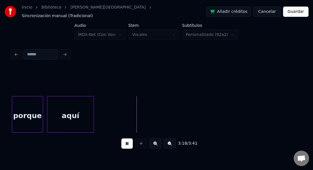
click at [125, 142] on button at bounding box center [126, 144] width 11 height 10
click at [133, 68] on div at bounding box center [156, 82] width 290 height 29
click at [88, 98] on div "aquí" at bounding box center [70, 116] width 46 height 39
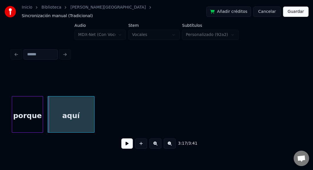
click at [77, 104] on div "aquí" at bounding box center [71, 116] width 46 height 39
click at [77, 103] on div "aquí" at bounding box center [70, 116] width 46 height 39
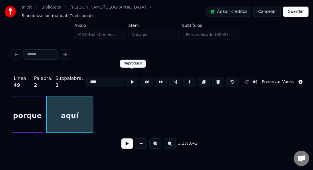
click at [131, 77] on button at bounding box center [132, 82] width 12 height 10
click at [35, 103] on div "porque" at bounding box center [27, 116] width 31 height 39
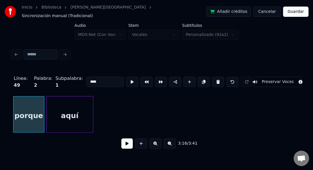
click at [31, 99] on div "porque" at bounding box center [28, 116] width 31 height 39
click at [130, 77] on button at bounding box center [132, 82] width 12 height 10
drag, startPoint x: 129, startPoint y: 77, endPoint x: 114, endPoint y: 81, distance: 16.2
click at [128, 77] on button at bounding box center [132, 82] width 12 height 10
click at [39, 109] on div at bounding box center [39, 115] width 2 height 36
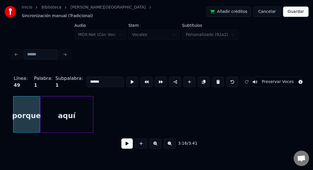
click at [41, 108] on div at bounding box center [42, 115] width 2 height 36
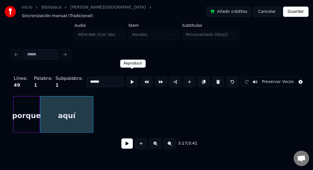
click at [133, 77] on button at bounding box center [132, 82] width 12 height 10
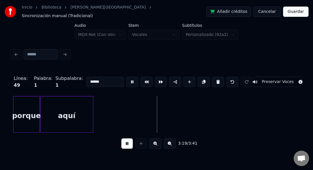
click at [133, 78] on button at bounding box center [132, 82] width 12 height 10
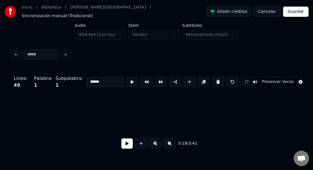
scroll to position [0, 11764]
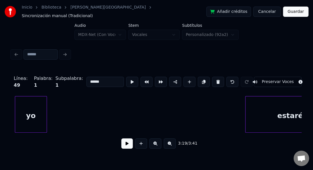
click at [18, 88] on div "Línea : 49 Palabra : 1 Subpalabra : 1 ****** Preservar Voces 3:19 / 3:41" at bounding box center [156, 111] width 290 height 87
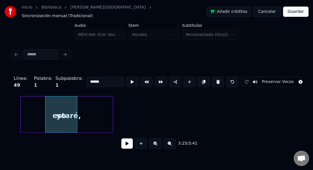
scroll to position [0, 11697]
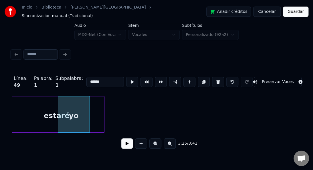
click at [0, 106] on div "Inicio Biblioteca [PERSON_NAME] GAGH • Abracadabra Sincronización manual (Tradi…" at bounding box center [156, 75] width 313 height 151
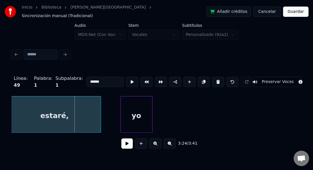
scroll to position [0, 11629]
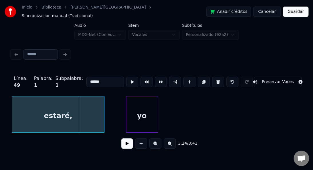
click at [32, 105] on div "estaré," at bounding box center [58, 116] width 92 height 39
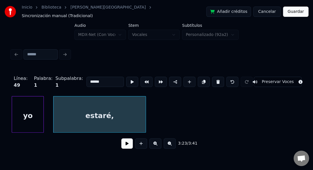
click at [0, 95] on div "Inicio Biblioteca [PERSON_NAME] GAGH • Abracadabra Sincronización manual (Tradi…" at bounding box center [156, 75] width 313 height 151
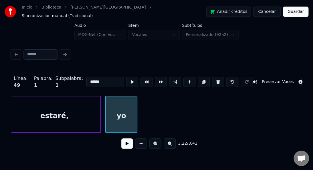
scroll to position [0, 11488]
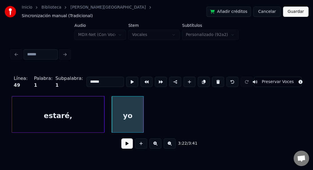
click at [0, 93] on div "Inicio Biblioteca [PERSON_NAME] GAGH • Abracadabra Sincronización manual (Tradi…" at bounding box center [156, 75] width 313 height 151
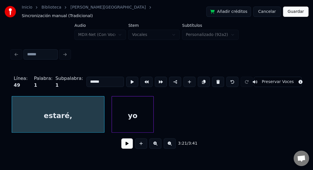
click at [153, 107] on div at bounding box center [152, 115] width 2 height 36
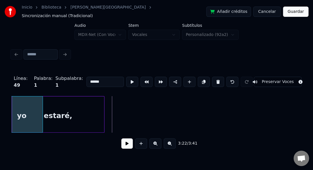
scroll to position [0, 11438]
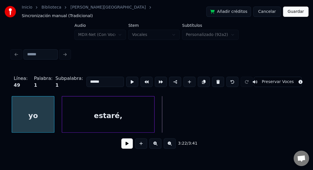
click at [0, 100] on div "Inicio Biblioteca [PERSON_NAME] GAGH • Abracadabra Sincronización manual (Tradi…" at bounding box center [156, 75] width 313 height 151
click at [152, 110] on div at bounding box center [153, 115] width 2 height 36
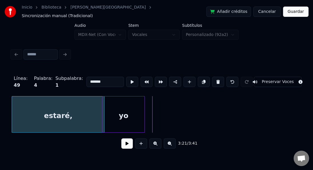
scroll to position [0, 11338]
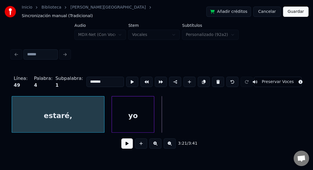
click at [0, 102] on div "Inicio Biblioteca [PERSON_NAME] GAGH • Abracadabra Sincronización manual (Tradi…" at bounding box center [156, 75] width 313 height 151
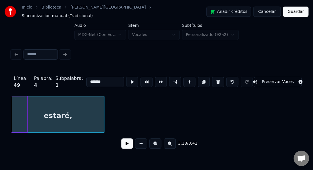
scroll to position [0, 11291]
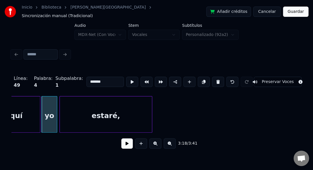
click at [56, 108] on div at bounding box center [56, 115] width 2 height 36
click at [65, 104] on div "estaré," at bounding box center [108, 116] width 92 height 39
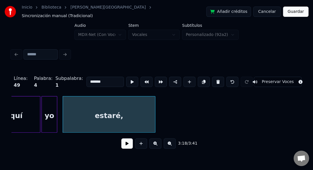
click at [57, 103] on div "yo" at bounding box center [48, 114] width 15 height 37
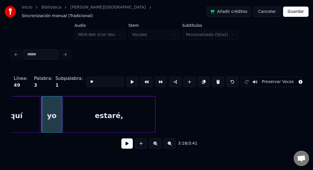
click at [61, 109] on div at bounding box center [61, 115] width 2 height 36
click at [131, 77] on button at bounding box center [132, 82] width 12 height 10
click at [53, 112] on div at bounding box center [53, 115] width 2 height 36
click at [57, 110] on div at bounding box center [57, 115] width 2 height 36
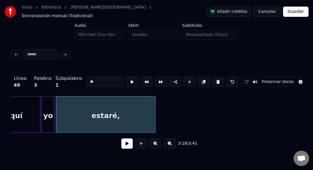
click at [45, 104] on div "yo" at bounding box center [48, 116] width 13 height 39
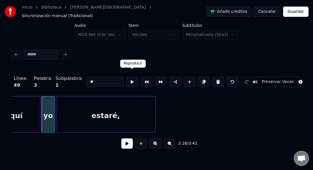
click at [134, 77] on button at bounding box center [132, 82] width 12 height 10
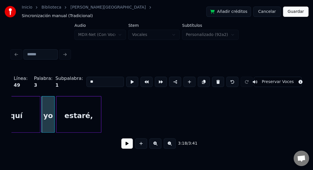
click at [99, 109] on div at bounding box center [100, 115] width 2 height 36
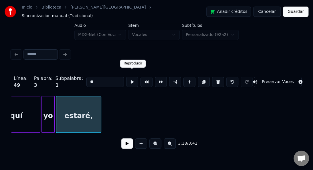
click at [131, 77] on button at bounding box center [132, 82] width 12 height 10
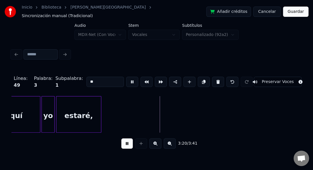
click at [131, 77] on button at bounding box center [132, 82] width 12 height 10
click at [28, 102] on div "aquí" at bounding box center [14, 116] width 52 height 39
type input "****"
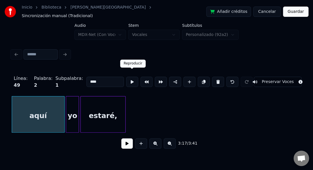
click at [132, 78] on button at bounding box center [132, 82] width 12 height 10
click at [55, 102] on div "aquí" at bounding box center [38, 116] width 52 height 39
click at [125, 143] on button at bounding box center [126, 144] width 11 height 10
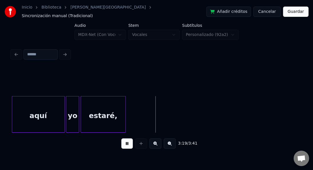
click at [125, 142] on button at bounding box center [126, 144] width 11 height 10
click at [127, 143] on button at bounding box center [126, 144] width 11 height 10
click at [128, 143] on button at bounding box center [126, 144] width 11 height 10
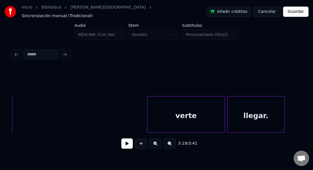
scroll to position [0, 11985]
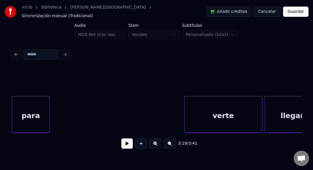
click at [0, 75] on div "Inicio Biblioteca [PERSON_NAME] GAGH • Abracadabra Sincronización manual (Tradi…" at bounding box center [156, 75] width 313 height 151
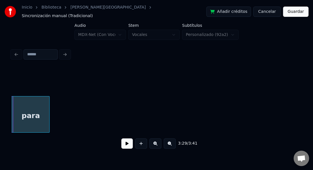
scroll to position [0, 11908]
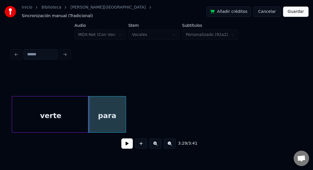
click at [0, 67] on div "Inicio Biblioteca [PERSON_NAME] GAGH • Abracadabra Sincronización manual (Tradi…" at bounding box center [156, 75] width 313 height 151
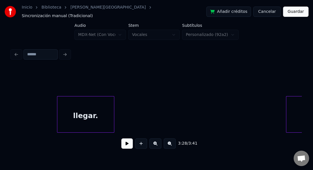
scroll to position [0, 11957]
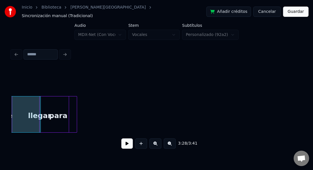
click at [0, 46] on div "Inicio Biblioteca [PERSON_NAME] GAGH • Abracadabra Sincronización manual (Tradi…" at bounding box center [156, 75] width 313 height 151
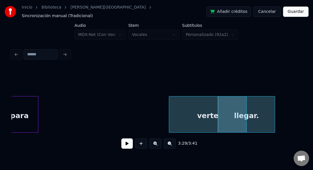
scroll to position [0, 11714]
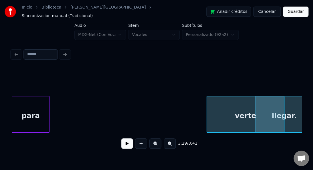
click at [9, 77] on div "3:29 / 3:41" at bounding box center [156, 100] width 294 height 113
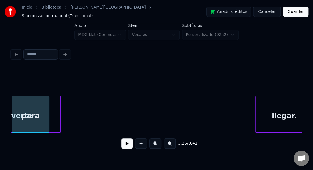
scroll to position [0, 11628]
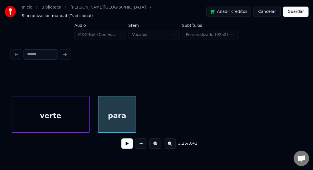
click at [0, 55] on div "Inicio Biblioteca [PERSON_NAME] GAGH • Abracadabra Sincronización manual (Tradi…" at bounding box center [156, 75] width 313 height 151
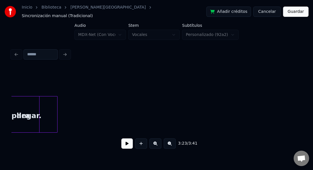
scroll to position [0, 11657]
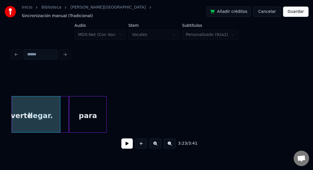
click at [0, 62] on div "Inicio Biblioteca [PERSON_NAME] GAGH • Abracadabra Sincronización manual (Tradi…" at bounding box center [156, 75] width 313 height 151
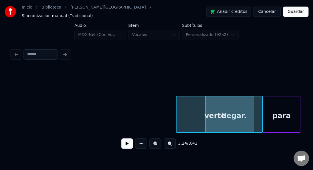
scroll to position [0, 11462]
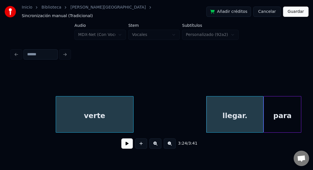
click at [70, 87] on div "3:24 / 3:41" at bounding box center [156, 111] width 290 height 87
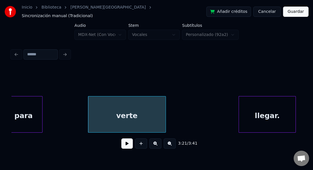
scroll to position [0, 11421]
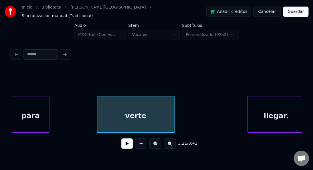
click at [0, 78] on div "Inicio Biblioteca [PERSON_NAME] GAGH • Abracadabra Sincronización manual (Tradi…" at bounding box center [156, 75] width 313 height 151
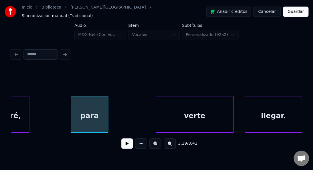
scroll to position [0, 11363]
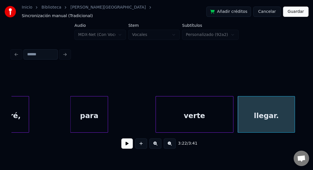
click at [129, 143] on button at bounding box center [126, 144] width 11 height 10
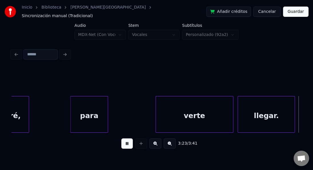
click at [129, 143] on button at bounding box center [126, 144] width 11 height 10
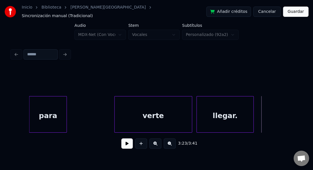
scroll to position [0, 11390]
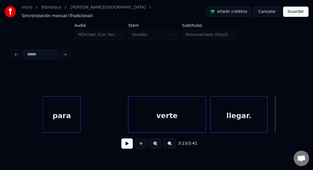
click at [54, 100] on div "para" at bounding box center [61, 116] width 37 height 39
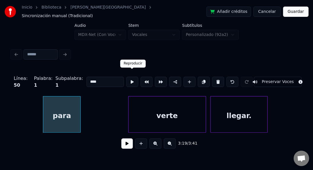
click at [129, 77] on button at bounding box center [132, 82] width 12 height 10
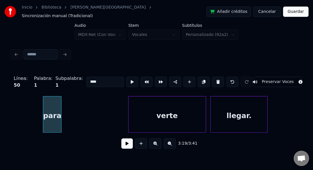
click at [61, 107] on div at bounding box center [60, 115] width 2 height 36
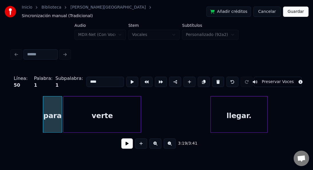
click at [87, 105] on div "verte" at bounding box center [101, 116] width 77 height 39
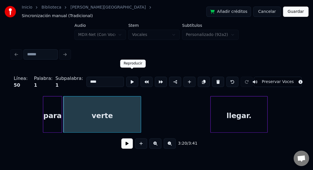
click at [129, 77] on button at bounding box center [132, 82] width 12 height 10
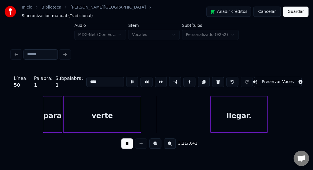
click at [130, 77] on button at bounding box center [132, 82] width 12 height 10
click at [118, 111] on div at bounding box center [117, 115] width 2 height 36
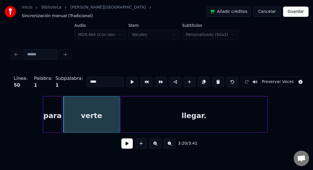
click at [121, 105] on div at bounding box center [122, 115] width 2 height 36
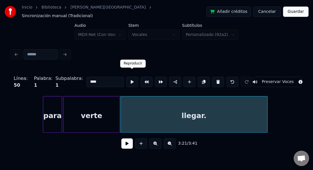
click at [130, 77] on button at bounding box center [132, 82] width 12 height 10
click at [87, 102] on div "verte" at bounding box center [91, 116] width 56 height 39
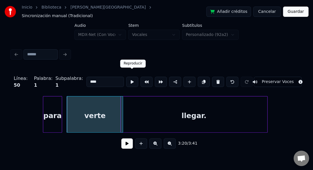
click at [131, 77] on button at bounding box center [132, 82] width 12 height 10
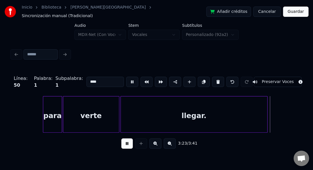
click at [105, 104] on div "verte" at bounding box center [91, 116] width 56 height 39
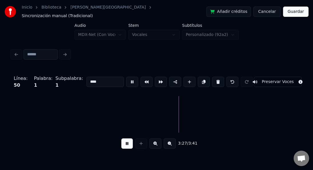
click at [130, 144] on button at bounding box center [126, 144] width 11 height 10
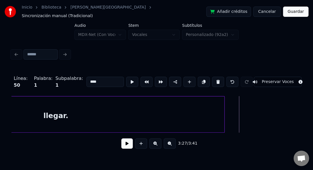
click at [222, 116] on div at bounding box center [223, 115] width 2 height 36
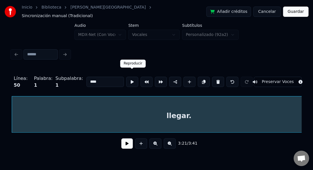
click at [130, 77] on button at bounding box center [132, 82] width 12 height 10
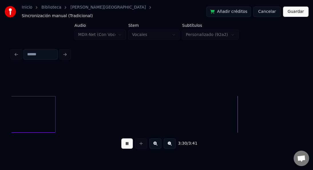
click at [126, 143] on button at bounding box center [126, 144] width 11 height 10
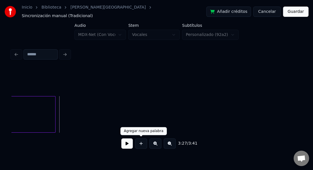
click at [141, 143] on button at bounding box center [141, 144] width 12 height 10
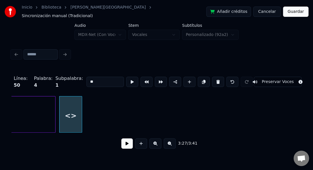
drag, startPoint x: 87, startPoint y: 76, endPoint x: 61, endPoint y: 71, distance: 26.7
click at [65, 72] on div "Línea : 50 Palabra : 4 Subpalabra : 1 ** Preservar Voces" at bounding box center [156, 82] width 290 height 29
type input "****"
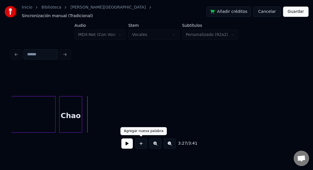
drag, startPoint x: 139, startPoint y: 143, endPoint x: 139, endPoint y: 130, distance: 12.9
click at [139, 142] on button at bounding box center [141, 144] width 12 height 10
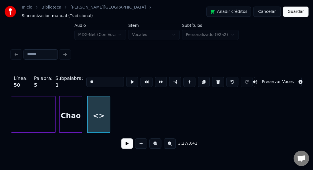
click at [86, 77] on input "**" at bounding box center [104, 82] width 37 height 10
type input "******"
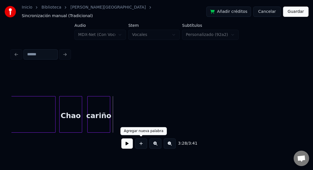
click at [140, 141] on button at bounding box center [141, 144] width 12 height 10
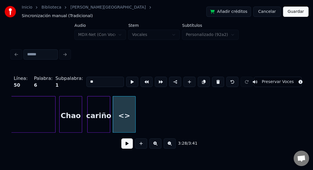
drag, startPoint x: 64, startPoint y: 79, endPoint x: 57, endPoint y: 80, distance: 7.0
click at [58, 80] on div "Línea : 50 Palabra : 6 Subpalabra : 1 ** Preservar Voces" at bounding box center [156, 82] width 290 height 29
click at [75, 109] on div "Chao" at bounding box center [70, 116] width 22 height 39
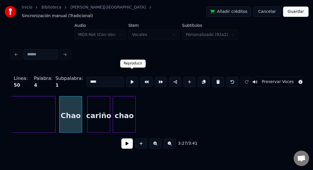
type input "****"
click at [132, 79] on button at bounding box center [132, 82] width 12 height 10
click at [73, 100] on div "Chao" at bounding box center [70, 116] width 22 height 39
click at [127, 143] on button at bounding box center [126, 144] width 11 height 10
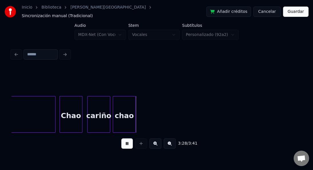
click at [125, 143] on button at bounding box center [126, 144] width 11 height 10
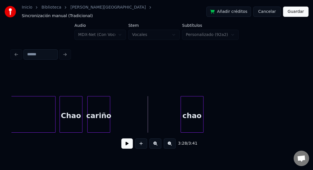
click at [190, 107] on div "chao" at bounding box center [192, 116] width 22 height 39
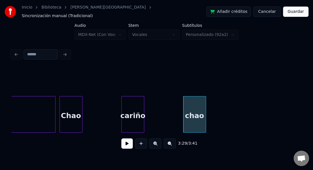
click at [129, 104] on div "cariño" at bounding box center [132, 116] width 22 height 39
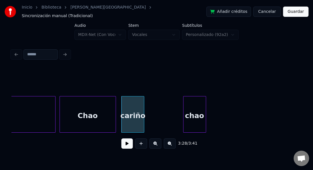
click at [114, 110] on div at bounding box center [115, 115] width 2 height 36
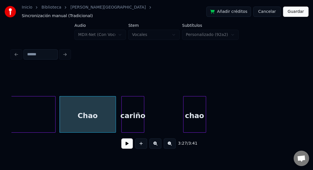
click at [130, 143] on button at bounding box center [126, 144] width 11 height 10
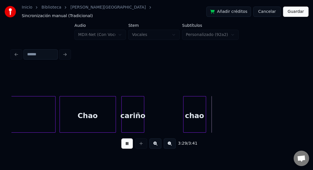
click at [128, 143] on button at bounding box center [126, 144] width 11 height 10
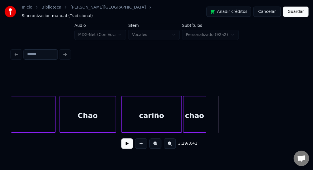
click at [181, 119] on div at bounding box center [180, 115] width 2 height 36
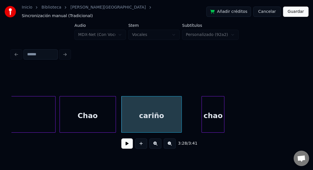
click at [214, 123] on div "chao" at bounding box center [212, 116] width 22 height 39
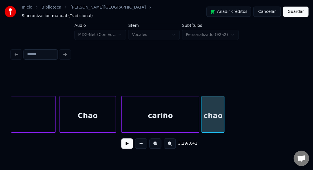
click at [198, 117] on div at bounding box center [198, 115] width 2 height 36
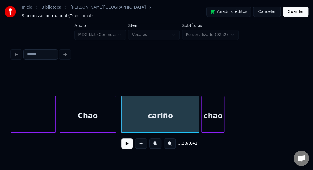
click at [87, 114] on div "Chao" at bounding box center [88, 116] width 56 height 39
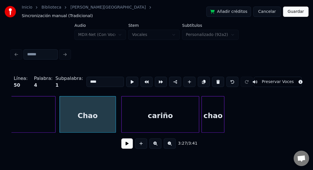
click at [129, 141] on button at bounding box center [126, 144] width 11 height 10
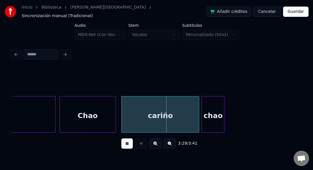
drag, startPoint x: 129, startPoint y: 141, endPoint x: 125, endPoint y: 134, distance: 8.2
click at [128, 142] on button at bounding box center [126, 144] width 11 height 10
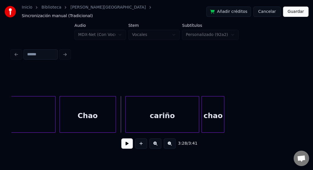
click at [126, 121] on div at bounding box center [126, 115] width 2 height 36
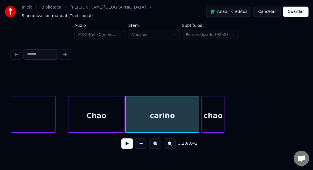
click at [124, 118] on div "Chao" at bounding box center [96, 114] width 56 height 37
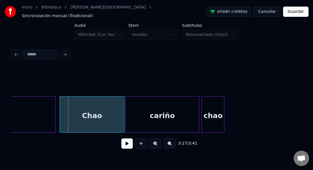
click at [60, 118] on div at bounding box center [61, 115] width 2 height 36
click at [127, 142] on button at bounding box center [126, 144] width 11 height 10
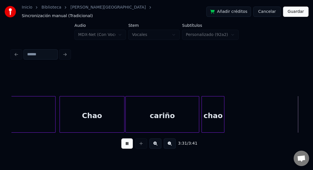
click at [126, 144] on button at bounding box center [126, 144] width 11 height 10
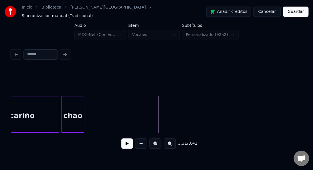
scroll to position [0, 11938]
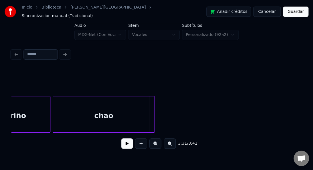
click at [153, 107] on div at bounding box center [153, 115] width 2 height 36
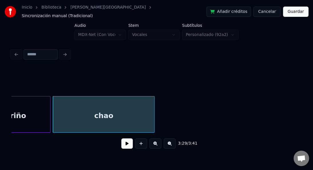
click at [127, 141] on button at bounding box center [126, 144] width 11 height 10
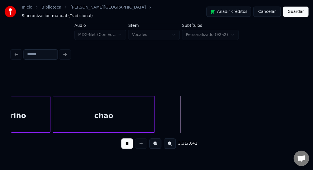
click at [127, 142] on button at bounding box center [126, 144] width 11 height 10
click at [126, 141] on button at bounding box center [126, 144] width 11 height 10
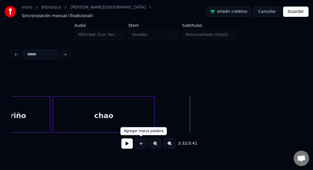
click at [142, 141] on button at bounding box center [141, 144] width 12 height 10
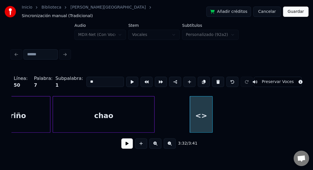
drag, startPoint x: 80, startPoint y: 77, endPoint x: 61, endPoint y: 77, distance: 18.6
click at [63, 77] on div "Línea : 50 Palabra : 7 Subpalabra : 1 ** Preservar Voces" at bounding box center [156, 82] width 290 height 29
click at [184, 121] on div at bounding box center [184, 115] width 2 height 36
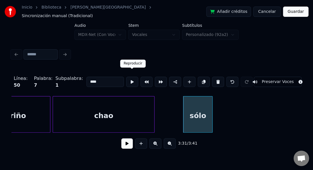
type input "****"
click at [133, 80] on button at bounding box center [132, 82] width 12 height 10
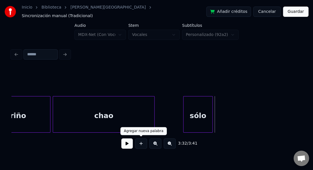
drag, startPoint x: 141, startPoint y: 144, endPoint x: 141, endPoint y: 136, distance: 7.7
click at [141, 139] on button at bounding box center [141, 144] width 12 height 10
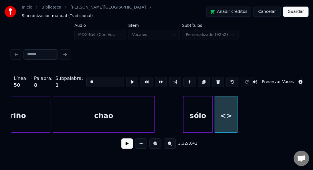
drag, startPoint x: 100, startPoint y: 78, endPoint x: 56, endPoint y: 75, distance: 44.3
click at [58, 75] on div "Línea : 50 Palabra : 8 Subpalabra : 1 ** Preservar Voces" at bounding box center [156, 82] width 290 height 29
type input "****"
click at [133, 78] on button at bounding box center [132, 82] width 12 height 10
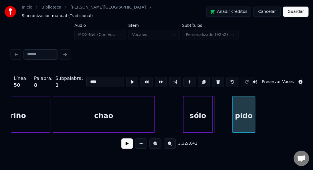
click at [244, 102] on div "pido" at bounding box center [243, 116] width 22 height 39
click at [223, 117] on div at bounding box center [223, 115] width 2 height 36
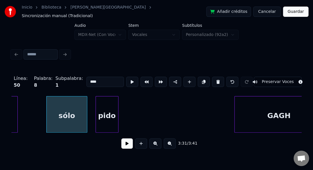
scroll to position [0, 12075]
click at [103, 103] on div "pido" at bounding box center [106, 116] width 22 height 39
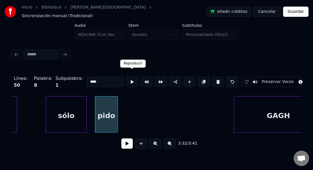
click at [134, 77] on button at bounding box center [132, 82] width 12 height 10
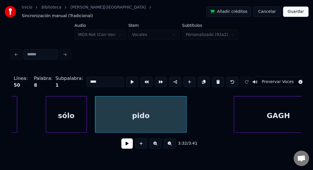
click at [186, 103] on div at bounding box center [185, 115] width 2 height 36
click at [130, 79] on button at bounding box center [132, 82] width 12 height 10
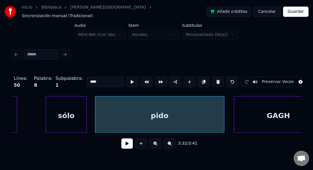
click at [223, 121] on div at bounding box center [223, 115] width 2 height 36
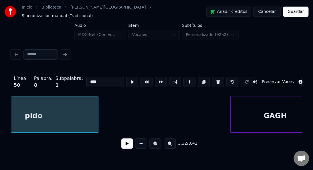
scroll to position [0, 12233]
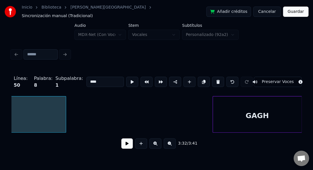
click at [293, 100] on div "GAGH" at bounding box center [257, 116] width 89 height 39
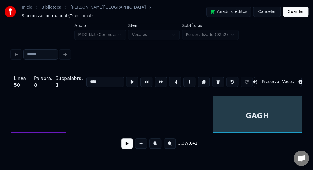
click at [47, 102] on div "pido" at bounding box center [1, 116] width 129 height 39
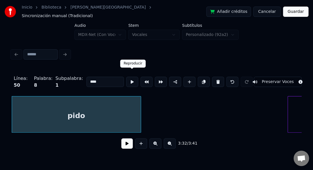
click at [134, 77] on button at bounding box center [132, 82] width 12 height 10
click at [130, 144] on button at bounding box center [126, 144] width 11 height 10
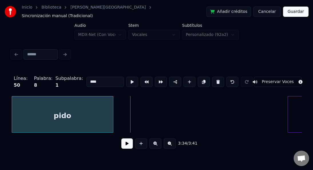
click at [112, 118] on div at bounding box center [112, 115] width 2 height 36
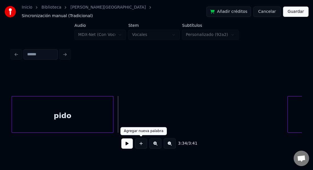
drag, startPoint x: 139, startPoint y: 142, endPoint x: 132, endPoint y: 127, distance: 16.1
click at [139, 141] on button at bounding box center [141, 144] width 12 height 10
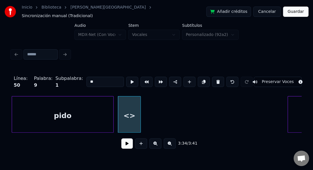
drag, startPoint x: 86, startPoint y: 75, endPoint x: 58, endPoint y: 73, distance: 27.6
click at [65, 73] on div "Línea : 50 Palabra : 9 Subpalabra : 1 ** Preservar Voces" at bounding box center [156, 82] width 290 height 29
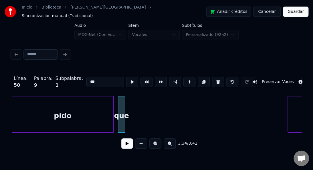
click at [123, 121] on div at bounding box center [124, 115] width 2 height 36
type input "***"
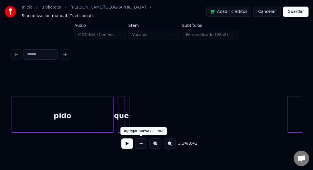
drag, startPoint x: 142, startPoint y: 146, endPoint x: 137, endPoint y: 136, distance: 10.7
click at [142, 146] on button at bounding box center [141, 144] width 12 height 10
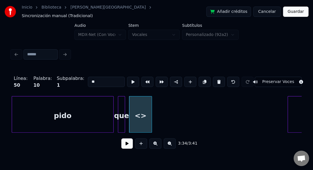
drag, startPoint x: 94, startPoint y: 76, endPoint x: 56, endPoint y: 78, distance: 37.5
click at [57, 76] on div "Línea : 50 Palabra : 10 Subpalabra : 1 ** Preservar Voces" at bounding box center [156, 82] width 290 height 29
click at [151, 118] on div "el" at bounding box center [140, 114] width 23 height 37
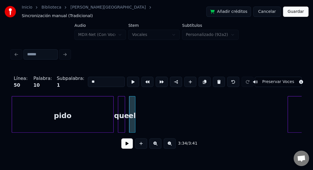
click at [134, 123] on div at bounding box center [134, 115] width 2 height 36
click at [68, 110] on div "pido" at bounding box center [62, 116] width 101 height 39
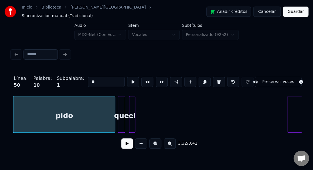
type input "**"
click at [125, 145] on button at bounding box center [126, 144] width 11 height 10
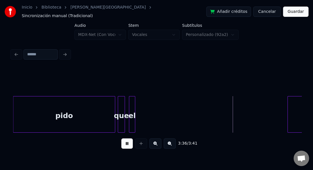
click at [125, 145] on button at bounding box center [126, 144] width 11 height 10
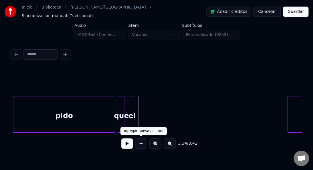
click at [138, 141] on button at bounding box center [141, 144] width 12 height 10
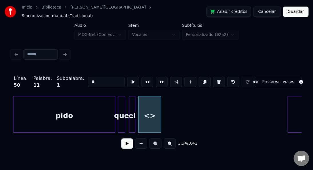
drag, startPoint x: 99, startPoint y: 76, endPoint x: 48, endPoint y: 71, distance: 51.6
click at [55, 69] on div "Línea : 50 Palabra : 11 Subpalabra : 1 ** Preservar Voces" at bounding box center [156, 82] width 290 height 29
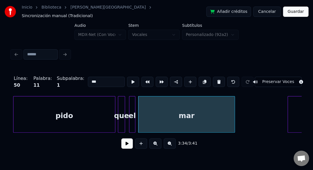
click at [233, 113] on div at bounding box center [234, 115] width 2 height 36
type input "***"
click at [135, 78] on button at bounding box center [133, 82] width 12 height 10
click at [243, 119] on div at bounding box center [242, 115] width 2 height 36
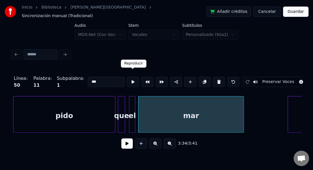
drag, startPoint x: 133, startPoint y: 74, endPoint x: 131, endPoint y: 78, distance: 4.2
click at [132, 77] on button at bounding box center [133, 82] width 12 height 10
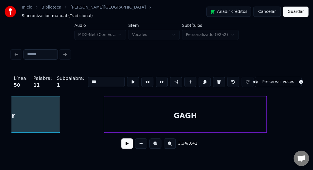
click at [266, 115] on div at bounding box center [265, 115] width 2 height 36
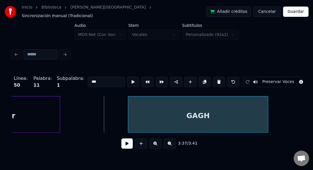
click at [128, 111] on div at bounding box center [129, 115] width 2 height 36
click at [299, 10] on button "Guardar" at bounding box center [295, 12] width 25 height 10
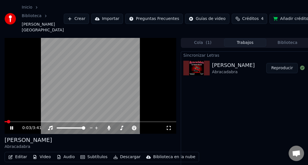
click at [160, 123] on span at bounding box center [90, 121] width 171 height 1
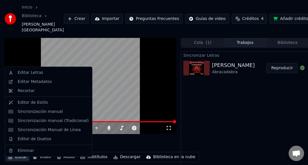
click at [23, 161] on button "Editar" at bounding box center [17, 157] width 23 height 8
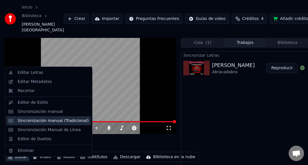
click at [46, 119] on div "Sincronización manual (Tradicional)" at bounding box center [53, 121] width 71 height 6
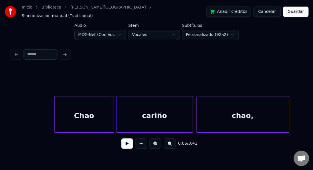
scroll to position [0, 10352]
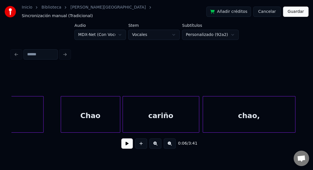
click at [69, 99] on div "Chao" at bounding box center [90, 116] width 59 height 39
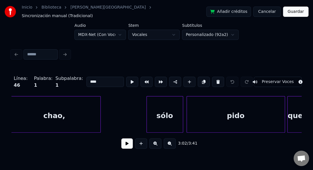
scroll to position [0, 10557]
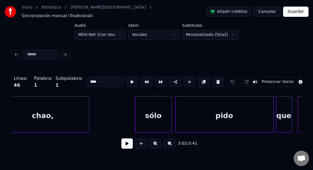
click at [145, 101] on div "sólo" at bounding box center [153, 116] width 36 height 39
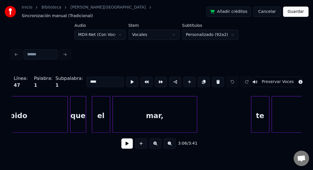
scroll to position [0, 10763]
click at [78, 101] on div "que" at bounding box center [77, 116] width 15 height 39
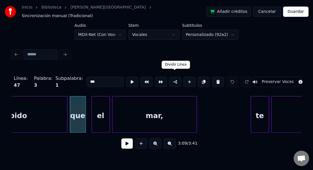
click at [175, 77] on button at bounding box center [175, 82] width 12 height 10
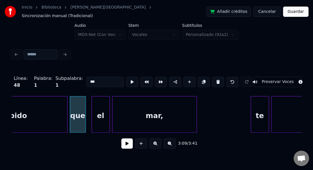
click at [256, 103] on div "te" at bounding box center [260, 116] width 18 height 39
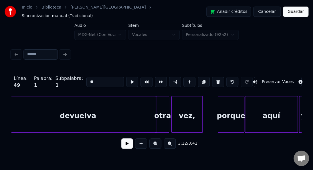
scroll to position [0, 11037]
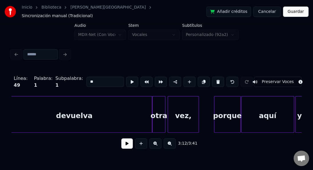
click at [161, 97] on div "otra" at bounding box center [158, 116] width 13 height 39
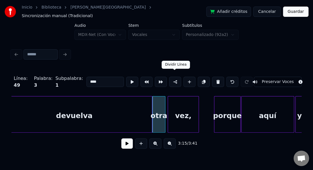
click at [174, 78] on button at bounding box center [175, 82] width 12 height 10
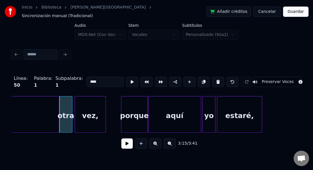
scroll to position [0, 11140]
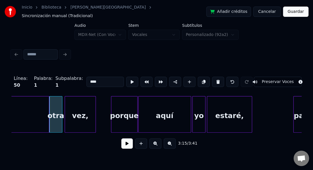
click at [121, 101] on div "porque" at bounding box center [124, 116] width 26 height 39
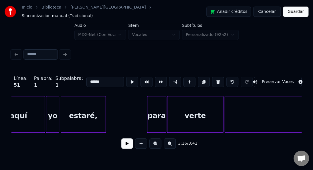
scroll to position [0, 11289]
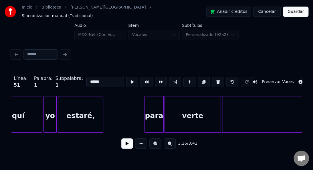
click at [157, 102] on div "para" at bounding box center [154, 116] width 18 height 39
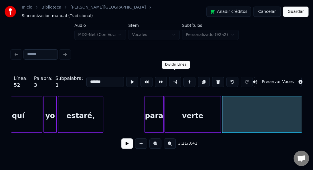
click at [173, 77] on button at bounding box center [175, 82] width 12 height 10
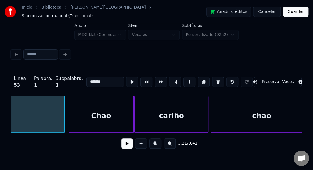
scroll to position [0, 11780]
click at [87, 103] on div "Chao" at bounding box center [101, 116] width 64 height 39
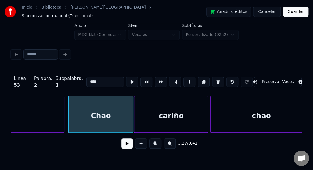
click at [63, 99] on div at bounding box center [63, 115] width 2 height 36
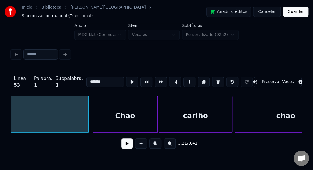
scroll to position [0, 11762]
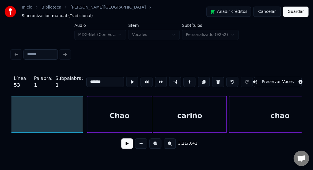
click at [107, 100] on div "Chao" at bounding box center [119, 116] width 64 height 39
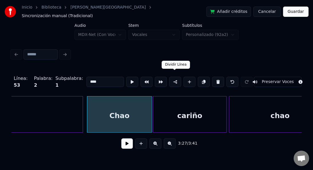
click at [173, 77] on button at bounding box center [175, 82] width 12 height 10
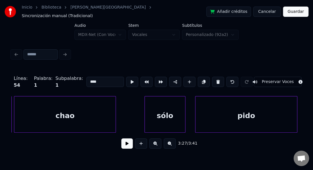
scroll to position [0, 11979]
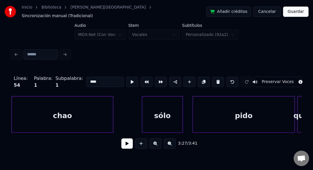
click at [149, 98] on div "sólo" at bounding box center [162, 116] width 40 height 39
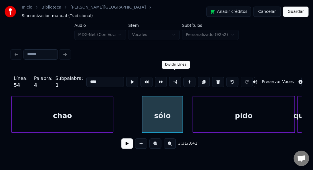
click at [174, 77] on button at bounding box center [175, 82] width 12 height 10
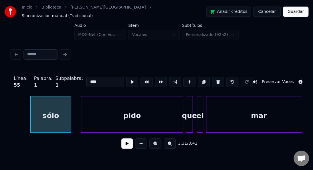
scroll to position [0, 12093]
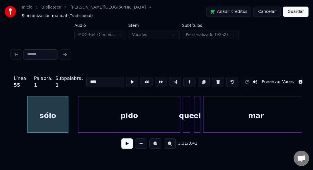
click at [85, 97] on div "pido" at bounding box center [128, 116] width 101 height 39
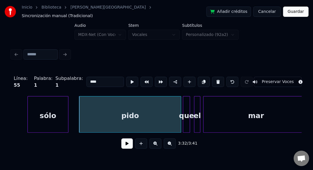
click at [50, 99] on div "sólo" at bounding box center [48, 116] width 40 height 39
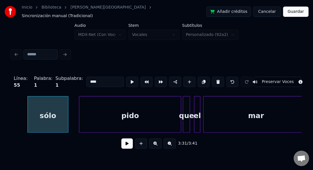
click at [97, 101] on div "pido" at bounding box center [129, 116] width 101 height 39
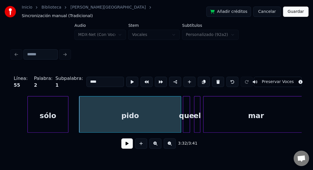
click at [185, 99] on div "que" at bounding box center [186, 116] width 7 height 39
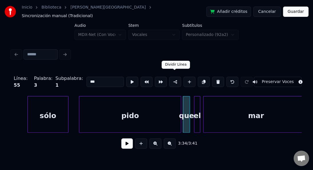
click at [173, 77] on button at bounding box center [175, 82] width 12 height 10
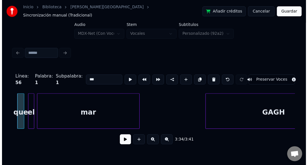
scroll to position [0, 12264]
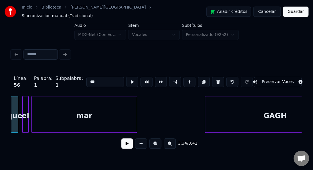
click at [221, 105] on div "GAGH" at bounding box center [274, 116] width 139 height 39
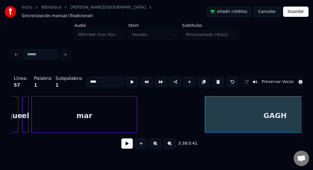
click at [120, 99] on div "mar" at bounding box center [84, 116] width 105 height 39
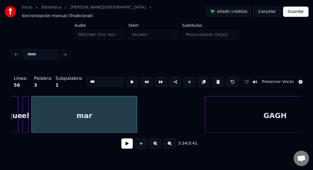
click at [228, 106] on div "GAGH" at bounding box center [274, 116] width 139 height 39
type input "****"
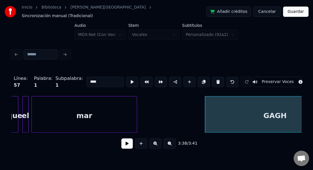
click at [298, 13] on button "Guardar" at bounding box center [295, 12] width 25 height 10
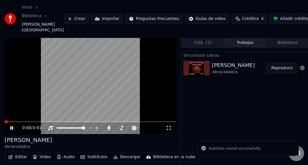
click at [152, 123] on span at bounding box center [90, 121] width 171 height 1
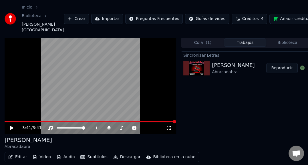
click at [266, 86] on div "Sincronizar Letras [PERSON_NAME] Reproducir" at bounding box center [245, 121] width 129 height 141
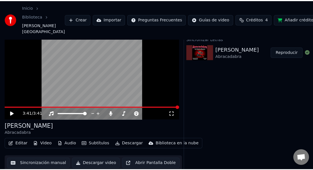
scroll to position [8, 0]
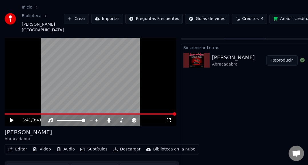
click at [43, 154] on button "Video" at bounding box center [41, 150] width 23 height 8
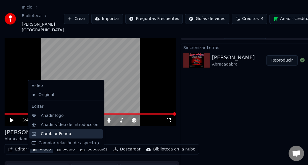
click at [61, 134] on div "Cambiar Fondo" at bounding box center [56, 134] width 30 height 6
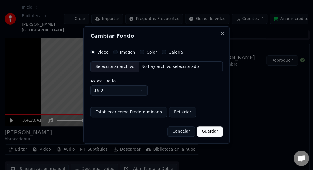
click at [114, 53] on button "Imagen" at bounding box center [115, 52] width 5 height 5
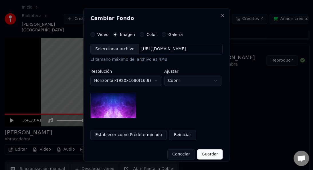
click at [162, 47] on div "[URL][DOMAIN_NAME]" at bounding box center [163, 49] width 49 height 6
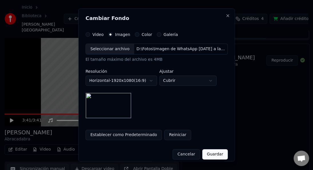
click at [209, 154] on button "Guardar" at bounding box center [214, 154] width 25 height 10
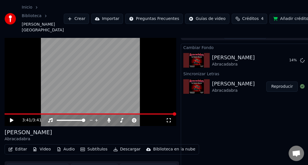
click at [64, 23] on button "Crear" at bounding box center [76, 19] width 25 height 10
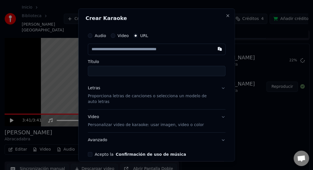
click at [107, 47] on input "text" at bounding box center [156, 49] width 137 height 11
paste input "**********"
type input "**********"
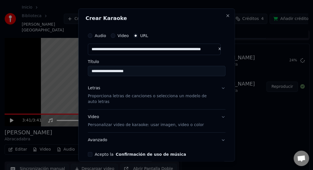
type input "**********"
click at [99, 97] on p "Proporciona letras de canciones o selecciona un modelo de auto letras" at bounding box center [152, 98] width 128 height 11
type input "**********"
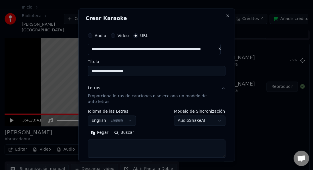
click at [116, 120] on body "**********" at bounding box center [154, 77] width 308 height 170
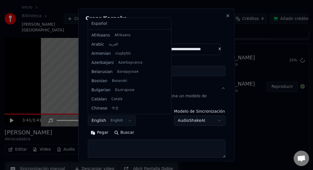
scroll to position [46, 0]
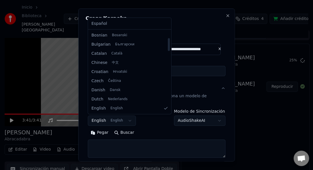
select select "**"
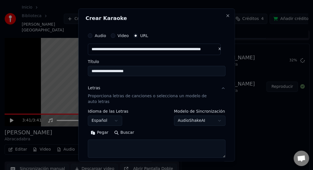
click at [102, 132] on button "Pegar" at bounding box center [99, 132] width 23 height 9
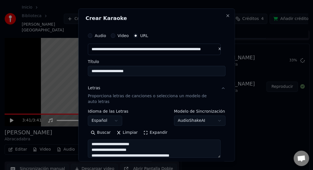
scroll to position [124, 0]
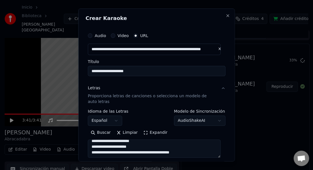
click at [142, 153] on textarea "**********" at bounding box center [154, 149] width 133 height 18
click at [152, 155] on textarea "**********" at bounding box center [154, 149] width 133 height 18
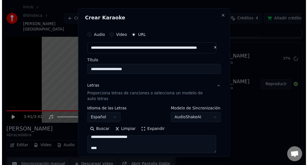
scroll to position [79, 0]
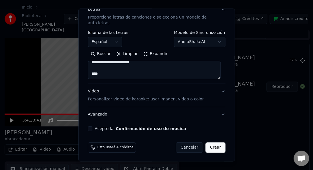
type textarea "**********"
click at [91, 130] on button "Acepto la Confirmación de uso de música" at bounding box center [90, 129] width 5 height 5
click at [210, 147] on button "Crear" at bounding box center [215, 148] width 20 height 10
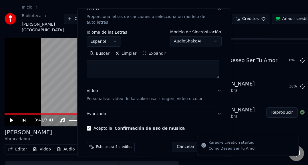
scroll to position [0, 0]
select select
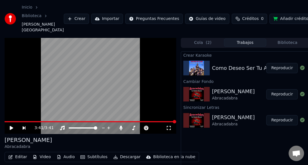
click at [285, 99] on button "Reproducir" at bounding box center [281, 94] width 31 height 10
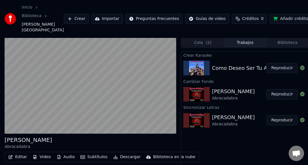
click at [282, 73] on button "Reproducir" at bounding box center [281, 68] width 31 height 10
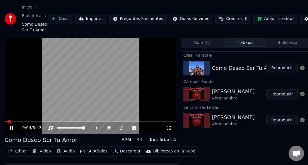
click at [17, 152] on button "Editar" at bounding box center [17, 152] width 23 height 8
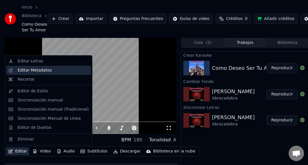
click at [39, 72] on div "Editar Metadatos" at bounding box center [35, 71] width 34 height 6
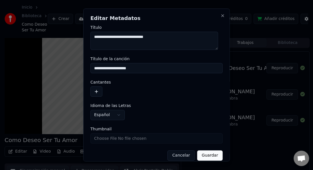
click at [117, 39] on textarea "**********" at bounding box center [153, 41] width 127 height 18
click at [122, 39] on textarea "**********" at bounding box center [153, 41] width 127 height 18
drag, startPoint x: 125, startPoint y: 38, endPoint x: 115, endPoint y: 39, distance: 9.5
click at [115, 39] on textarea "**********" at bounding box center [153, 41] width 127 height 18
click at [119, 38] on textarea "**********" at bounding box center [153, 41] width 127 height 18
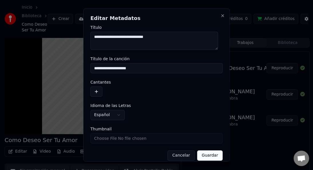
click at [130, 38] on textarea "**********" at bounding box center [153, 41] width 127 height 18
click at [139, 40] on textarea "**********" at bounding box center [153, 41] width 127 height 18
click at [147, 37] on textarea "**********" at bounding box center [153, 41] width 127 height 18
drag, startPoint x: 151, startPoint y: 37, endPoint x: 152, endPoint y: 50, distance: 13.8
click at [151, 37] on textarea "**********" at bounding box center [153, 41] width 127 height 18
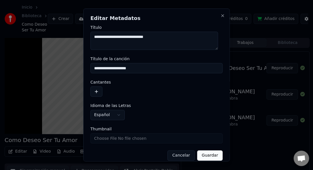
type textarea "**********"
click at [161, 69] on input "**********" at bounding box center [156, 68] width 132 height 10
type input "**********"
drag, startPoint x: 111, startPoint y: 37, endPoint x: 87, endPoint y: 42, distance: 24.7
click at [87, 42] on div "**********" at bounding box center [156, 85] width 146 height 153
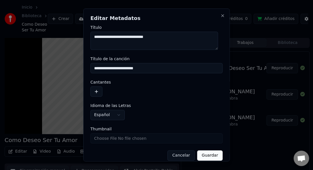
click at [98, 93] on button "button" at bounding box center [96, 92] width 12 height 10
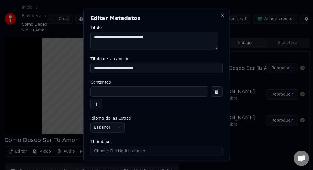
click at [104, 88] on input at bounding box center [149, 92] width 118 height 10
paste input "*********"
type input "*********"
click at [163, 39] on textarea "**********" at bounding box center [153, 41] width 127 height 18
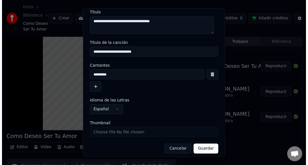
scroll to position [18, 0]
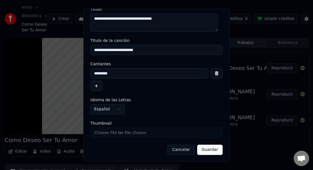
type textarea "**********"
click at [203, 155] on div "**********" at bounding box center [156, 85] width 146 height 153
click at [206, 150] on button "Guardar" at bounding box center [209, 150] width 25 height 10
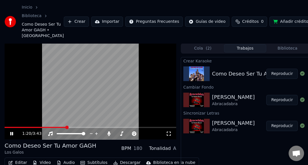
click at [142, 110] on video at bounding box center [90, 91] width 171 height 97
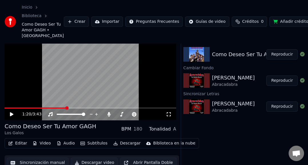
scroll to position [42, 0]
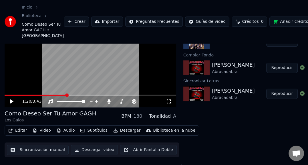
click at [22, 127] on button "Editar" at bounding box center [17, 131] width 23 height 8
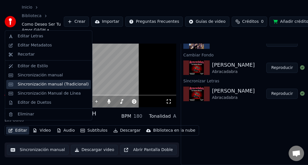
click at [25, 85] on div "Sincronización manual (Tradicional)" at bounding box center [53, 85] width 71 height 6
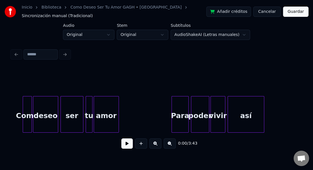
scroll to position [0, 1827]
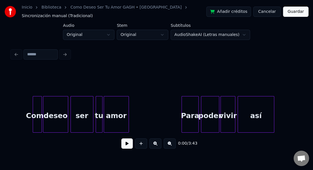
click at [33, 126] on div at bounding box center [34, 115] width 2 height 36
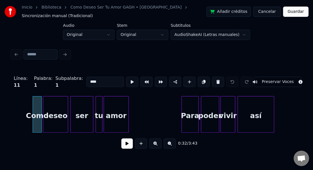
click at [127, 145] on button at bounding box center [126, 144] width 11 height 10
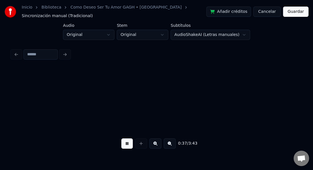
scroll to position [0, 2116]
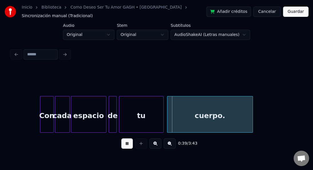
click at [125, 147] on button at bounding box center [126, 144] width 11 height 10
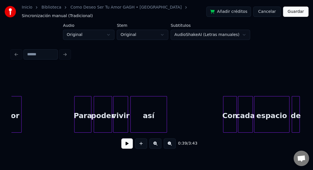
scroll to position [0, 1934]
click at [118, 109] on div "vivir" at bounding box center [120, 116] width 14 height 39
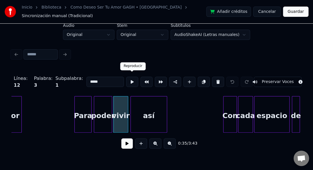
click at [132, 80] on button at bounding box center [132, 82] width 12 height 10
click at [102, 106] on div "poder" at bounding box center [103, 116] width 18 height 39
type input "*****"
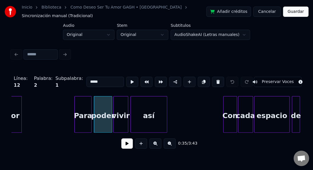
click at [123, 144] on button at bounding box center [126, 144] width 11 height 10
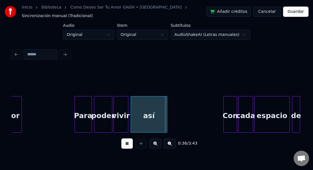
click at [122, 143] on button at bounding box center [126, 144] width 11 height 10
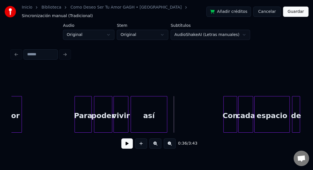
click at [121, 109] on div "vivir" at bounding box center [120, 116] width 14 height 39
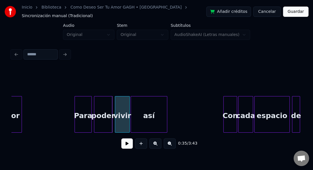
click at [121, 105] on div "vivir" at bounding box center [122, 116] width 14 height 39
click at [123, 100] on div "vivir" at bounding box center [122, 116] width 14 height 39
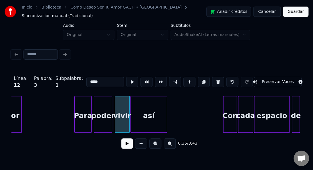
drag, startPoint x: 98, startPoint y: 80, endPoint x: 90, endPoint y: 79, distance: 8.3
click at [90, 79] on input "*****" at bounding box center [104, 82] width 37 height 10
type input "******"
click at [127, 147] on button at bounding box center [126, 144] width 11 height 10
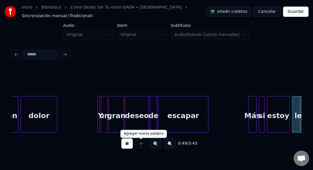
scroll to position [0, 2815]
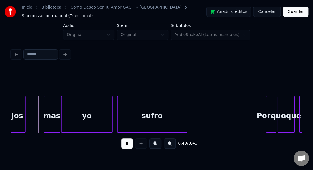
click at [126, 144] on button at bounding box center [126, 144] width 11 height 10
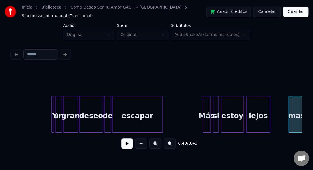
scroll to position [0, 2564]
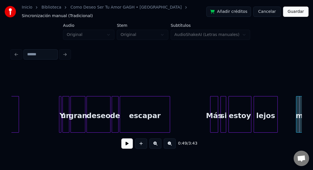
click at [162, 100] on div "escapar" at bounding box center [145, 116] width 50 height 39
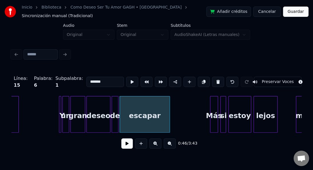
click at [213, 99] on div "Más" at bounding box center [213, 116] width 7 height 39
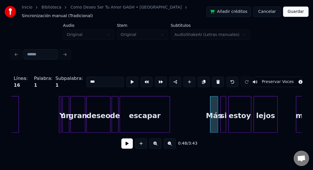
click at [298, 102] on div "mas" at bounding box center [303, 116] width 15 height 39
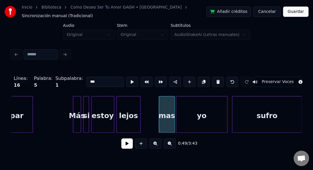
scroll to position [0, 2712]
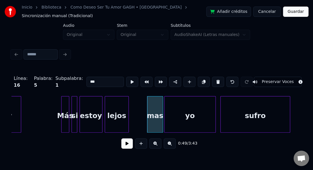
click at [157, 115] on div "mas" at bounding box center [154, 116] width 15 height 39
drag, startPoint x: 91, startPoint y: 80, endPoint x: 91, endPoint y: 83, distance: 2.9
click at [91, 81] on input "***" at bounding box center [104, 82] width 37 height 10
click at [177, 77] on button at bounding box center [175, 82] width 12 height 10
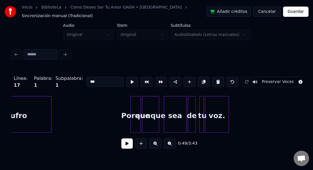
scroll to position [0, 2952]
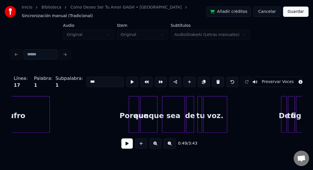
click at [136, 103] on div "Porque" at bounding box center [134, 116] width 10 height 39
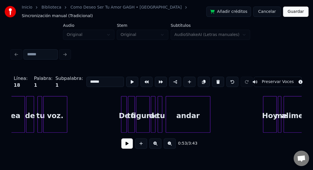
scroll to position [0, 3112]
click at [123, 103] on div "De" at bounding box center [124, 116] width 6 height 39
click at [182, 101] on div "andar" at bounding box center [187, 116] width 44 height 39
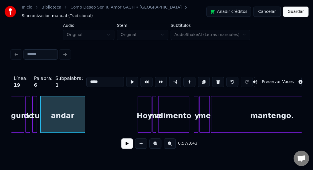
scroll to position [0, 3250]
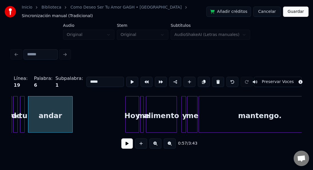
click at [134, 100] on div "Hoy" at bounding box center [131, 116] width 13 height 39
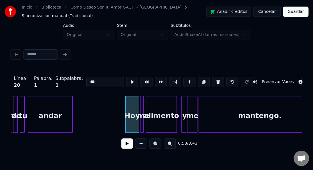
click at [67, 97] on div "andar" at bounding box center [50, 116] width 44 height 39
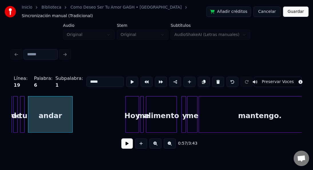
click at [184, 103] on div at bounding box center [185, 115] width 2 height 36
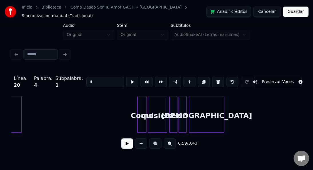
scroll to position [0, 3558]
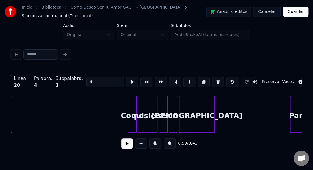
click at [134, 106] on div "Como" at bounding box center [132, 116] width 9 height 39
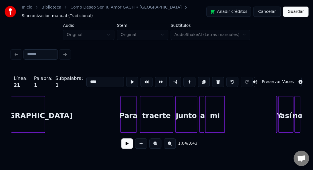
scroll to position [0, 3741]
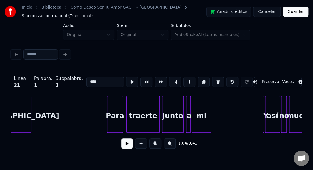
click at [113, 101] on div "Para" at bounding box center [114, 116] width 15 height 39
click at [22, 99] on div "[DEMOGRAPHIC_DATA]" at bounding box center [13, 116] width 35 height 39
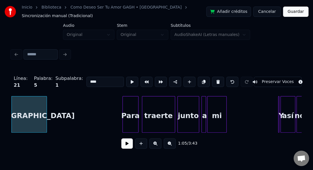
click at [126, 106] on div "Para" at bounding box center [130, 116] width 15 height 39
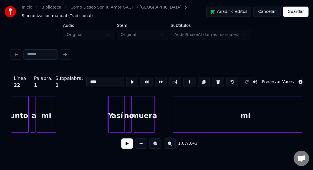
scroll to position [0, 3908]
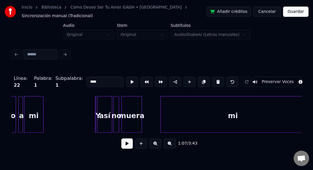
click at [96, 101] on div at bounding box center [96, 115] width 2 height 36
click at [169, 110] on div "mi" at bounding box center [232, 116] width 145 height 39
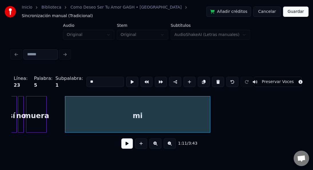
scroll to position [0, 4011]
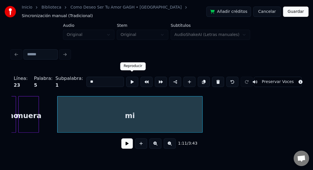
click at [131, 82] on button at bounding box center [132, 82] width 12 height 10
click at [131, 81] on button at bounding box center [132, 82] width 12 height 10
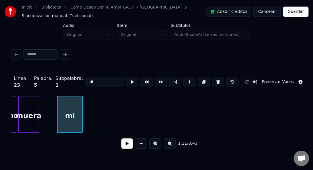
click at [82, 112] on div at bounding box center [82, 115] width 2 height 36
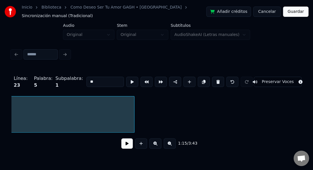
scroll to position [0, 6234]
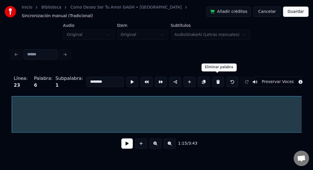
click at [217, 81] on button at bounding box center [218, 82] width 12 height 10
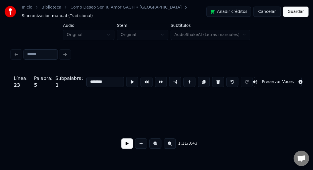
type input "**"
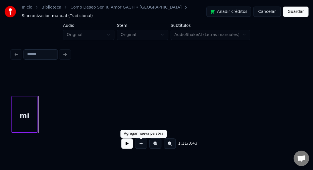
click at [142, 144] on button at bounding box center [141, 144] width 12 height 10
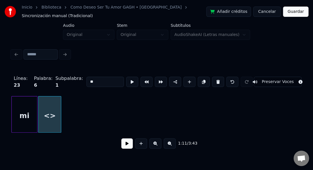
drag, startPoint x: 95, startPoint y: 82, endPoint x: 78, endPoint y: 79, distance: 16.9
click at [78, 79] on div "Línea : 23 Palabra : 6 Subpalabra : 1 ** Preservar Voces" at bounding box center [156, 82] width 290 height 29
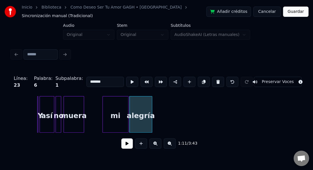
scroll to position [0, 3965]
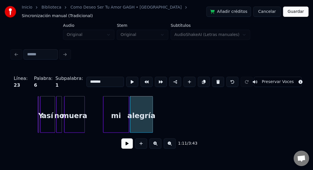
type input "*******"
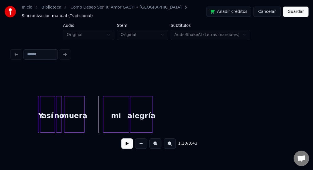
click at [125, 145] on button at bounding box center [126, 144] width 11 height 10
click at [125, 146] on button at bounding box center [126, 144] width 11 height 10
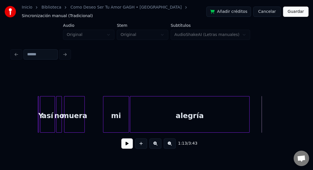
click at [249, 120] on div at bounding box center [248, 115] width 2 height 36
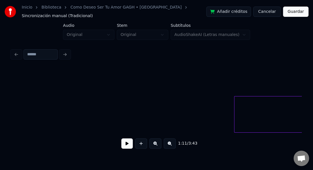
scroll to position [0, 6660]
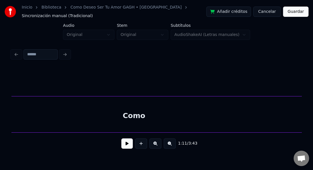
click at [101, 112] on div "Como" at bounding box center [134, 116] width 385 height 39
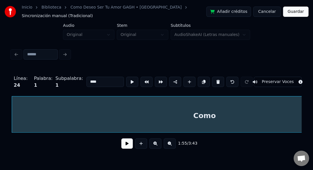
click at [129, 146] on button at bounding box center [126, 144] width 11 height 10
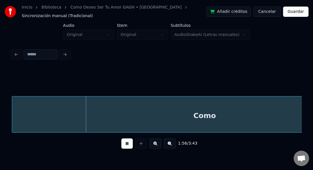
click at [127, 145] on button at bounding box center [126, 144] width 11 height 10
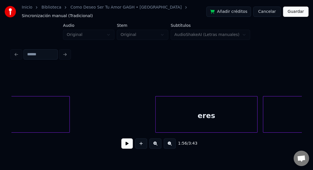
scroll to position [0, 10690]
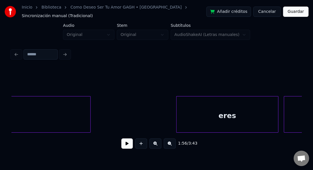
click at [176, 111] on div at bounding box center [177, 115] width 2 height 36
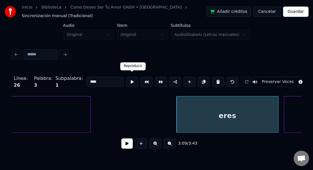
click at [134, 81] on button at bounding box center [132, 82] width 12 height 10
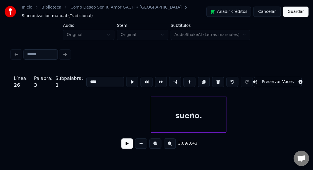
scroll to position [0, 11216]
click at [166, 106] on div "sueño." at bounding box center [186, 116] width 75 height 39
type input "******"
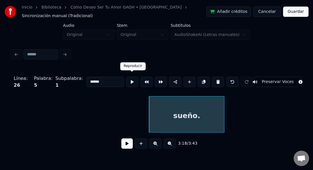
click at [130, 77] on button at bounding box center [132, 82] width 12 height 10
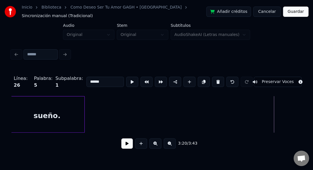
scroll to position [0, 11146]
click at [0, 104] on div "Inicio Biblioteca Como Deseo Ser Tu Amor GAGH • Los Galos Sincronización manual…" at bounding box center [156, 75] width 313 height 151
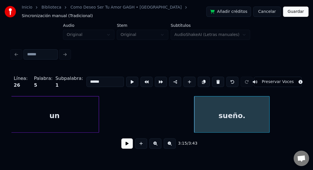
scroll to position [0, 10964]
click at [267, 10] on button "Cancelar" at bounding box center [266, 12] width 27 height 10
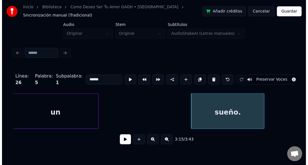
scroll to position [42, 0]
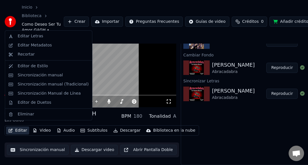
click at [18, 127] on button "Editar" at bounding box center [17, 131] width 23 height 8
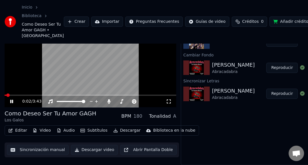
click at [150, 65] on video at bounding box center [90, 59] width 171 height 97
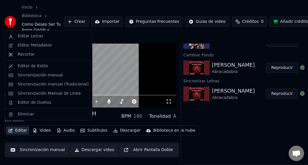
click at [19, 128] on button "Editar" at bounding box center [17, 131] width 23 height 8
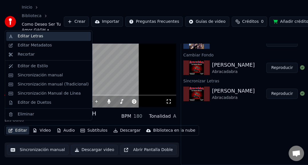
click at [33, 36] on div "Editar Letras" at bounding box center [30, 36] width 25 height 6
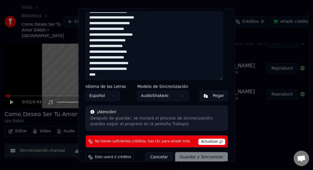
scroll to position [21, 0]
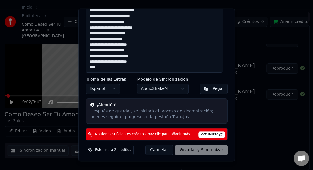
click at [145, 62] on textarea "**********" at bounding box center [153, 39] width 137 height 68
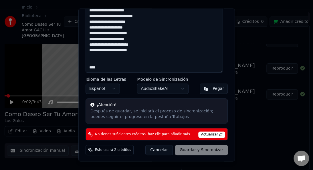
click at [207, 135] on span "Actualizar" at bounding box center [211, 135] width 27 height 6
click at [160, 150] on button "Cancelar" at bounding box center [158, 150] width 27 height 10
type textarea "**********"
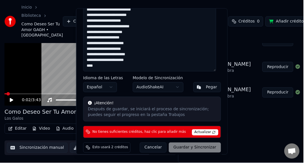
scroll to position [85, 0]
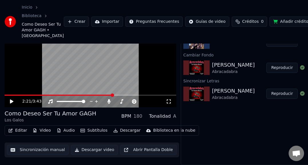
click at [113, 95] on span at bounding box center [112, 95] width 3 height 3
click at [116, 88] on video at bounding box center [90, 59] width 171 height 97
click at [79, 97] on span at bounding box center [78, 95] width 3 height 3
click at [59, 97] on span at bounding box center [59, 95] width 3 height 3
click at [50, 96] on span at bounding box center [28, 95] width 46 height 1
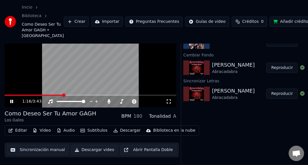
click at [69, 96] on span at bounding box center [90, 95] width 171 height 1
click at [46, 97] on span at bounding box center [46, 95] width 3 height 3
click at [48, 83] on video at bounding box center [90, 59] width 171 height 97
click at [58, 94] on span at bounding box center [58, 95] width 3 height 3
click at [54, 96] on span at bounding box center [54, 95] width 3 height 3
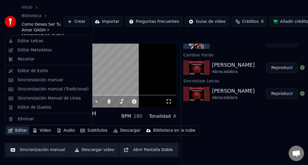
click at [21, 132] on button "Editar" at bounding box center [17, 131] width 23 height 8
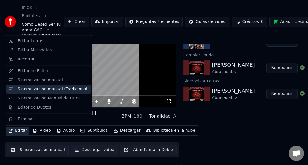
click at [39, 89] on div "Sincronización manual (Tradicional)" at bounding box center [53, 90] width 71 height 6
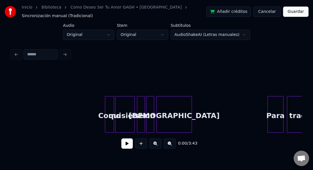
scroll to position [0, 3623]
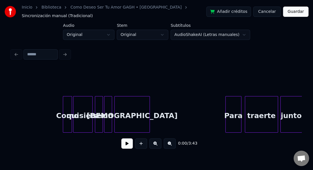
click at [67, 115] on div "Como" at bounding box center [67, 116] width 9 height 39
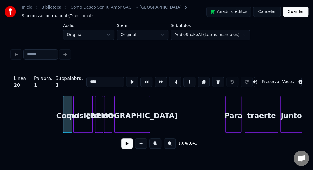
click at [92, 81] on input "****" at bounding box center [104, 82] width 37 height 10
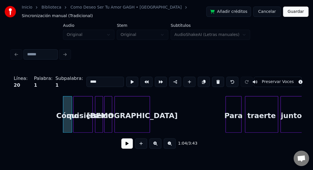
type input "****"
click at [125, 145] on button at bounding box center [126, 144] width 11 height 10
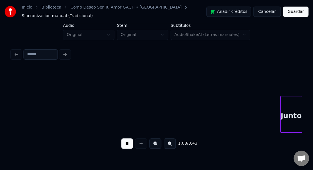
scroll to position [0, 3912]
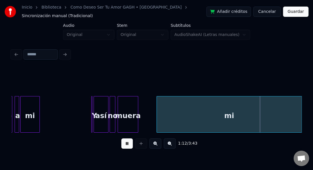
click at [240, 123] on div "mi" at bounding box center [229, 116] width 145 height 39
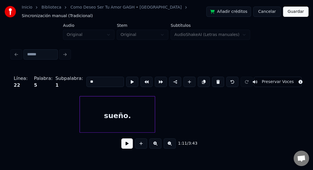
scroll to position [0, 11244]
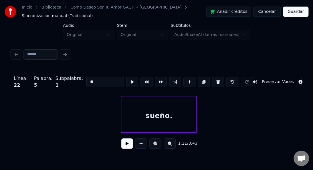
click at [179, 113] on div "sueño." at bounding box center [158, 116] width 75 height 39
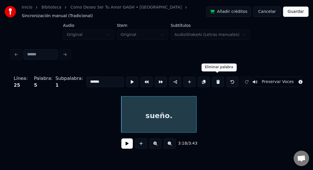
click at [215, 80] on button at bounding box center [218, 82] width 12 height 10
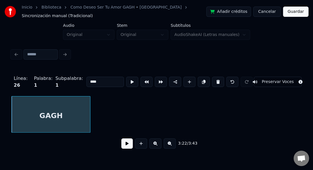
click at [215, 80] on button at bounding box center [218, 82] width 12 height 10
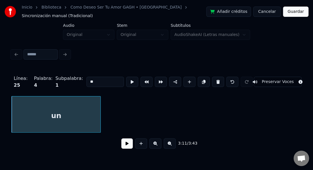
click at [215, 80] on button at bounding box center [218, 82] width 12 height 10
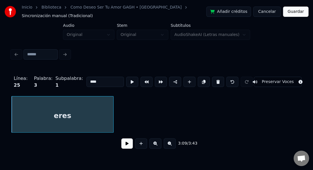
click at [215, 80] on button at bounding box center [218, 82] width 12 height 10
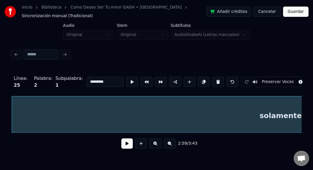
click at [215, 80] on button at bounding box center [218, 82] width 12 height 10
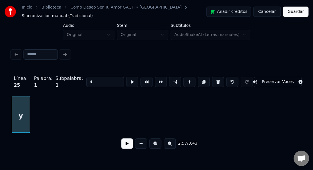
click at [215, 80] on button at bounding box center [218, 82] width 12 height 10
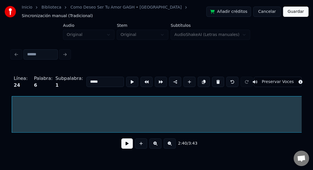
click at [215, 80] on button at bounding box center [218, 82] width 12 height 10
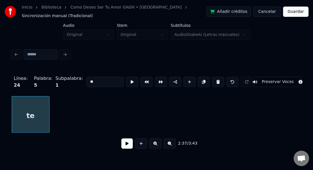
click at [215, 80] on button at bounding box center [218, 82] width 12 height 10
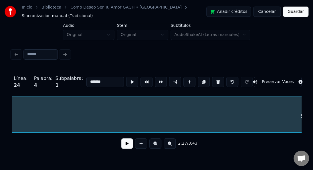
click at [215, 80] on button at bounding box center [218, 82] width 12 height 10
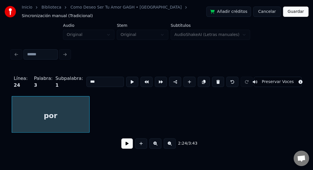
click at [215, 80] on button at bounding box center [218, 82] width 12 height 10
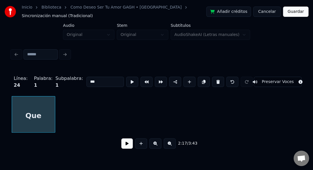
click at [215, 80] on button at bounding box center [218, 82] width 12 height 10
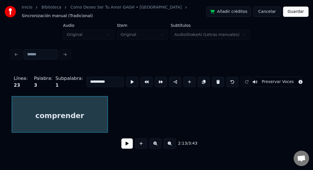
click at [215, 80] on button at bounding box center [218, 82] width 12 height 10
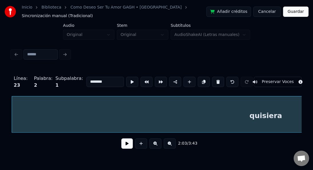
click at [215, 80] on button at bounding box center [218, 82] width 12 height 10
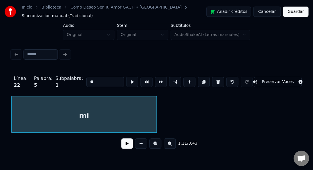
click at [215, 80] on button at bounding box center [218, 82] width 12 height 10
type input "*****"
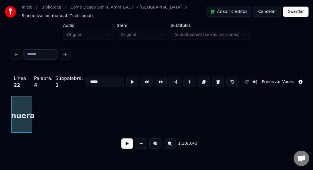
click at [22, 126] on div "muera" at bounding box center [22, 116] width 20 height 39
click at [131, 78] on button at bounding box center [132, 82] width 12 height 10
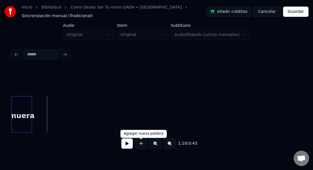
click at [142, 146] on button at bounding box center [141, 144] width 12 height 10
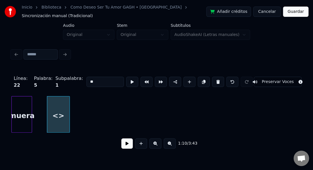
drag, startPoint x: 93, startPoint y: 82, endPoint x: 81, endPoint y: 81, distance: 12.3
click at [81, 81] on div "Línea : 22 Palabra : 5 Subpalabra : 1 ** Preservar Voces" at bounding box center [156, 82] width 290 height 29
type input "**"
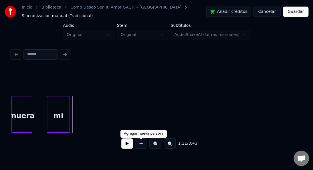
drag, startPoint x: 139, startPoint y: 146, endPoint x: 131, endPoint y: 139, distance: 10.7
click at [137, 144] on button at bounding box center [141, 144] width 12 height 10
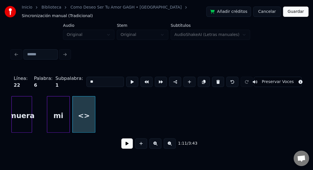
drag, startPoint x: 94, startPoint y: 80, endPoint x: 75, endPoint y: 79, distance: 18.6
click at [76, 79] on div "Línea : 22 Palabra : 6 Subpalabra : 1 ** Preservar Voces" at bounding box center [156, 82] width 290 height 29
click at [55, 115] on div "mi" at bounding box center [58, 116] width 22 height 39
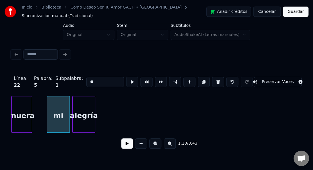
type input "**"
click at [126, 145] on button at bounding box center [126, 144] width 11 height 10
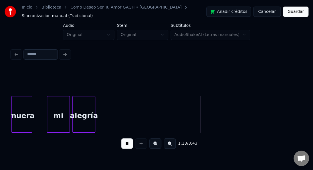
click at [122, 149] on button at bounding box center [126, 144] width 11 height 10
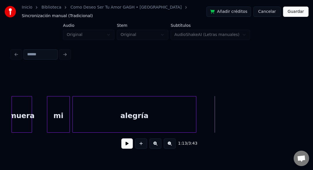
click at [195, 121] on div at bounding box center [195, 115] width 2 height 36
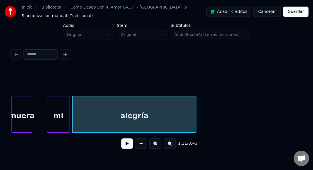
click at [59, 109] on div "mi" at bounding box center [58, 116] width 22 height 39
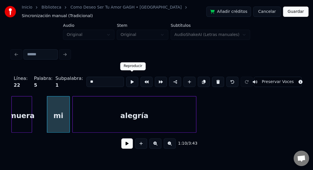
click at [131, 77] on button at bounding box center [132, 82] width 12 height 10
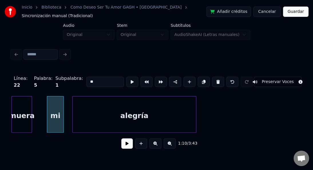
click at [63, 117] on div at bounding box center [63, 115] width 2 height 36
click at [65, 112] on div at bounding box center [66, 115] width 2 height 36
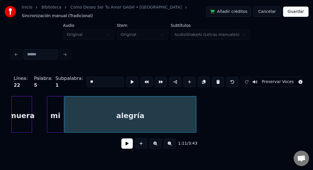
click at [126, 146] on button at bounding box center [126, 144] width 11 height 10
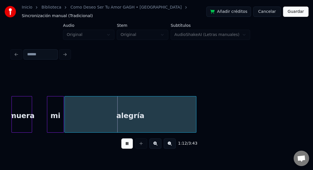
click at [126, 146] on button at bounding box center [126, 144] width 11 height 10
click at [58, 127] on div "mi" at bounding box center [55, 116] width 16 height 39
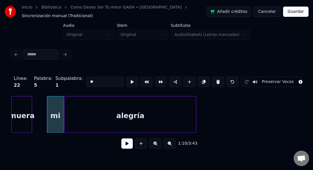
click at [127, 146] on button at bounding box center [126, 144] width 11 height 10
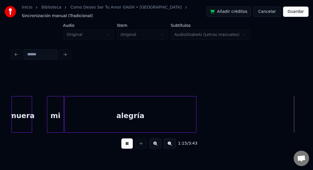
scroll to position [0, 4307]
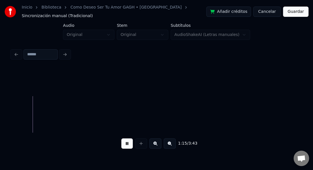
click at [126, 145] on button at bounding box center [126, 144] width 11 height 10
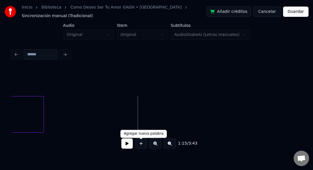
drag, startPoint x: 141, startPoint y: 150, endPoint x: 140, endPoint y: 147, distance: 3.0
click at [140, 149] on button at bounding box center [141, 144] width 12 height 10
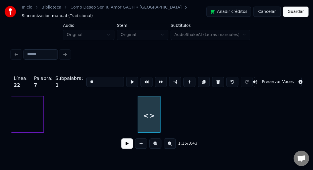
drag, startPoint x: 62, startPoint y: 81, endPoint x: 55, endPoint y: 81, distance: 6.6
click at [56, 81] on div "Línea : 22 Palabra : 7 Subpalabra : 1 ** Preservar Voces" at bounding box center [156, 82] width 290 height 29
type input "****"
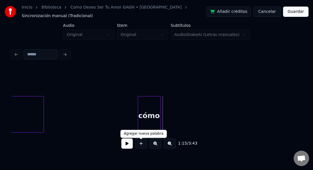
drag, startPoint x: 142, startPoint y: 147, endPoint x: 124, endPoint y: 115, distance: 36.5
click at [141, 142] on button at bounding box center [141, 144] width 12 height 10
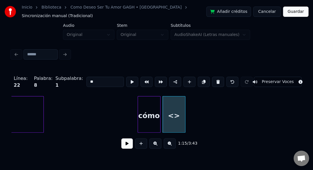
drag, startPoint x: 67, startPoint y: 80, endPoint x: 56, endPoint y: 82, distance: 11.6
click at [57, 82] on div "Línea : 22 Palabra : 8 Subpalabra : 1 ** Preservar Voces" at bounding box center [156, 82] width 290 height 29
type input "********"
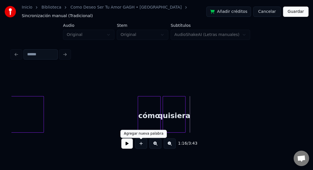
drag, startPoint x: 140, startPoint y: 145, endPoint x: 132, endPoint y: 123, distance: 23.8
click at [138, 143] on button at bounding box center [141, 144] width 12 height 10
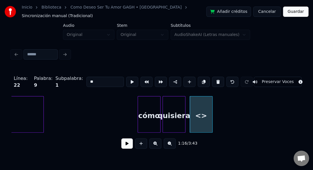
drag, startPoint x: 75, startPoint y: 82, endPoint x: 69, endPoint y: 83, distance: 6.0
click at [69, 83] on div "Línea : 22 Palabra : 9 Subpalabra : 1 ** Preservar Voces" at bounding box center [156, 82] width 290 height 29
type input "**********"
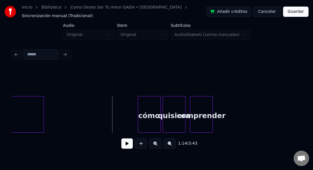
click at [127, 145] on button at bounding box center [126, 144] width 11 height 10
drag, startPoint x: 216, startPoint y: 125, endPoint x: 221, endPoint y: 123, distance: 5.3
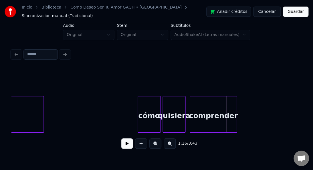
click at [236, 125] on div at bounding box center [236, 115] width 2 height 36
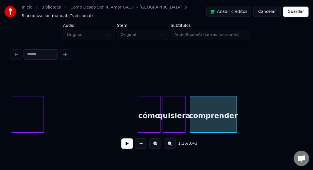
click at [152, 103] on div "cómo" at bounding box center [149, 116] width 22 height 39
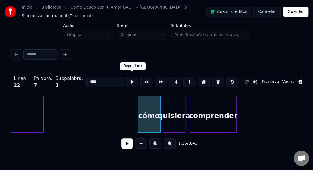
click at [132, 80] on button at bounding box center [132, 82] width 12 height 10
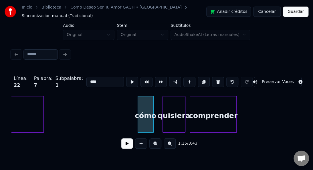
click at [152, 109] on div at bounding box center [152, 115] width 2 height 36
click at [155, 107] on div at bounding box center [156, 115] width 2 height 36
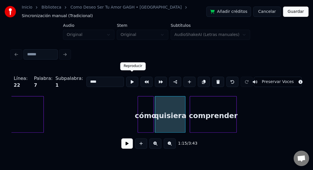
click at [132, 81] on button at bounding box center [132, 82] width 12 height 10
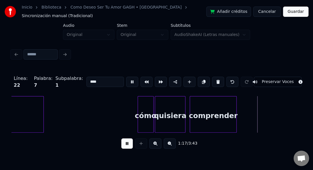
click at [132, 81] on button at bounding box center [132, 82] width 12 height 10
click at [188, 111] on div at bounding box center [188, 115] width 2 height 36
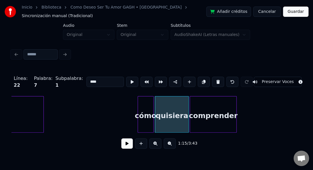
click at [145, 106] on div "cómo" at bounding box center [145, 116] width 15 height 39
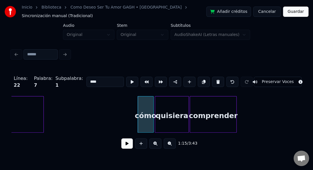
click at [125, 145] on button at bounding box center [126, 144] width 11 height 10
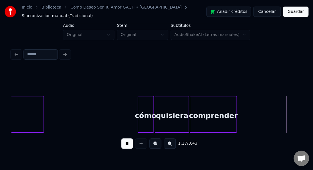
click at [124, 145] on button at bounding box center [126, 144] width 11 height 10
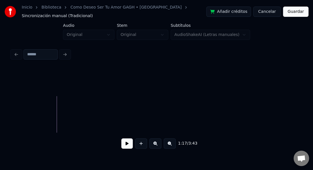
scroll to position [0, 4410]
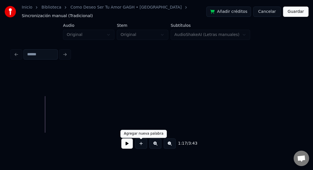
click at [142, 144] on button at bounding box center [141, 144] width 12 height 10
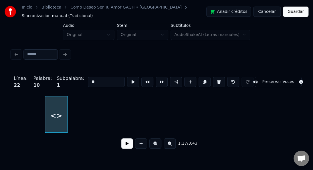
drag, startPoint x: 95, startPoint y: 79, endPoint x: 50, endPoint y: 91, distance: 46.9
click at [67, 79] on div "Línea : 22 Palabra : 10 Subpalabra : 1 ** Preservar Voces" at bounding box center [156, 82] width 290 height 29
type input "***"
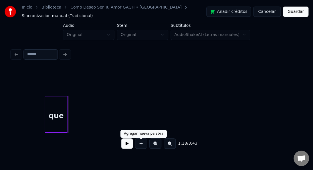
drag, startPoint x: 143, startPoint y: 147, endPoint x: 131, endPoint y: 131, distance: 20.3
click at [142, 146] on button at bounding box center [141, 144] width 12 height 10
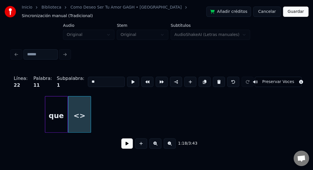
drag, startPoint x: 90, startPoint y: 75, endPoint x: 66, endPoint y: 75, distance: 24.3
click at [67, 75] on div "Línea : 22 Palabra : 11 Subpalabra : 1 ** Preservar Voces" at bounding box center [156, 82] width 290 height 29
type input "**"
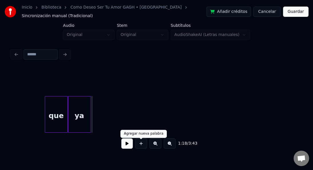
click at [143, 145] on button at bounding box center [141, 144] width 12 height 10
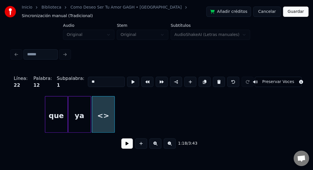
drag, startPoint x: 54, startPoint y: 80, endPoint x: 41, endPoint y: 85, distance: 13.7
click at [51, 79] on div "Línea : 22 Palabra : 12 Subpalabra : 1 ** Preservar Voces" at bounding box center [156, 82] width 290 height 29
click at [114, 115] on div "por" at bounding box center [103, 114] width 23 height 37
type input "***"
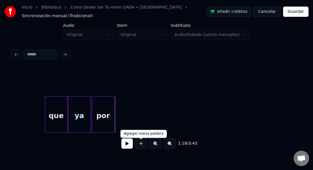
click at [138, 147] on button at bounding box center [141, 144] width 12 height 10
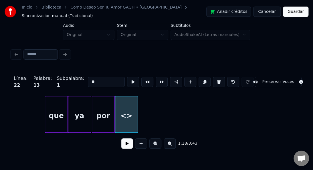
drag, startPoint x: 87, startPoint y: 77, endPoint x: 58, endPoint y: 76, distance: 28.6
click at [58, 76] on div "Línea : 22 Palabra : 13 Subpalabra : 1 ** Preservar Voces" at bounding box center [156, 82] width 290 height 29
type input "*******"
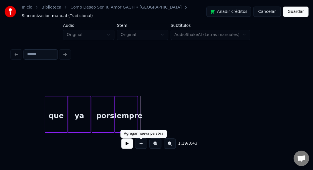
drag, startPoint x: 139, startPoint y: 149, endPoint x: 137, endPoint y: 142, distance: 7.2
click at [139, 147] on button at bounding box center [141, 144] width 12 height 10
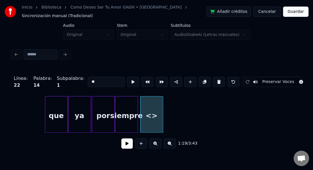
drag, startPoint x: 97, startPoint y: 81, endPoint x: 71, endPoint y: 83, distance: 26.3
click at [71, 83] on div "Línea : 22 Palabra : 14 Subpalabra : 1 ** Preservar Voces" at bounding box center [156, 82] width 290 height 29
type input "**"
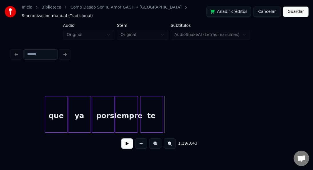
drag, startPoint x: 139, startPoint y: 148, endPoint x: 139, endPoint y: 136, distance: 12.0
click at [139, 146] on button at bounding box center [141, 144] width 12 height 10
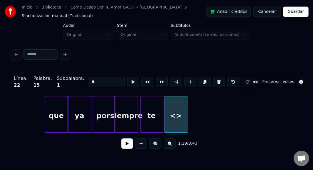
drag, startPoint x: 86, startPoint y: 80, endPoint x: 57, endPoint y: 79, distance: 29.4
click at [57, 79] on div "Línea : 22 Palabra : 15 Subpalabra : 1 ** Preservar Voces" at bounding box center [156, 82] width 290 height 29
type input "*****"
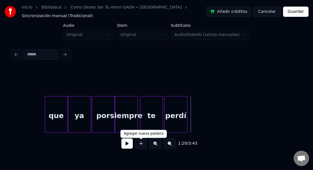
click at [138, 144] on button at bounding box center [141, 144] width 12 height 10
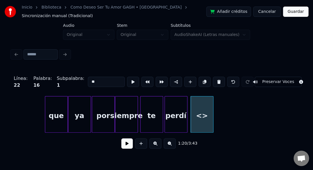
drag, startPoint x: 87, startPoint y: 78, endPoint x: 80, endPoint y: 77, distance: 7.2
click at [82, 77] on div "Línea : 22 Palabra : 16 Subpalabra : 1 ** Preservar Voces" at bounding box center [156, 82] width 290 height 29
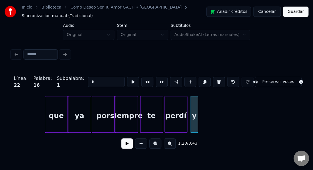
click at [197, 111] on div at bounding box center [197, 115] width 2 height 36
type input "*"
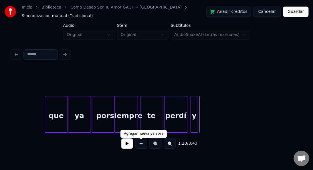
drag, startPoint x: 140, startPoint y: 147, endPoint x: 138, endPoint y: 136, distance: 11.2
click at [140, 145] on button at bounding box center [141, 144] width 12 height 10
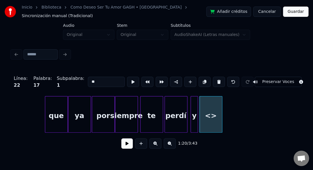
drag, startPoint x: 67, startPoint y: 82, endPoint x: 57, endPoint y: 82, distance: 9.7
click at [57, 82] on div "Línea : 22 Palabra : 17 Subpalabra : 1 ** Preservar Voces" at bounding box center [156, 82] width 290 height 29
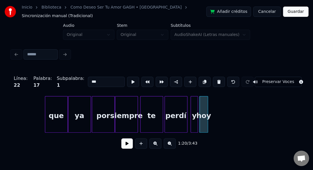
click at [207, 121] on div at bounding box center [207, 115] width 2 height 36
type input "***"
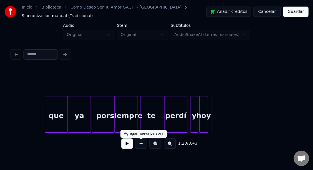
drag, startPoint x: 141, startPoint y: 146, endPoint x: 137, endPoint y: 122, distance: 24.5
click at [141, 145] on button at bounding box center [141, 144] width 12 height 10
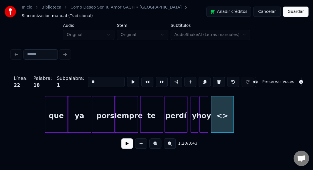
click at [88, 82] on input "**" at bounding box center [106, 82] width 37 height 10
type input "*********"
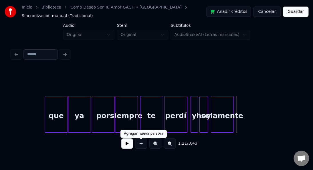
drag, startPoint x: 142, startPoint y: 146, endPoint x: 138, endPoint y: 137, distance: 9.8
click at [142, 146] on button at bounding box center [141, 144] width 12 height 10
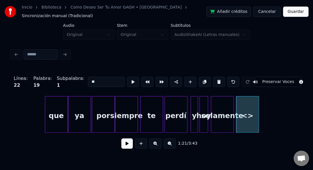
drag, startPoint x: 89, startPoint y: 81, endPoint x: 77, endPoint y: 80, distance: 11.7
click at [79, 80] on div "Línea : 22 Palabra : 19 Subpalabra : 1 ** Preservar Voces" at bounding box center [156, 82] width 290 height 29
type input "****"
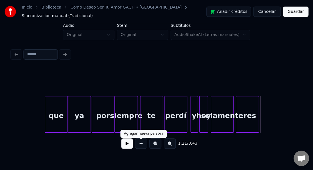
click at [143, 143] on button at bounding box center [141, 144] width 12 height 10
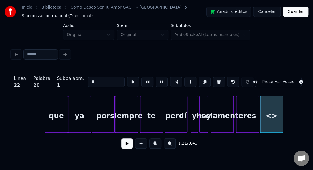
drag, startPoint x: 86, startPoint y: 78, endPoint x: 47, endPoint y: 76, distance: 38.3
click at [53, 73] on div "Línea : 22 Palabra : 20 Subpalabra : 1 ** Preservar Voces" at bounding box center [156, 82] width 290 height 29
type input "**"
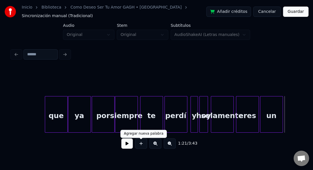
drag, startPoint x: 144, startPoint y: 146, endPoint x: 145, endPoint y: 135, distance: 10.9
click at [144, 145] on button at bounding box center [141, 144] width 12 height 10
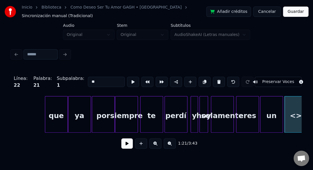
drag, startPoint x: 106, startPoint y: 81, endPoint x: 48, endPoint y: 78, distance: 58.6
click at [48, 78] on div "Línea : 22 Palabra : 21 Subpalabra : 1 ** Preservar Voces" at bounding box center [156, 82] width 290 height 29
click at [173, 64] on div "Línea : 22 Palabra : 21 Subpalabra : 1 ***** Preservar Voces 1:21 / 3:43" at bounding box center [156, 100] width 294 height 113
click at [47, 110] on div "que" at bounding box center [56, 116] width 22 height 39
type input "***"
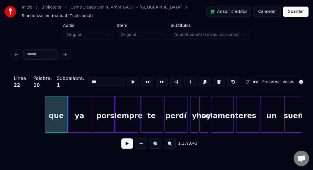
click at [128, 147] on button at bounding box center [126, 144] width 11 height 10
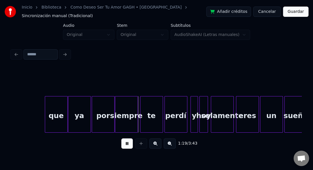
click at [127, 147] on button at bounding box center [126, 144] width 11 height 10
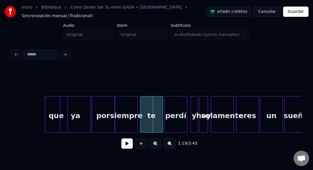
click at [61, 119] on div at bounding box center [61, 115] width 2 height 36
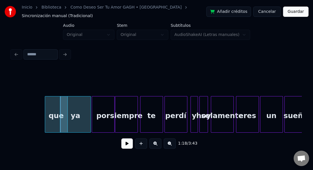
click at [57, 123] on div "que" at bounding box center [56, 116] width 22 height 39
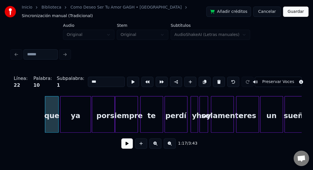
click at [57, 120] on div at bounding box center [58, 115] width 2 height 36
click at [65, 119] on div at bounding box center [65, 115] width 2 height 36
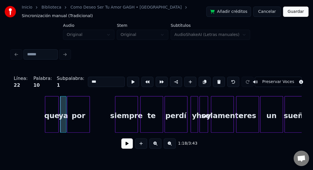
click at [73, 116] on div "por" at bounding box center [78, 116] width 22 height 39
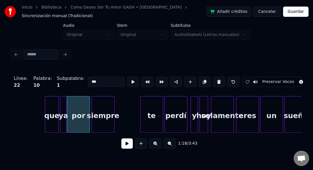
click at [100, 121] on div "siempre" at bounding box center [103, 116] width 22 height 39
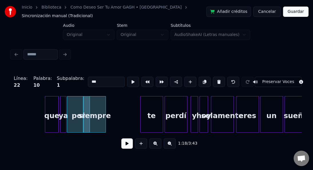
click at [79, 122] on div "por" at bounding box center [78, 116] width 22 height 39
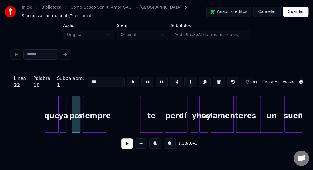
click at [79, 123] on div at bounding box center [79, 115] width 2 height 36
click at [73, 124] on div "por" at bounding box center [71, 116] width 8 height 39
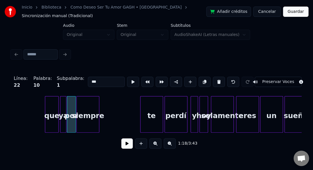
click at [85, 123] on div "siempre" at bounding box center [88, 116] width 22 height 39
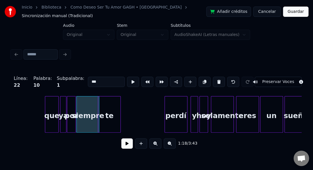
click at [103, 119] on div "te" at bounding box center [109, 116] width 22 height 39
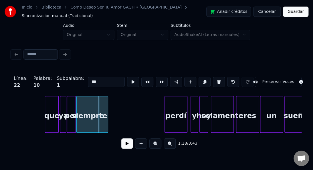
click at [106, 123] on div at bounding box center [107, 115] width 2 height 36
click at [105, 107] on div "te" at bounding box center [105, 116] width 10 height 39
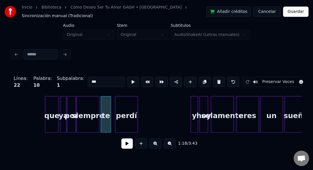
click at [125, 102] on div "perdí" at bounding box center [126, 116] width 22 height 39
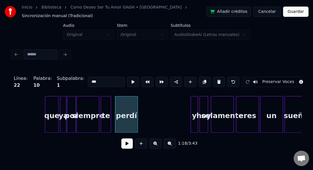
click at [51, 127] on div "que" at bounding box center [51, 116] width 13 height 39
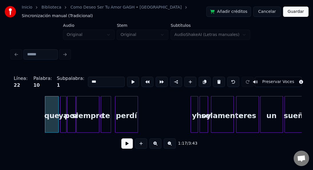
click at [125, 146] on button at bounding box center [126, 144] width 11 height 10
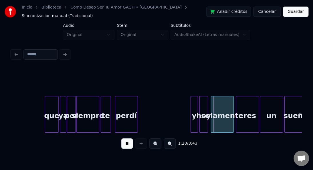
click at [125, 145] on button at bounding box center [126, 144] width 11 height 10
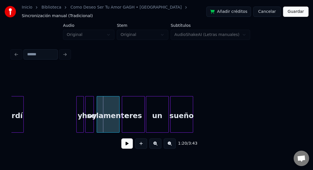
scroll to position [0, 4525]
click at [80, 128] on div "y" at bounding box center [79, 116] width 7 height 39
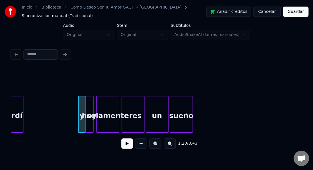
click at [125, 143] on button at bounding box center [126, 144] width 11 height 10
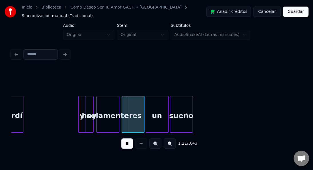
click at [125, 143] on button at bounding box center [126, 144] width 11 height 10
click at [90, 125] on div "hoy" at bounding box center [89, 116] width 8 height 39
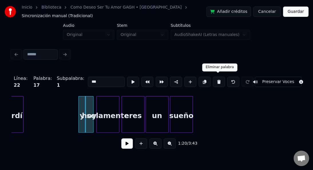
click at [218, 80] on button at bounding box center [219, 82] width 12 height 10
type input "*"
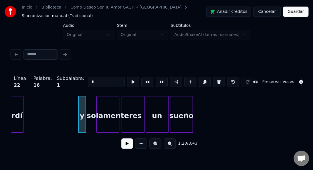
click at [84, 126] on div "y" at bounding box center [82, 116] width 7 height 39
click at [129, 145] on button at bounding box center [126, 144] width 11 height 10
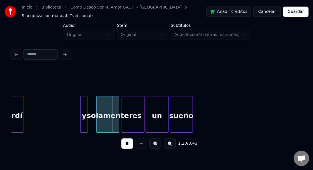
drag, startPoint x: 129, startPoint y: 145, endPoint x: 119, endPoint y: 139, distance: 12.0
click at [129, 145] on button at bounding box center [126, 144] width 11 height 10
click at [89, 123] on div at bounding box center [90, 115] width 2 height 36
click at [128, 146] on button at bounding box center [126, 144] width 11 height 10
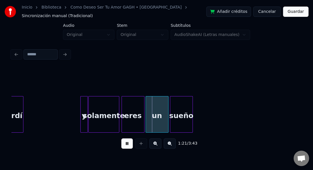
click at [125, 145] on button at bounding box center [126, 144] width 11 height 10
click at [130, 121] on div at bounding box center [130, 115] width 2 height 36
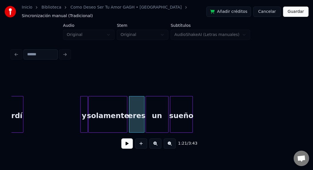
click at [125, 126] on div at bounding box center [126, 115] width 2 height 36
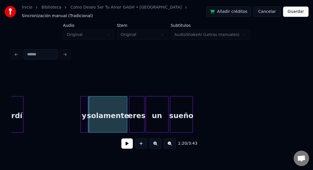
click at [123, 148] on button at bounding box center [126, 144] width 11 height 10
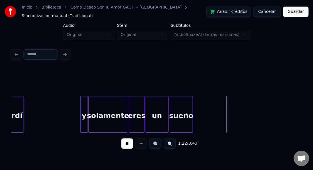
click at [123, 143] on button at bounding box center [126, 144] width 11 height 10
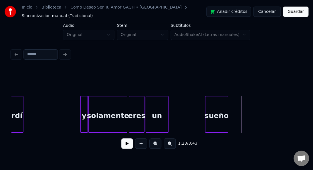
click at [222, 126] on div "sueño" at bounding box center [216, 116] width 22 height 39
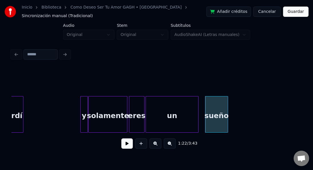
click at [197, 121] on div at bounding box center [197, 115] width 2 height 36
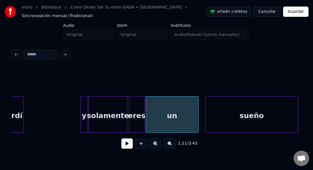
click at [297, 115] on div at bounding box center [297, 115] width 2 height 36
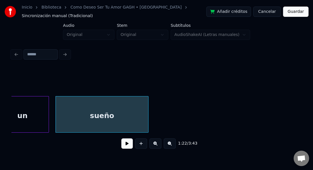
scroll to position [0, 4685]
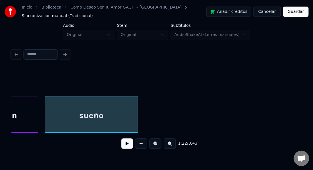
click at [126, 147] on button at bounding box center [126, 144] width 11 height 10
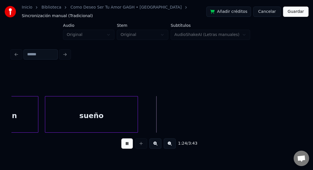
click at [123, 149] on button at bounding box center [126, 144] width 11 height 10
click at [13, 108] on div "un" at bounding box center [12, 116] width 53 height 39
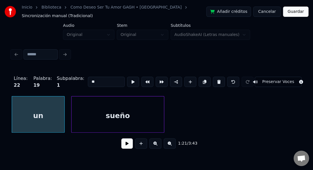
click at [124, 144] on button at bounding box center [126, 144] width 11 height 10
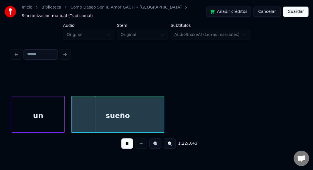
click at [125, 145] on button at bounding box center [126, 144] width 11 height 10
click at [70, 119] on div at bounding box center [70, 115] width 2 height 36
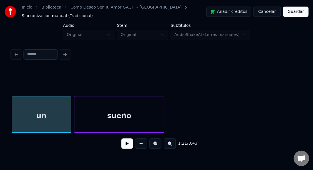
click at [75, 118] on div at bounding box center [75, 115] width 2 height 36
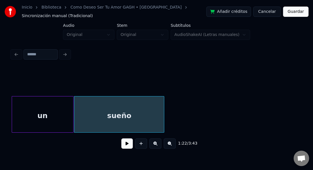
click at [72, 119] on div at bounding box center [72, 115] width 2 height 36
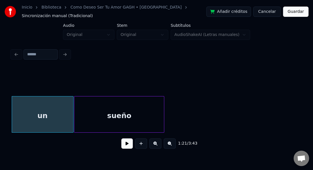
drag, startPoint x: 125, startPoint y: 147, endPoint x: 134, endPoint y: 147, distance: 8.6
click at [126, 147] on button at bounding box center [126, 144] width 11 height 10
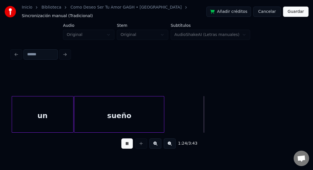
drag, startPoint x: 128, startPoint y: 148, endPoint x: 151, endPoint y: 139, distance: 24.2
click at [129, 147] on button at bounding box center [126, 144] width 11 height 10
click at [168, 123] on div at bounding box center [168, 115] width 2 height 36
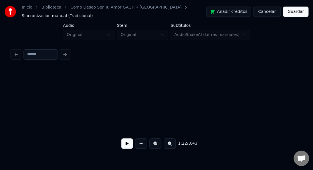
scroll to position [0, 4967]
click at [125, 147] on button at bounding box center [126, 144] width 11 height 10
click at [126, 147] on button at bounding box center [126, 144] width 11 height 10
click at [121, 110] on div at bounding box center [233, 114] width 12786 height 37
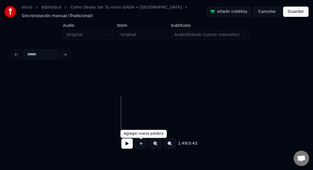
click at [141, 148] on button at bounding box center [141, 144] width 12 height 10
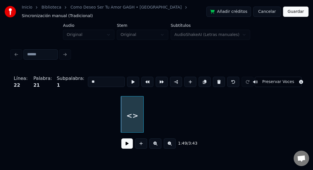
drag, startPoint x: 91, startPoint y: 79, endPoint x: 85, endPoint y: 79, distance: 5.7
click at [88, 79] on input "**" at bounding box center [106, 82] width 37 height 10
type input "****"
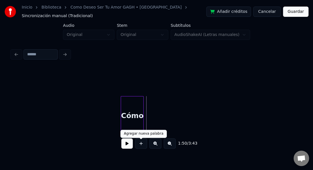
click at [143, 147] on button at bounding box center [141, 144] width 12 height 10
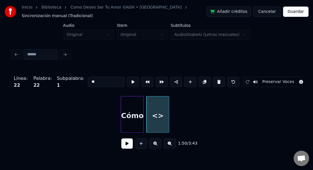
click at [68, 80] on div "Línea : 22 Palabra : 22 Subpalabra : 1 ** Preservar Voces" at bounding box center [156, 82] width 290 height 29
type input "*****"
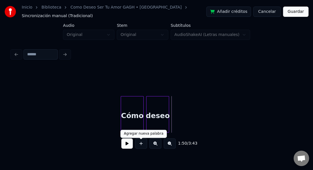
click at [143, 145] on button at bounding box center [141, 144] width 12 height 10
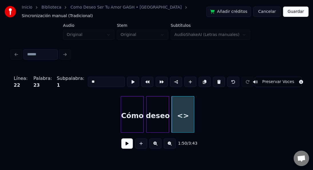
drag, startPoint x: 95, startPoint y: 80, endPoint x: 65, endPoint y: 82, distance: 30.6
click at [65, 82] on div "Línea : 22 Palabra : 23 Subpalabra : 1 ** Preservar Voces" at bounding box center [156, 82] width 290 height 29
type input "***"
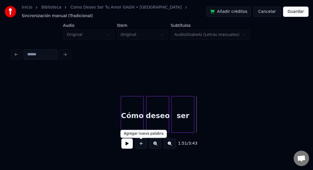
drag, startPoint x: 141, startPoint y: 145, endPoint x: 135, endPoint y: 125, distance: 20.8
click at [140, 138] on body "Inicio Biblioteca Como Deseo Ser Tu Amor GAGH • Los Galos Sincronización manual…" at bounding box center [156, 75] width 313 height 151
click at [141, 146] on button at bounding box center [141, 144] width 12 height 10
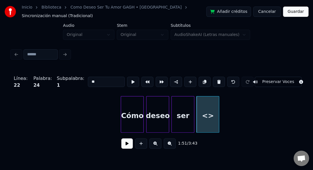
click at [57, 80] on div "Línea : 22 Palabra : 24 Subpalabra : 1 ** Preservar Voces" at bounding box center [156, 82] width 290 height 29
type input "**"
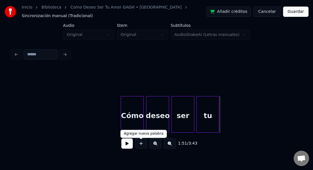
drag, startPoint x: 140, startPoint y: 145, endPoint x: 138, endPoint y: 142, distance: 3.2
click at [140, 144] on button at bounding box center [141, 144] width 12 height 10
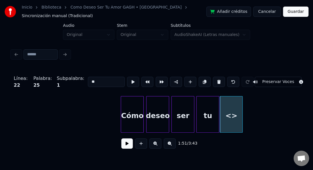
drag, startPoint x: 91, startPoint y: 81, endPoint x: 43, endPoint y: 86, distance: 48.3
click at [43, 86] on div "Línea : 22 Palabra : 25 Subpalabra : 1 ** Preservar Voces" at bounding box center [156, 82] width 290 height 29
click at [127, 118] on div "Cómo" at bounding box center [132, 116] width 22 height 39
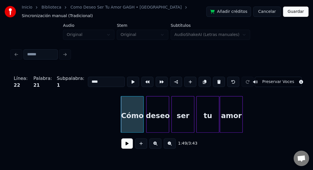
type input "****"
click at [126, 145] on button at bounding box center [126, 144] width 11 height 10
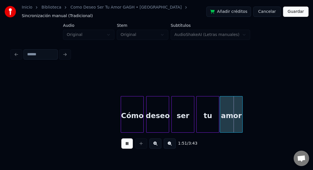
click at [126, 145] on button at bounding box center [126, 144] width 11 height 10
click at [162, 121] on div "deseo" at bounding box center [156, 116] width 22 height 39
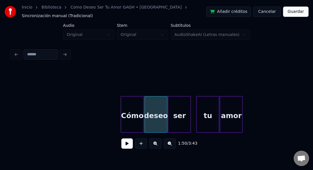
click at [178, 126] on div "ser" at bounding box center [179, 116] width 22 height 39
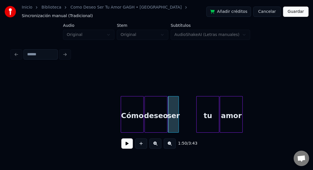
click at [177, 122] on div at bounding box center [178, 115] width 2 height 36
click at [191, 126] on div "tu" at bounding box center [195, 116] width 22 height 39
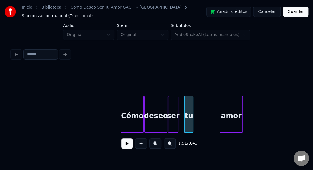
click at [191, 125] on div at bounding box center [192, 115] width 2 height 36
click at [190, 127] on div "tu" at bounding box center [191, 116] width 8 height 39
click at [192, 123] on div at bounding box center [192, 115] width 2 height 36
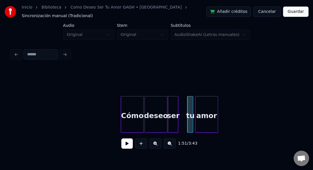
click at [200, 119] on div "amor" at bounding box center [206, 116] width 22 height 39
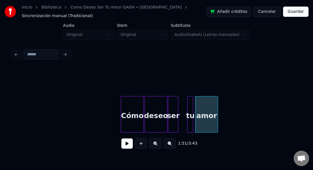
click at [133, 119] on div "Cómo" at bounding box center [132, 116] width 22 height 39
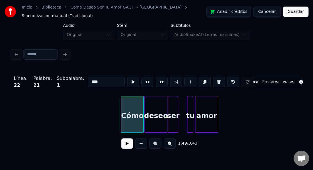
click at [124, 146] on button at bounding box center [126, 144] width 11 height 10
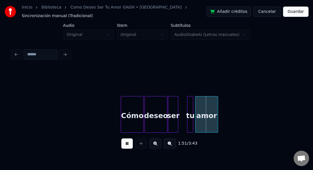
drag, startPoint x: 124, startPoint y: 146, endPoint x: 171, endPoint y: 129, distance: 49.8
click at [126, 144] on button at bounding box center [126, 144] width 11 height 10
click at [178, 124] on div "ser" at bounding box center [173, 114] width 10 height 37
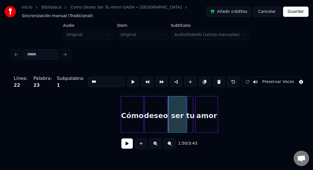
click at [185, 125] on div at bounding box center [185, 115] width 2 height 36
click at [128, 122] on div "Cómo" at bounding box center [132, 116] width 22 height 39
type input "****"
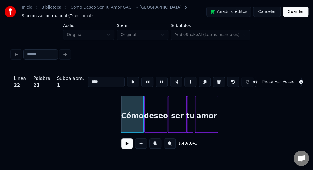
click at [124, 148] on button at bounding box center [126, 144] width 11 height 10
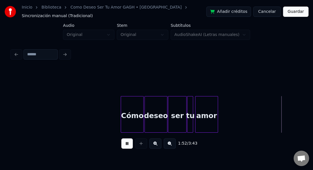
click at [121, 147] on button at bounding box center [126, 144] width 11 height 10
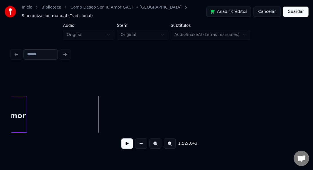
scroll to position [0, 6366]
click at [86, 115] on div "amor" at bounding box center [39, 114] width 12786 height 37
click at [129, 146] on button at bounding box center [126, 144] width 11 height 10
click at [125, 146] on button at bounding box center [126, 144] width 11 height 10
click at [94, 113] on div "amor" at bounding box center [39, 114] width 12786 height 37
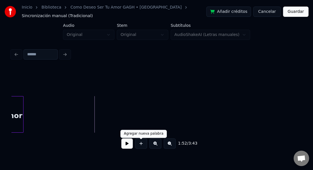
drag, startPoint x: 139, startPoint y: 145, endPoint x: 138, endPoint y: 139, distance: 5.8
click at [139, 145] on button at bounding box center [141, 144] width 12 height 10
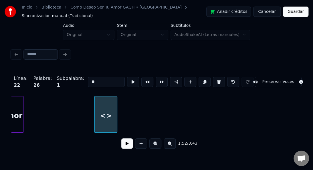
drag, startPoint x: 105, startPoint y: 80, endPoint x: 60, endPoint y: 81, distance: 44.9
click at [60, 81] on div "Línea : 22 Palabra : 26 Subpalabra : 1 ** Preservar Voces" at bounding box center [156, 82] width 290 height 29
type input "****"
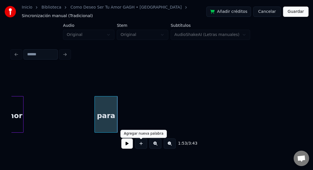
click at [142, 146] on button at bounding box center [141, 144] width 12 height 10
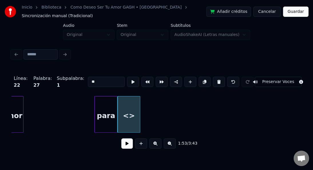
drag, startPoint x: 61, startPoint y: 78, endPoint x: 57, endPoint y: 78, distance: 3.7
click at [60, 78] on div "Línea : 22 Palabra : 27 Subpalabra : 1 ** Preservar Voces" at bounding box center [156, 82] width 290 height 29
type input "*****"
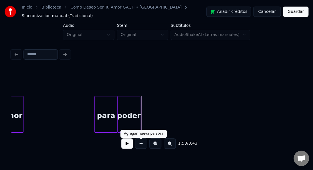
drag, startPoint x: 143, startPoint y: 145, endPoint x: 139, endPoint y: 129, distance: 16.1
click at [141, 142] on button at bounding box center [141, 144] width 12 height 10
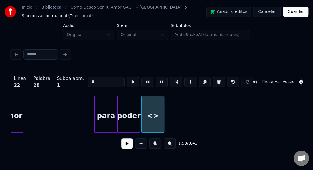
drag, startPoint x: 109, startPoint y: 80, endPoint x: 26, endPoint y: 76, distance: 82.9
click at [31, 74] on div "Línea : 22 Palabra : 28 Subpalabra : 1 ** Preservar Voces" at bounding box center [156, 82] width 290 height 29
type input "******"
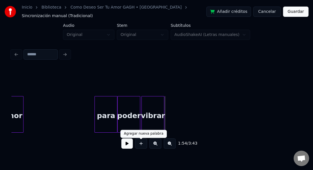
drag, startPoint x: 139, startPoint y: 147, endPoint x: 133, endPoint y: 134, distance: 15.0
click at [139, 145] on button at bounding box center [141, 144] width 12 height 10
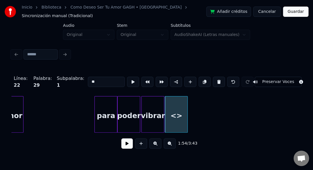
drag, startPoint x: 93, startPoint y: 83, endPoint x: 52, endPoint y: 88, distance: 41.4
click at [61, 86] on div "Línea : 22 Palabra : 29 Subpalabra : 1 ** Preservar Voces" at bounding box center [156, 82] width 290 height 29
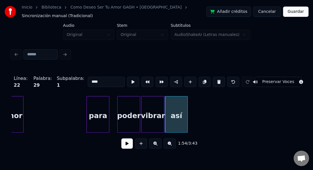
click at [96, 109] on div "para" at bounding box center [98, 116] width 22 height 39
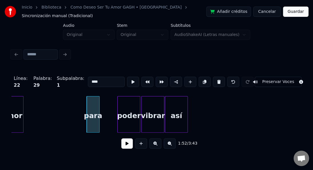
click at [98, 111] on div at bounding box center [98, 115] width 2 height 36
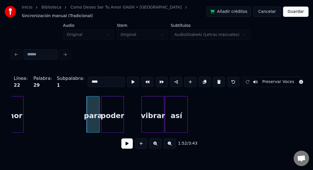
click at [107, 106] on div "poder" at bounding box center [112, 116] width 22 height 39
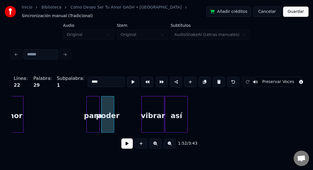
click at [113, 111] on div at bounding box center [113, 115] width 2 height 36
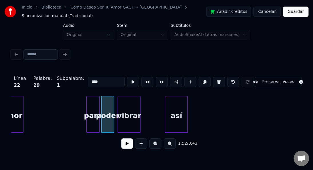
click at [126, 109] on div "vibrar" at bounding box center [129, 116] width 22 height 39
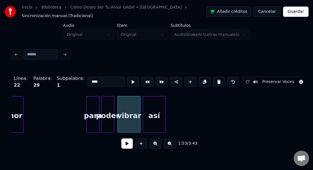
click at [150, 104] on div "así" at bounding box center [154, 116] width 22 height 39
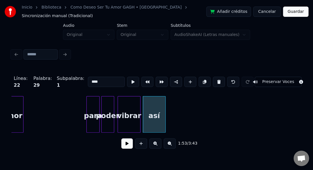
click at [89, 126] on div "para" at bounding box center [93, 116] width 13 height 39
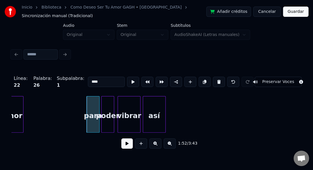
type input "****"
click at [126, 145] on button at bounding box center [126, 144] width 11 height 10
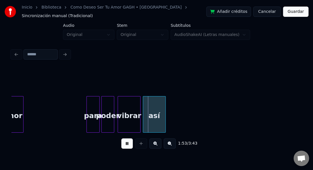
click at [125, 145] on button at bounding box center [126, 144] width 11 height 10
click at [83, 122] on div at bounding box center [83, 115] width 2 height 36
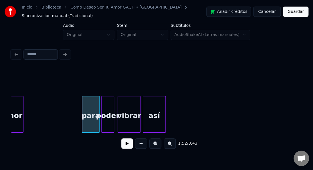
click at [126, 146] on button at bounding box center [126, 144] width 11 height 10
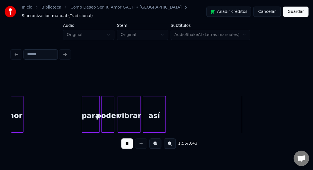
click at [124, 145] on button at bounding box center [126, 144] width 11 height 10
click at [217, 115] on div "amor para poder vibrar así" at bounding box center [39, 114] width 12786 height 37
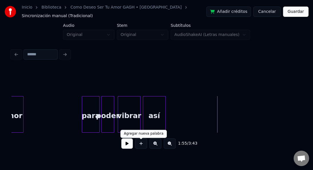
click at [140, 147] on button at bounding box center [141, 144] width 12 height 10
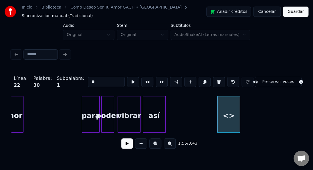
drag, startPoint x: 97, startPoint y: 78, endPoint x: 73, endPoint y: 81, distance: 24.2
click at [75, 82] on div "Línea : 22 Palabra : 30 Subpalabra : 1 ** Preservar Voces" at bounding box center [156, 82] width 290 height 29
click at [231, 120] on div at bounding box center [232, 115] width 2 height 36
type input "***"
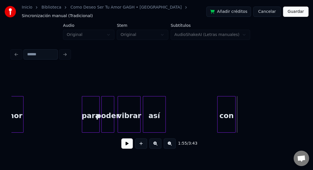
click at [234, 121] on div at bounding box center [234, 115] width 2 height 36
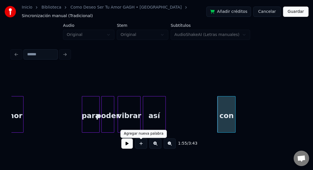
click at [139, 147] on button at bounding box center [141, 144] width 12 height 10
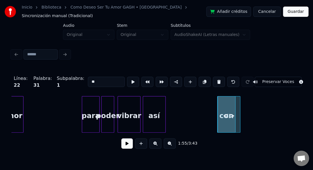
drag, startPoint x: 109, startPoint y: 81, endPoint x: 105, endPoint y: 81, distance: 4.1
click at [106, 81] on input "**" at bounding box center [106, 82] width 37 height 10
drag, startPoint x: 101, startPoint y: 81, endPoint x: 80, endPoint y: 85, distance: 21.0
click at [80, 85] on div "Línea : 22 Palabra : 31 Subpalabra : 1 ** Preservar Voces" at bounding box center [156, 82] width 290 height 29
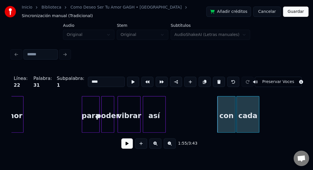
click at [255, 109] on div "cada" at bounding box center [247, 116] width 22 height 39
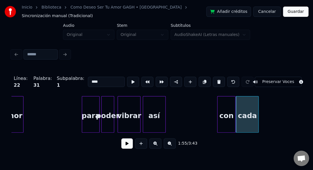
click at [222, 104] on div "con" at bounding box center [226, 116] width 18 height 39
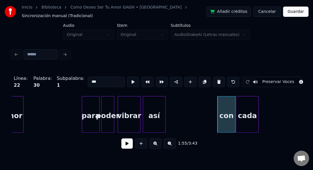
click at [240, 103] on div "cada" at bounding box center [247, 116] width 22 height 39
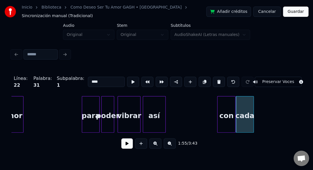
click at [252, 109] on div at bounding box center [252, 115] width 2 height 36
type input "****"
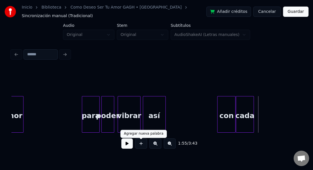
drag, startPoint x: 142, startPoint y: 146, endPoint x: 133, endPoint y: 121, distance: 26.9
click at [141, 141] on body "Inicio Biblioteca Como Deseo Ser Tu Amor GAGH • Los Galos Sincronización manual…" at bounding box center [156, 75] width 313 height 151
drag, startPoint x: 138, startPoint y: 146, endPoint x: 139, endPoint y: 142, distance: 3.8
click at [138, 145] on button at bounding box center [141, 144] width 12 height 10
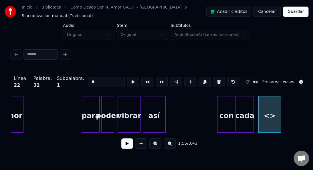
drag, startPoint x: 94, startPoint y: 82, endPoint x: 70, endPoint y: 81, distance: 23.5
click at [70, 81] on div "Línea : 22 Palabra : 32 Subpalabra : 1 ** Preservar Voces" at bounding box center [156, 82] width 290 height 29
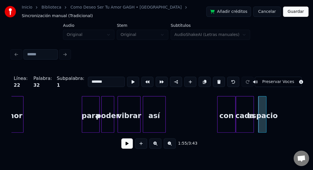
click at [265, 105] on div at bounding box center [265, 115] width 2 height 36
click at [266, 112] on div "espacio" at bounding box center [262, 116] width 8 height 39
click at [266, 110] on div "espacio" at bounding box center [262, 116] width 8 height 39
type input "*******"
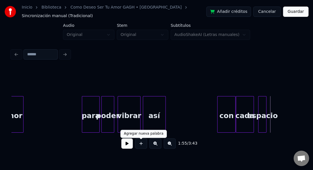
click at [144, 145] on button at bounding box center [141, 144] width 12 height 10
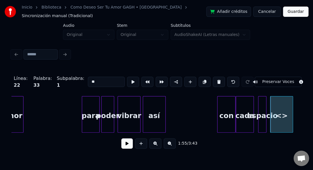
drag, startPoint x: 84, startPoint y: 82, endPoint x: 76, endPoint y: 82, distance: 8.0
click at [76, 82] on div "Línea : 22 Palabra : 33 Subpalabra : 1 ** Preservar Voces" at bounding box center [156, 82] width 290 height 29
click at [289, 125] on div "de" at bounding box center [278, 114] width 23 height 37
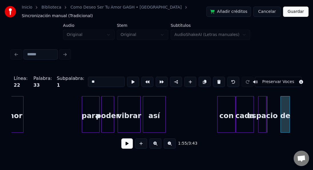
click at [281, 124] on div at bounding box center [281, 115] width 2 height 36
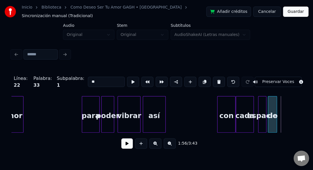
click at [272, 128] on div "de" at bounding box center [272, 116] width 9 height 39
type input "**"
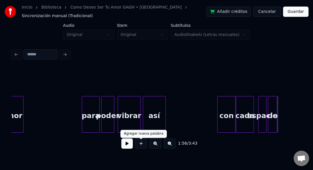
drag, startPoint x: 139, startPoint y: 147, endPoint x: 138, endPoint y: 144, distance: 3.9
click at [138, 146] on button at bounding box center [141, 144] width 12 height 10
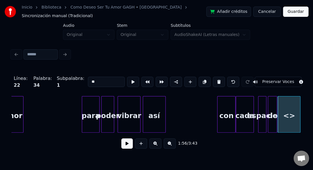
drag, startPoint x: 100, startPoint y: 81, endPoint x: 79, endPoint y: 85, distance: 21.1
click at [79, 85] on div "Línea : 22 Palabra : 34 Subpalabra : 1 ** Preservar Voces" at bounding box center [156, 82] width 290 height 29
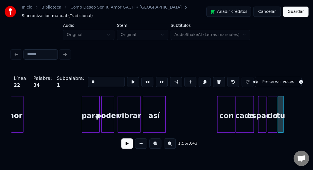
click at [282, 124] on div at bounding box center [282, 115] width 2 height 36
type input "**"
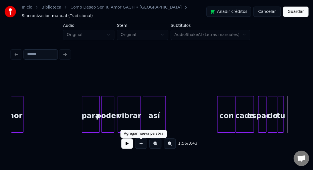
click at [141, 146] on button at bounding box center [141, 144] width 12 height 10
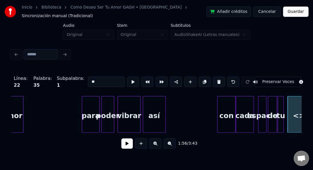
drag, startPoint x: 96, startPoint y: 79, endPoint x: 70, endPoint y: 84, distance: 26.3
click at [70, 84] on div "Línea : 22 Palabra : 35 Subpalabra : 1 ** Preservar Voces" at bounding box center [156, 82] width 290 height 29
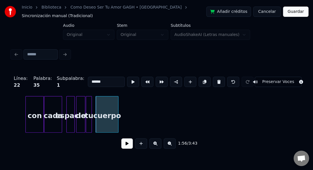
scroll to position [0, 6560]
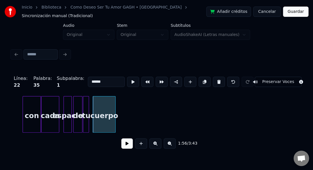
click at [32, 115] on div "con" at bounding box center [32, 116] width 18 height 39
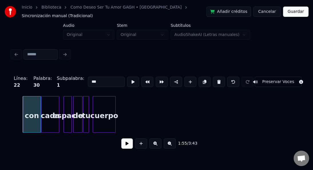
type input "***"
click at [126, 143] on button at bounding box center [126, 144] width 11 height 10
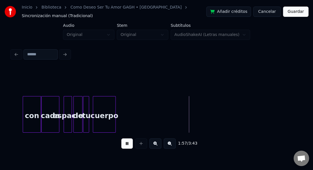
click at [125, 143] on button at bounding box center [126, 144] width 11 height 10
click at [125, 142] on button at bounding box center [126, 144] width 11 height 10
click at [124, 141] on button at bounding box center [126, 144] width 11 height 10
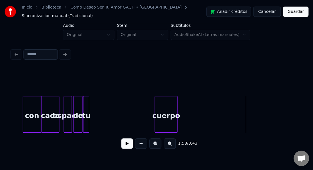
click at [165, 103] on div "cuerpo" at bounding box center [166, 116] width 22 height 39
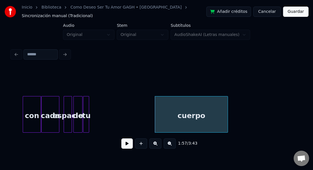
click at [225, 113] on div at bounding box center [226, 115] width 2 height 36
click at [189, 112] on div "cuerpo" at bounding box center [191, 116] width 72 height 39
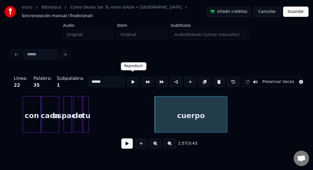
click at [133, 79] on button at bounding box center [133, 82] width 12 height 10
click at [131, 80] on button at bounding box center [133, 82] width 12 height 10
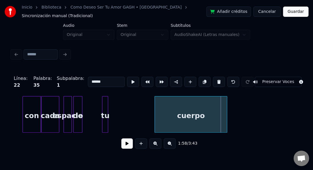
click at [105, 107] on div "tu" at bounding box center [105, 116] width 6 height 39
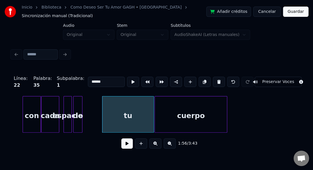
click at [152, 110] on div at bounding box center [153, 115] width 2 height 36
click at [133, 79] on button at bounding box center [133, 82] width 12 height 10
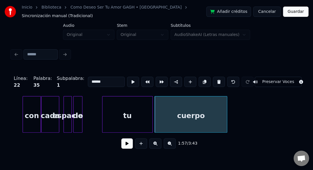
click at [133, 79] on button at bounding box center [133, 82] width 12 height 10
click at [34, 110] on div "con" at bounding box center [32, 116] width 18 height 39
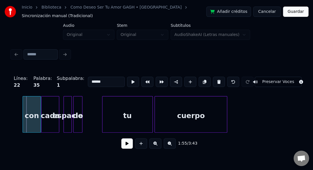
click at [28, 108] on div "con" at bounding box center [32, 116] width 18 height 39
click at [127, 147] on button at bounding box center [126, 144] width 11 height 10
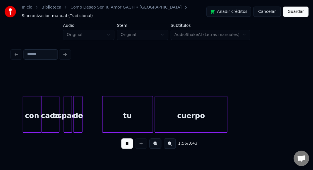
click at [125, 148] on button at bounding box center [126, 144] width 11 height 10
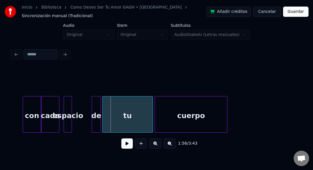
click at [95, 103] on div "de" at bounding box center [96, 116] width 9 height 39
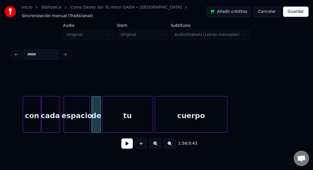
click at [89, 107] on div at bounding box center [89, 115] width 2 height 36
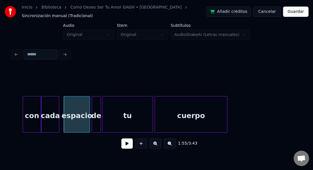
click at [37, 105] on div "con" at bounding box center [32, 116] width 18 height 39
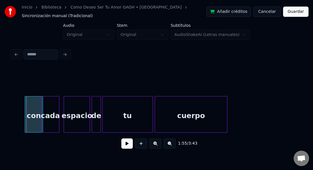
click at [33, 122] on div "con" at bounding box center [34, 116] width 18 height 39
click at [127, 145] on button at bounding box center [126, 144] width 11 height 10
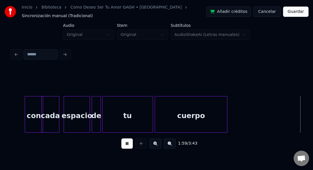
scroll to position [0, 6850]
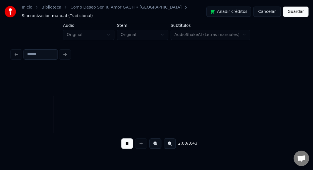
click at [123, 149] on button at bounding box center [126, 144] width 11 height 10
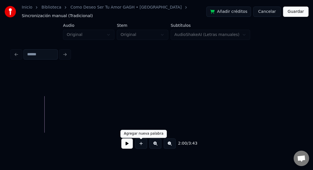
click at [140, 146] on button at bounding box center [141, 144] width 12 height 10
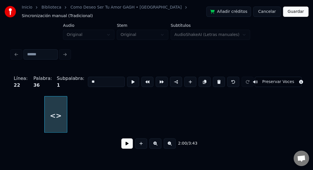
drag, startPoint x: 95, startPoint y: 78, endPoint x: 60, endPoint y: 73, distance: 35.0
click at [61, 73] on div "Línea : 22 Palabra : 36 Subpalabra : 1 ** Preservar Voces" at bounding box center [156, 82] width 290 height 29
type input "****"
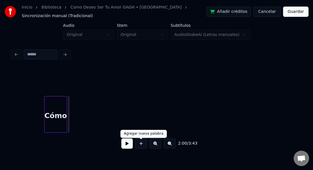
click at [141, 147] on button at bounding box center [141, 144] width 12 height 10
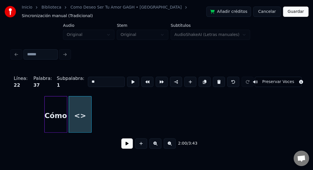
drag, startPoint x: 70, startPoint y: 79, endPoint x: 60, endPoint y: 79, distance: 9.4
click at [61, 79] on div "Línea : 22 Palabra : 37 Subpalabra : 1 ** Preservar Voces" at bounding box center [156, 82] width 290 height 29
type input "*****"
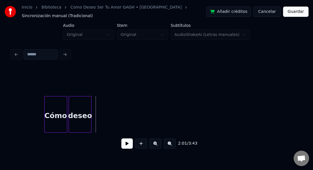
click at [51, 108] on div "Cómo" at bounding box center [56, 116] width 22 height 39
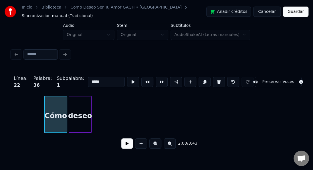
click at [124, 145] on button at bounding box center [126, 144] width 11 height 10
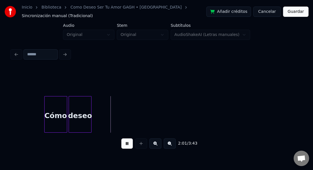
click at [123, 144] on button at bounding box center [126, 144] width 11 height 10
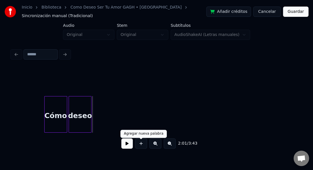
click at [135, 145] on button at bounding box center [141, 144] width 12 height 10
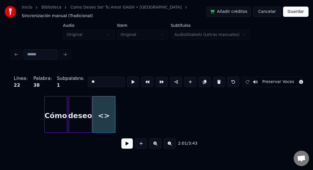
drag, startPoint x: 93, startPoint y: 78, endPoint x: 74, endPoint y: 79, distance: 18.6
click at [74, 79] on div "Línea : 22 Palabra : 38 Subpalabra : 1 ** Preservar Voces" at bounding box center [156, 82] width 290 height 29
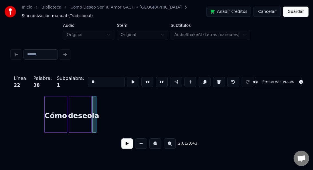
click at [96, 112] on div at bounding box center [95, 115] width 2 height 36
click at [141, 148] on button at bounding box center [141, 144] width 12 height 10
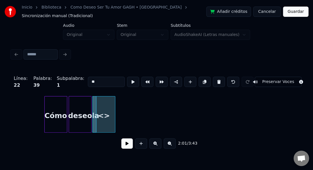
drag, startPoint x: 99, startPoint y: 80, endPoint x: 66, endPoint y: 79, distance: 33.2
click at [67, 79] on div "Línea : 22 Palabra : 39 Subpalabra : 1 ** Preservar Voces" at bounding box center [156, 82] width 290 height 29
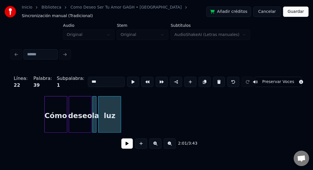
click at [114, 107] on div "luz" at bounding box center [109, 116] width 22 height 39
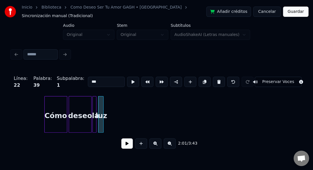
click at [103, 109] on div at bounding box center [102, 115] width 2 height 36
type input "***"
click at [128, 145] on button at bounding box center [126, 144] width 11 height 10
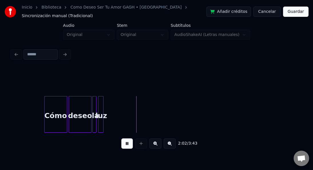
click at [127, 146] on button at bounding box center [126, 144] width 11 height 10
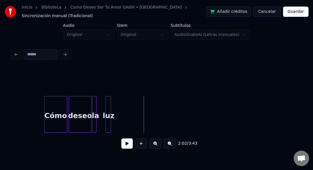
click at [108, 124] on div "luz" at bounding box center [109, 116] width 6 height 39
click at [125, 146] on button at bounding box center [126, 144] width 11 height 10
click at [58, 124] on div "Cómo" at bounding box center [56, 116] width 22 height 39
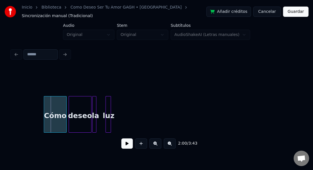
click at [50, 123] on div "Cómo" at bounding box center [55, 116] width 22 height 39
drag, startPoint x: 128, startPoint y: 145, endPoint x: 125, endPoint y: 148, distance: 4.7
click at [128, 146] on button at bounding box center [126, 144] width 11 height 10
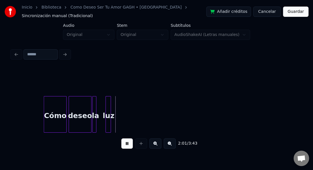
drag, startPoint x: 125, startPoint y: 149, endPoint x: 118, endPoint y: 145, distance: 7.7
click at [124, 149] on button at bounding box center [126, 144] width 11 height 10
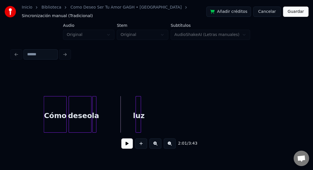
click at [138, 123] on div "luz" at bounding box center [139, 116] width 6 height 39
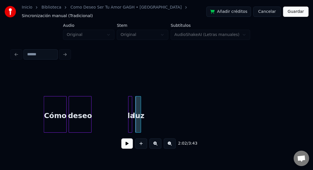
click at [133, 107] on div "la" at bounding box center [131, 116] width 6 height 39
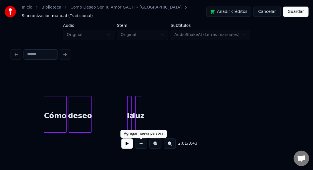
click at [141, 146] on button at bounding box center [141, 144] width 12 height 10
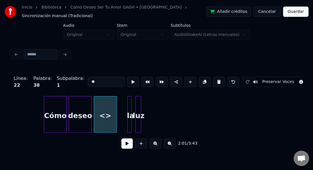
drag, startPoint x: 96, startPoint y: 81, endPoint x: 47, endPoint y: 78, distance: 48.7
click at [48, 78] on div "Línea : 22 Palabra : 38 Subpalabra : 1 ** Preservar Voces" at bounding box center [156, 82] width 290 height 29
click at [128, 102] on div at bounding box center [128, 115] width 2 height 36
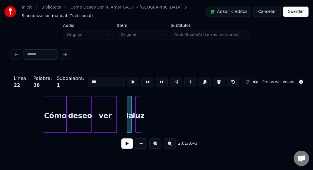
click at [128, 103] on div at bounding box center [128, 115] width 2 height 36
click at [139, 99] on div at bounding box center [140, 115] width 2 height 36
click at [101, 99] on div "ver" at bounding box center [105, 116] width 22 height 39
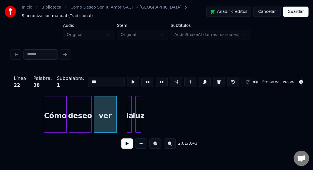
click at [101, 99] on div "ver" at bounding box center [105, 116] width 22 height 39
type input "***"
click at [126, 145] on button at bounding box center [126, 144] width 11 height 10
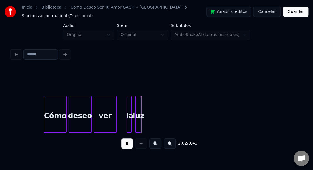
click at [126, 144] on button at bounding box center [126, 144] width 11 height 10
click at [101, 109] on div "ver" at bounding box center [104, 116] width 22 height 39
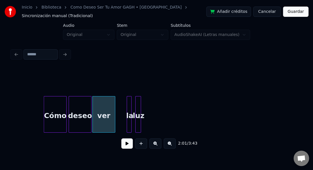
click at [126, 147] on button at bounding box center [126, 144] width 11 height 10
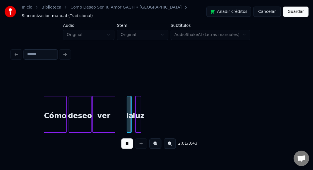
click at [125, 146] on button at bounding box center [126, 144] width 11 height 10
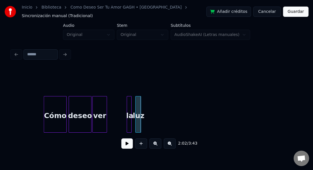
click at [106, 124] on div at bounding box center [106, 115] width 2 height 36
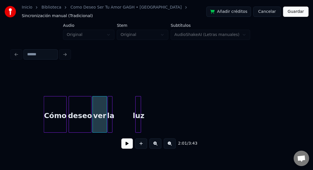
click at [110, 125] on div "la" at bounding box center [111, 116] width 6 height 39
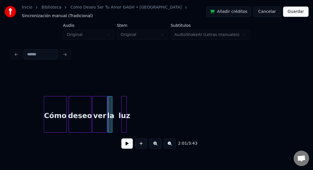
click at [123, 126] on div "luz" at bounding box center [124, 116] width 6 height 39
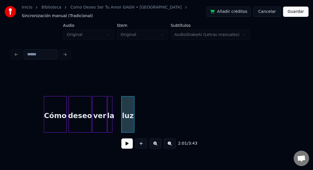
click at [133, 122] on div at bounding box center [133, 115] width 2 height 36
click at [123, 145] on button at bounding box center [126, 144] width 11 height 10
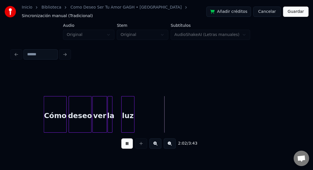
drag, startPoint x: 123, startPoint y: 145, endPoint x: 119, endPoint y: 132, distance: 14.2
click at [123, 142] on button at bounding box center [126, 144] width 11 height 10
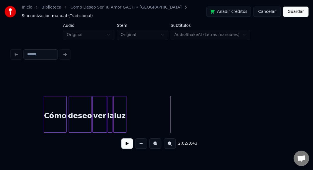
click at [117, 123] on div "luz" at bounding box center [119, 116] width 13 height 39
click at [127, 150] on div "2:01 / 3:43" at bounding box center [156, 143] width 281 height 13
click at [126, 149] on button at bounding box center [126, 144] width 11 height 10
click at [126, 147] on button at bounding box center [126, 144] width 11 height 10
click at [134, 122] on div at bounding box center [134, 115] width 2 height 36
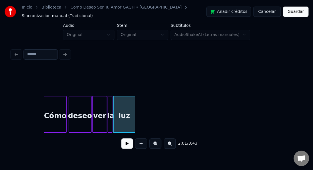
click at [126, 145] on button at bounding box center [126, 144] width 11 height 10
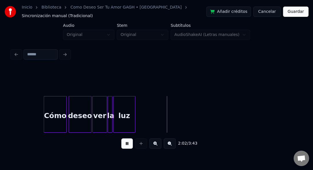
click at [126, 145] on button at bounding box center [126, 144] width 11 height 10
click at [55, 115] on div "Cómo" at bounding box center [55, 116] width 22 height 39
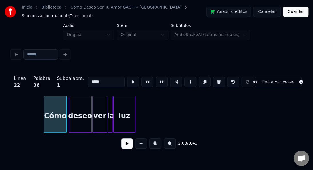
click at [126, 145] on button at bounding box center [126, 144] width 11 height 10
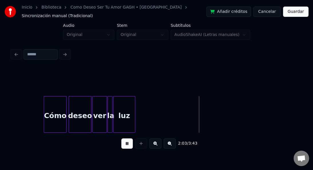
click at [126, 145] on button at bounding box center [126, 144] width 11 height 10
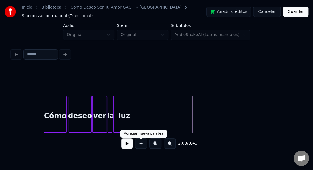
drag, startPoint x: 142, startPoint y: 145, endPoint x: 140, endPoint y: 141, distance: 4.8
click at [142, 145] on button at bounding box center [141, 144] width 12 height 10
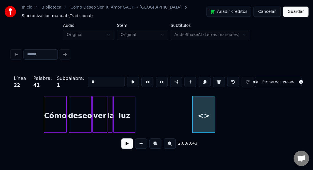
drag, startPoint x: 92, startPoint y: 80, endPoint x: 80, endPoint y: 78, distance: 11.9
click at [88, 80] on input "**" at bounding box center [106, 82] width 37 height 10
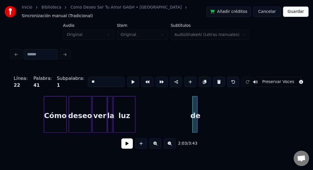
click at [196, 120] on div at bounding box center [196, 115] width 2 height 36
type input "**"
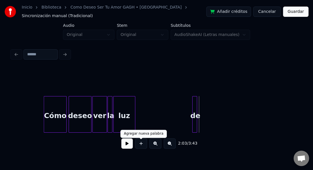
drag, startPoint x: 138, startPoint y: 144, endPoint x: 132, endPoint y: 118, distance: 26.5
click at [138, 141] on button at bounding box center [141, 144] width 12 height 10
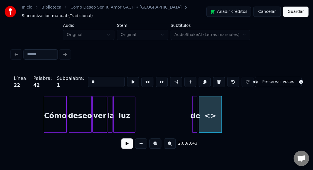
drag, startPoint x: 95, startPoint y: 80, endPoint x: 62, endPoint y: 78, distance: 33.2
click at [62, 78] on div "Línea : 22 Palabra : 42 Subpalabra : 1 ** Preservar Voces" at bounding box center [156, 82] width 290 height 29
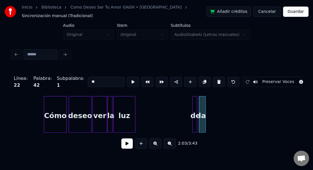
click at [204, 118] on div at bounding box center [204, 115] width 2 height 36
type input "**"
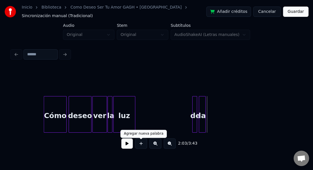
drag, startPoint x: 143, startPoint y: 144, endPoint x: 135, endPoint y: 125, distance: 20.5
click at [143, 144] on button at bounding box center [141, 144] width 12 height 10
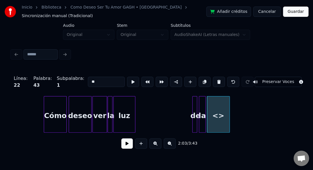
drag, startPoint x: 59, startPoint y: 79, endPoint x: 48, endPoint y: 80, distance: 11.5
click at [53, 79] on div "Línea : 22 Palabra : 43 Subpalabra : 1 ** Preservar Voces" at bounding box center [156, 82] width 290 height 29
type input "******"
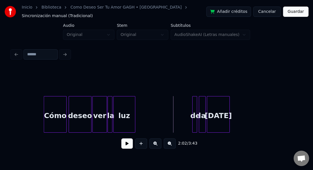
click at [125, 145] on button at bounding box center [126, 144] width 11 height 10
click at [232, 121] on div at bounding box center [232, 115] width 2 height 36
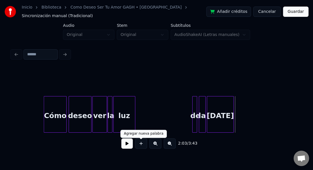
drag, startPoint x: 143, startPoint y: 145, endPoint x: 140, endPoint y: 142, distance: 4.3
click at [142, 145] on button at bounding box center [141, 144] width 12 height 10
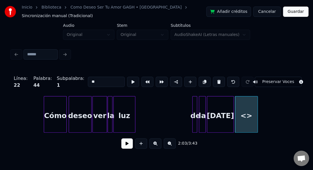
drag, startPoint x: 93, startPoint y: 80, endPoint x: 79, endPoint y: 83, distance: 15.0
click at [79, 83] on div "Línea : 22 Palabra : 44 Subpalabra : 1 ** Preservar Voces" at bounding box center [156, 82] width 290 height 29
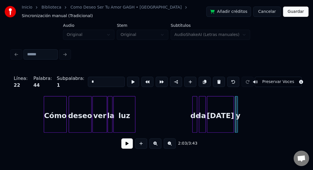
click at [236, 119] on div at bounding box center [236, 115] width 2 height 36
type input "*"
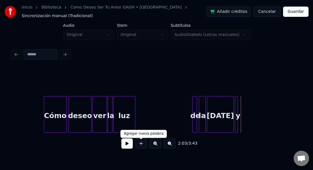
click at [138, 148] on button at bounding box center [141, 144] width 12 height 10
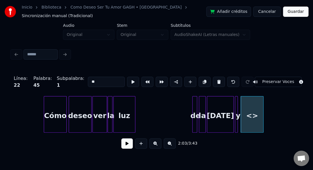
drag, startPoint x: 80, startPoint y: 82, endPoint x: 75, endPoint y: 82, distance: 5.5
click at [77, 82] on div "Línea : 22 Palabra : 45 Subpalabra : 1 ** Preservar Voces" at bounding box center [156, 82] width 290 height 29
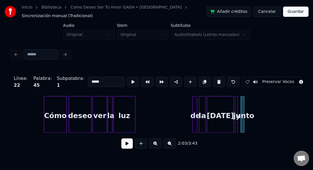
click at [242, 122] on div at bounding box center [243, 115] width 2 height 36
click at [252, 121] on div "junto" at bounding box center [252, 116] width 6 height 39
click at [194, 109] on div "de" at bounding box center [195, 116] width 6 height 39
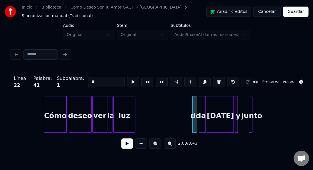
type input "**"
click at [126, 145] on button at bounding box center [126, 144] width 11 height 10
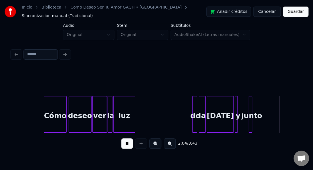
click at [125, 146] on button at bounding box center [126, 144] width 11 height 10
click at [239, 129] on div at bounding box center [240, 115] width 2 height 36
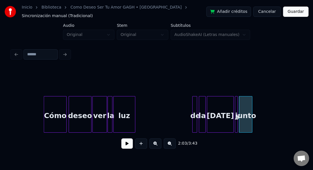
click at [194, 121] on div "de" at bounding box center [195, 116] width 6 height 39
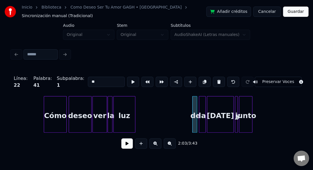
click at [125, 145] on button at bounding box center [126, 144] width 11 height 10
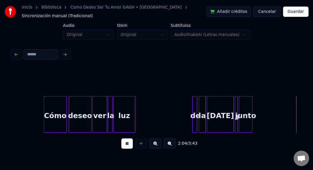
scroll to position [0, 7140]
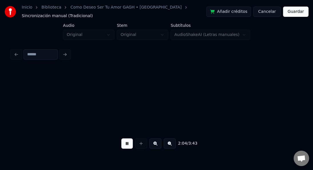
click at [125, 145] on button at bounding box center [126, 144] width 11 height 10
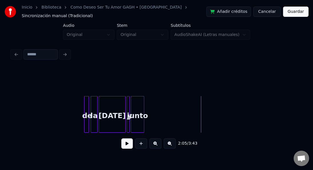
scroll to position [0, 6957]
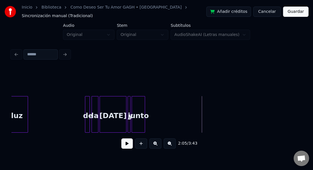
click at [125, 147] on button at bounding box center [126, 144] width 11 height 10
click at [123, 147] on button at bounding box center [126, 144] width 11 height 10
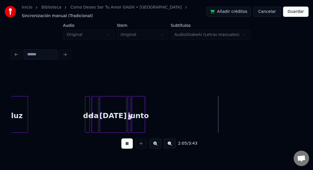
click at [122, 147] on button at bounding box center [126, 144] width 11 height 10
click at [128, 147] on button at bounding box center [126, 144] width 11 height 10
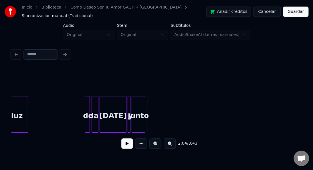
click at [127, 146] on button at bounding box center [126, 144] width 11 height 10
click at [152, 121] on div at bounding box center [151, 115] width 2 height 36
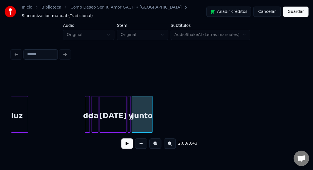
click at [127, 146] on button at bounding box center [126, 144] width 11 height 10
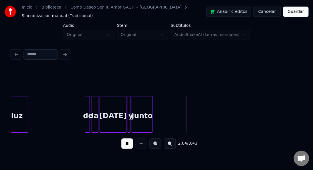
drag, startPoint x: 127, startPoint y: 146, endPoint x: 131, endPoint y: 139, distance: 7.6
click at [127, 143] on button at bounding box center [126, 144] width 11 height 10
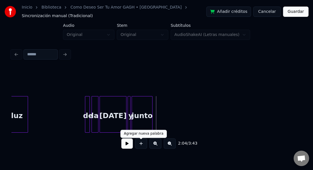
click at [141, 146] on button at bounding box center [141, 144] width 12 height 10
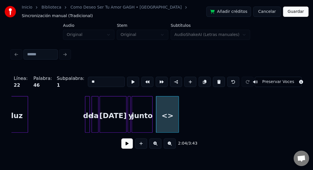
drag, startPoint x: 85, startPoint y: 75, endPoint x: 70, endPoint y: 74, distance: 15.5
click at [71, 74] on div "Línea : 22 Palabra : 46 Subpalabra : 1 ** Preservar Voces" at bounding box center [156, 82] width 290 height 29
click at [153, 117] on div at bounding box center [154, 115] width 2 height 36
click at [183, 120] on div at bounding box center [183, 115] width 2 height 36
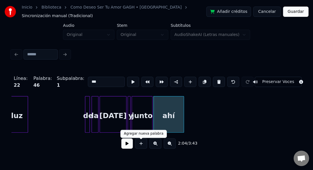
click at [137, 146] on button at bounding box center [141, 144] width 12 height 10
type input "**"
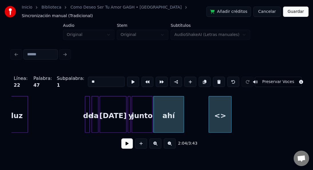
click at [225, 119] on div "<>" at bounding box center [220, 116] width 22 height 39
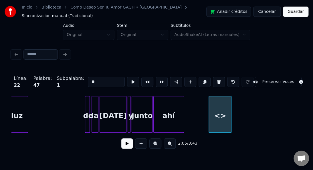
click at [124, 147] on button at bounding box center [126, 144] width 11 height 10
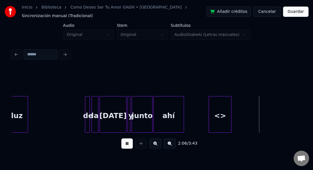
click at [123, 147] on button at bounding box center [126, 144] width 11 height 10
click at [301, 131] on div "2:06 / 3:43" at bounding box center [156, 100] width 294 height 113
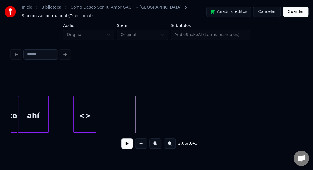
scroll to position [0, 7094]
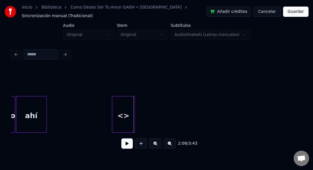
click at [127, 105] on div "<>" at bounding box center [123, 116] width 22 height 39
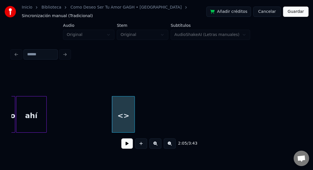
click at [128, 114] on div "<>" at bounding box center [123, 116] width 22 height 39
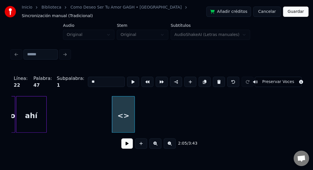
drag, startPoint x: 95, startPoint y: 77, endPoint x: 71, endPoint y: 79, distance: 24.9
click at [75, 80] on div "Línea : 22 Palabra : 47 Subpalabra : 1 ** Preservar Voces" at bounding box center [156, 82] width 290 height 29
type input "******"
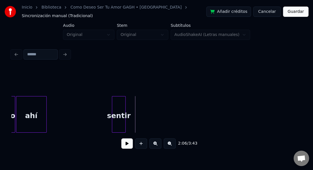
click at [125, 119] on div at bounding box center [124, 115] width 2 height 36
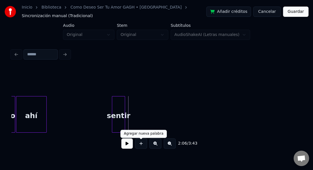
click at [139, 143] on button at bounding box center [141, 144] width 12 height 10
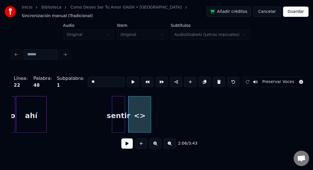
drag, startPoint x: 91, startPoint y: 81, endPoint x: 62, endPoint y: 74, distance: 30.1
click at [63, 74] on div "Línea : 22 Palabra : 48 Subpalabra : 1 ** Preservar Voces" at bounding box center [156, 82] width 290 height 29
click at [91, 84] on input "*******" at bounding box center [106, 82] width 37 height 10
type input "*******"
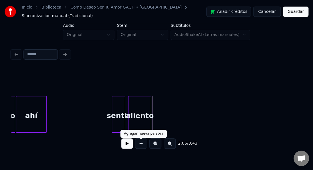
click at [141, 141] on body "Inicio Biblioteca Como Deseo Ser Tu Amor GAGH • Los Galos Sincronización manual…" at bounding box center [156, 75] width 313 height 151
drag, startPoint x: 139, startPoint y: 144, endPoint x: 125, endPoint y: 119, distance: 29.3
click at [138, 141] on button at bounding box center [141, 144] width 12 height 10
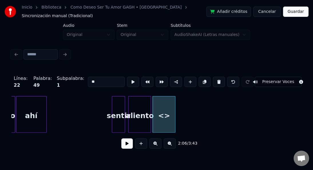
drag, startPoint x: 95, startPoint y: 79, endPoint x: 68, endPoint y: 76, distance: 27.3
click at [75, 77] on div "Línea : 22 Palabra : 49 Subpalabra : 1 ** Preservar Voces" at bounding box center [156, 82] width 290 height 29
click at [157, 119] on div at bounding box center [158, 115] width 2 height 36
type input "**"
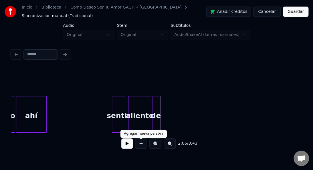
drag, startPoint x: 142, startPoint y: 145, endPoint x: 144, endPoint y: 139, distance: 6.0
click at [143, 144] on button at bounding box center [141, 144] width 12 height 10
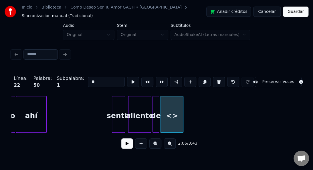
drag, startPoint x: 89, startPoint y: 81, endPoint x: 67, endPoint y: 82, distance: 22.9
click at [67, 82] on div "Línea : 22 Palabra : 50 Subpalabra : 1 ** Preservar Voces" at bounding box center [156, 82] width 290 height 29
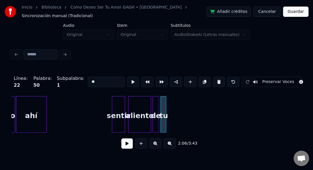
click at [165, 124] on div at bounding box center [165, 115] width 2 height 36
type input "**"
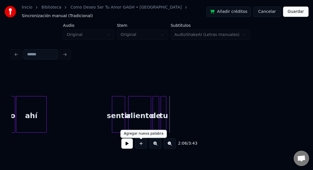
drag, startPoint x: 139, startPoint y: 146, endPoint x: 139, endPoint y: 143, distance: 3.2
click at [139, 144] on button at bounding box center [141, 144] width 12 height 10
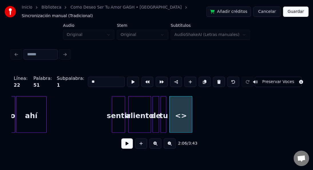
drag, startPoint x: 99, startPoint y: 81, endPoint x: 64, endPoint y: 82, distance: 35.4
click at [66, 81] on div "Línea : 22 Palabra : 51 Subpalabra : 1 ** Preservar Voces" at bounding box center [156, 82] width 290 height 29
click at [117, 118] on div "sentir" at bounding box center [118, 116] width 13 height 39
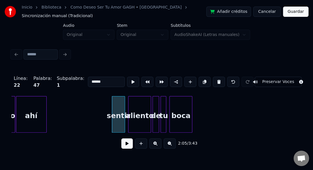
type input "******"
click at [124, 145] on button at bounding box center [126, 144] width 11 height 10
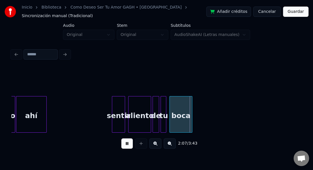
drag, startPoint x: 125, startPoint y: 144, endPoint x: 115, endPoint y: 128, distance: 19.0
click at [125, 144] on button at bounding box center [126, 144] width 11 height 10
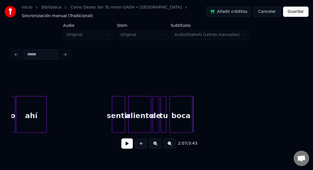
click at [115, 128] on div "sentir" at bounding box center [118, 116] width 13 height 39
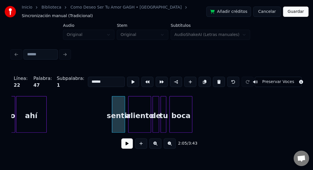
click at [129, 144] on button at bounding box center [126, 144] width 11 height 10
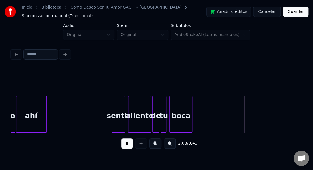
drag, startPoint x: 126, startPoint y: 144, endPoint x: 125, endPoint y: 140, distance: 4.0
click at [126, 143] on button at bounding box center [126, 144] width 11 height 10
click at [122, 128] on div "sentir" at bounding box center [118, 116] width 13 height 39
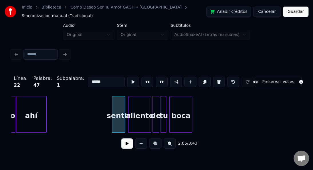
click at [127, 147] on button at bounding box center [126, 144] width 11 height 10
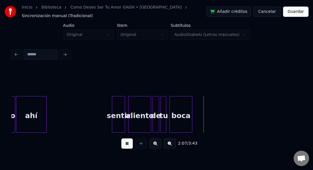
click at [126, 147] on button at bounding box center [126, 144] width 11 height 10
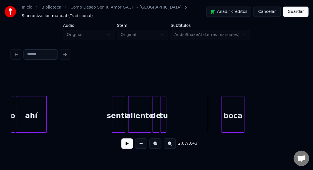
click at [231, 129] on div "boca" at bounding box center [232, 116] width 22 height 39
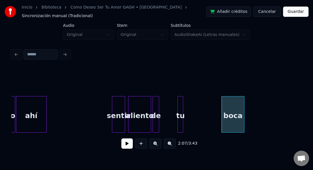
click at [179, 122] on div "tu" at bounding box center [180, 116] width 6 height 39
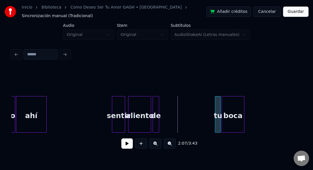
click at [219, 125] on div "tu" at bounding box center [218, 116] width 6 height 39
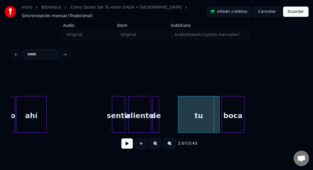
click at [178, 124] on div at bounding box center [179, 115] width 2 height 36
click at [177, 121] on div at bounding box center [176, 115] width 2 height 36
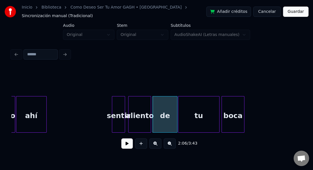
click at [118, 125] on div "sentir" at bounding box center [118, 116] width 13 height 39
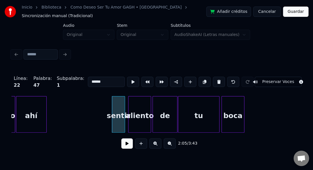
click at [123, 144] on button at bounding box center [126, 144] width 11 height 10
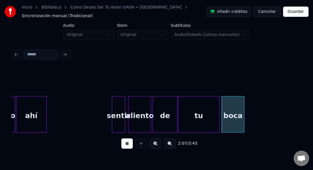
click at [119, 121] on div "sentir" at bounding box center [118, 116] width 13 height 39
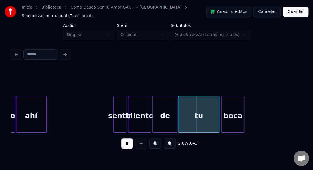
click at [129, 145] on button at bounding box center [126, 144] width 11 height 10
drag, startPoint x: 73, startPoint y: 116, endPoint x: 123, endPoint y: 145, distance: 57.7
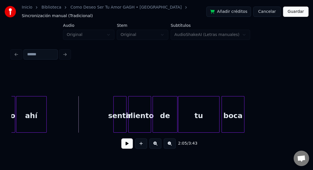
click at [129, 145] on button at bounding box center [126, 144] width 11 height 10
drag, startPoint x: 129, startPoint y: 145, endPoint x: 201, endPoint y: 144, distance: 72.3
click at [129, 145] on button at bounding box center [126, 144] width 11 height 10
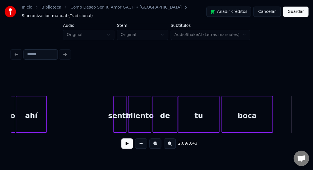
click at [271, 126] on div at bounding box center [271, 115] width 2 height 36
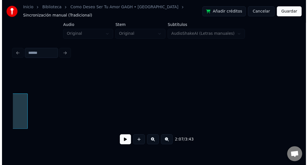
scroll to position [0, 7357]
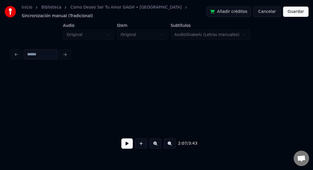
click at [299, 10] on button "Guardar" at bounding box center [295, 12] width 25 height 10
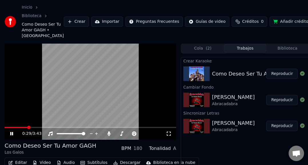
click at [121, 113] on video at bounding box center [90, 91] width 171 height 97
click at [26, 134] on div "0:29 / 3:43" at bounding box center [90, 133] width 171 height 11
click at [26, 128] on span at bounding box center [15, 127] width 21 height 1
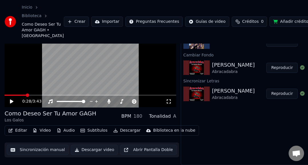
scroll to position [42, 0]
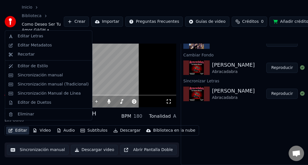
click at [22, 127] on button "Editar" at bounding box center [17, 131] width 23 height 8
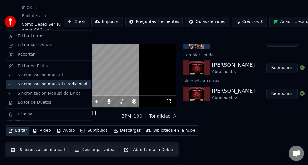
click at [39, 83] on div "Sincronización manual (Tradicional)" at bounding box center [53, 85] width 71 height 6
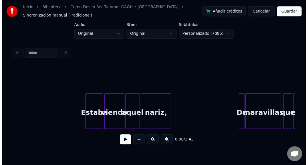
scroll to position [0, 1492]
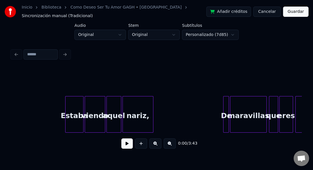
click at [137, 118] on div "nariz," at bounding box center [138, 116] width 30 height 39
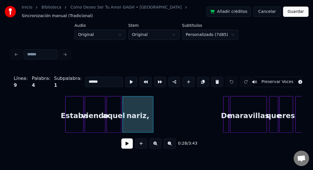
drag, startPoint x: 91, startPoint y: 80, endPoint x: 49, endPoint y: 75, distance: 42.5
click at [55, 78] on div "Línea : 9 Palabra : 4 Subpalabra : 1 ****** Preservar Voces" at bounding box center [156, 82] width 290 height 29
click at [90, 82] on input "*****" at bounding box center [104, 82] width 38 height 10
click at [92, 81] on input "*****" at bounding box center [104, 82] width 38 height 10
click at [85, 83] on input "*****" at bounding box center [104, 82] width 38 height 10
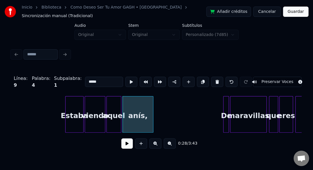
drag, startPoint x: 94, startPoint y: 81, endPoint x: 52, endPoint y: 89, distance: 42.2
click at [54, 88] on div "Línea : 9 Palabra : 4 Subpalabra : 1 ***** Preservar Voces" at bounding box center [156, 82] width 290 height 29
type input "****"
click at [298, 11] on button "Guardar" at bounding box center [295, 12] width 25 height 10
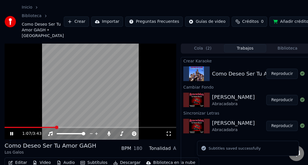
click at [56, 128] on span at bounding box center [90, 127] width 171 height 1
click at [105, 128] on span at bounding box center [90, 127] width 171 height 1
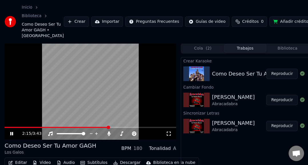
click at [105, 128] on span at bounding box center [57, 127] width 104 height 1
click at [100, 128] on span at bounding box center [55, 127] width 101 height 1
click at [158, 116] on video at bounding box center [90, 91] width 171 height 97
click at [29, 96] on video at bounding box center [90, 91] width 171 height 97
click at [29, 107] on video at bounding box center [90, 91] width 171 height 97
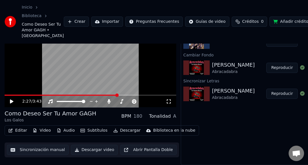
scroll to position [42, 0]
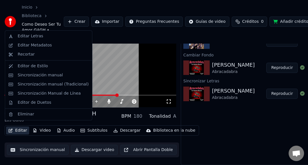
click at [22, 127] on button "Editar" at bounding box center [17, 131] width 23 height 8
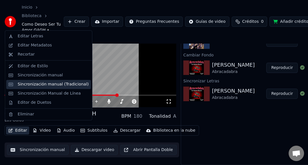
click at [32, 85] on div "Sincronización manual (Tradicional)" at bounding box center [53, 85] width 71 height 6
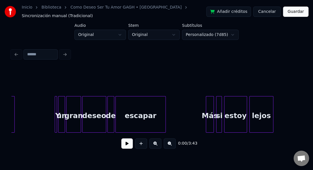
scroll to position [0, 2714]
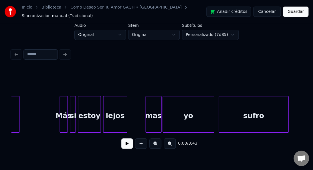
click at [155, 114] on div "mas" at bounding box center [152, 116] width 15 height 39
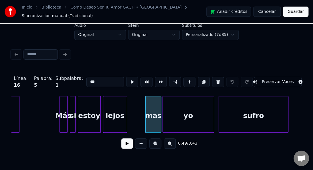
click at [155, 114] on div "mas" at bounding box center [152, 116] width 15 height 39
drag, startPoint x: 92, startPoint y: 79, endPoint x: 100, endPoint y: 91, distance: 14.4
click at [93, 81] on input "***" at bounding box center [104, 82] width 37 height 10
click at [63, 125] on div "Más" at bounding box center [63, 116] width 7 height 39
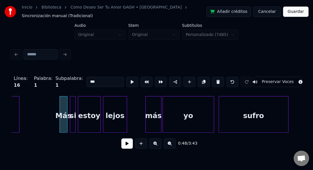
type input "***"
click at [128, 147] on button at bounding box center [126, 144] width 11 height 10
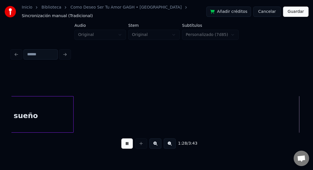
scroll to position [0, 5044]
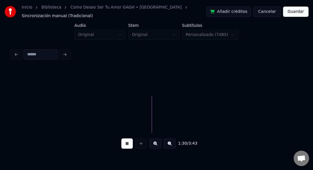
click at [127, 145] on button at bounding box center [126, 144] width 11 height 10
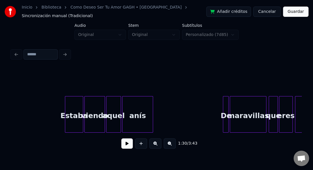
scroll to position [0, 1503]
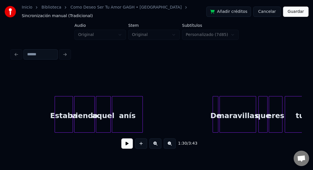
drag, startPoint x: 46, startPoint y: 126, endPoint x: 248, endPoint y: 85, distance: 206.5
click at [243, 86] on div "1:30 / 3:43" at bounding box center [156, 111] width 290 height 87
drag, startPoint x: 210, startPoint y: 75, endPoint x: 206, endPoint y: 76, distance: 4.8
click at [206, 76] on div at bounding box center [156, 82] width 290 height 29
drag, startPoint x: 51, startPoint y: 76, endPoint x: 256, endPoint y: 67, distance: 204.8
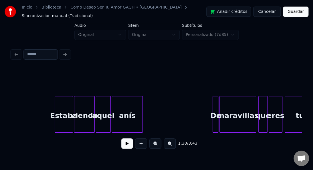
click at [247, 70] on div at bounding box center [156, 82] width 290 height 29
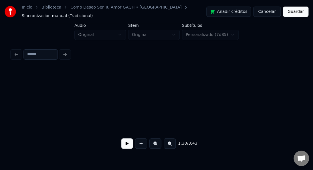
scroll to position [0, 7266]
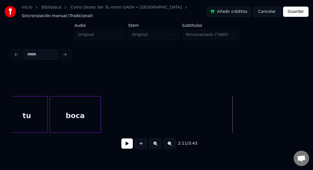
click at [271, 10] on button "Cancelar" at bounding box center [266, 12] width 27 height 10
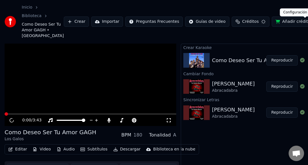
scroll to position [42, 0]
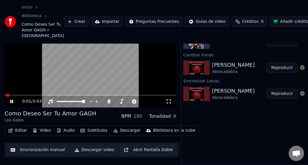
click at [162, 79] on video at bounding box center [90, 59] width 171 height 97
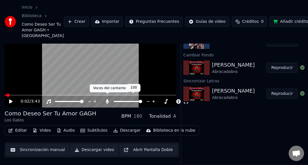
click at [107, 99] on icon at bounding box center [107, 101] width 3 height 5
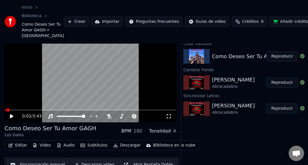
scroll to position [0, 0]
